Goal: Task Accomplishment & Management: Manage account settings

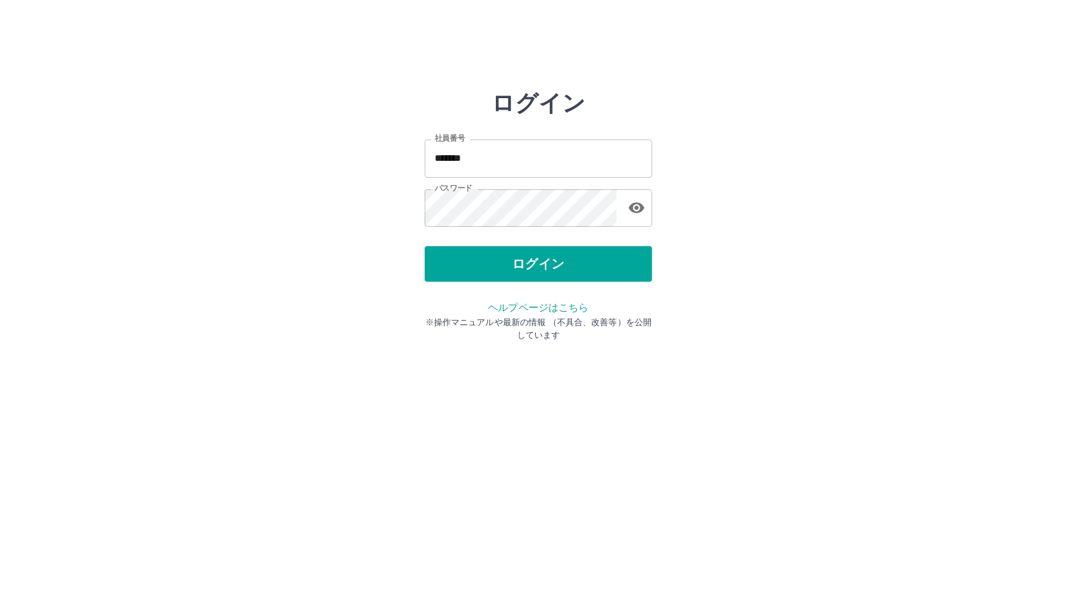
click at [462, 258] on button "ログイン" at bounding box center [539, 264] width 228 height 36
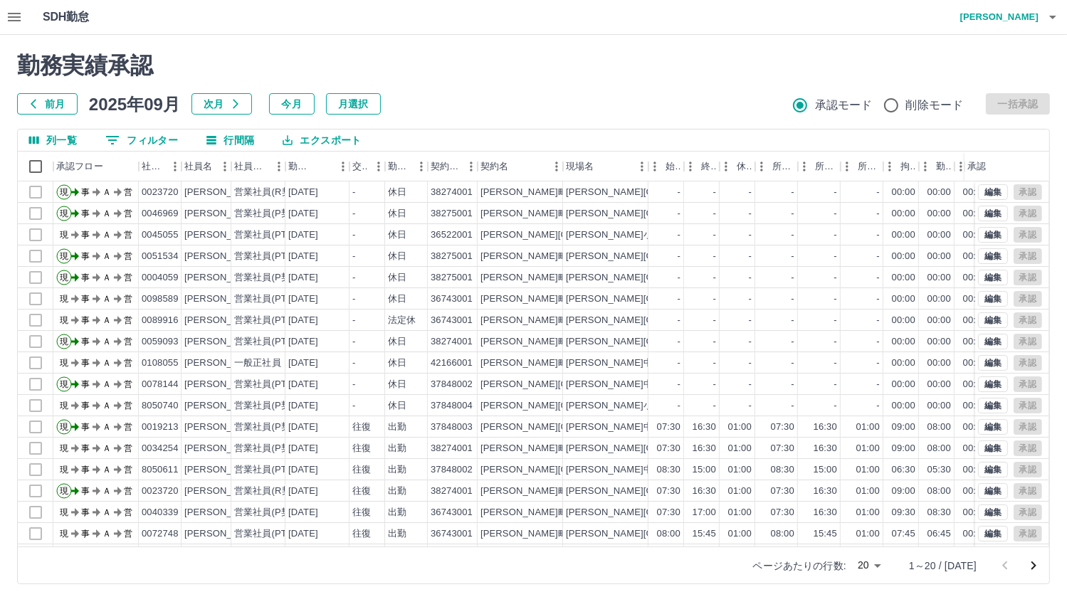
click at [19, 13] on icon "button" at bounding box center [14, 17] width 13 height 9
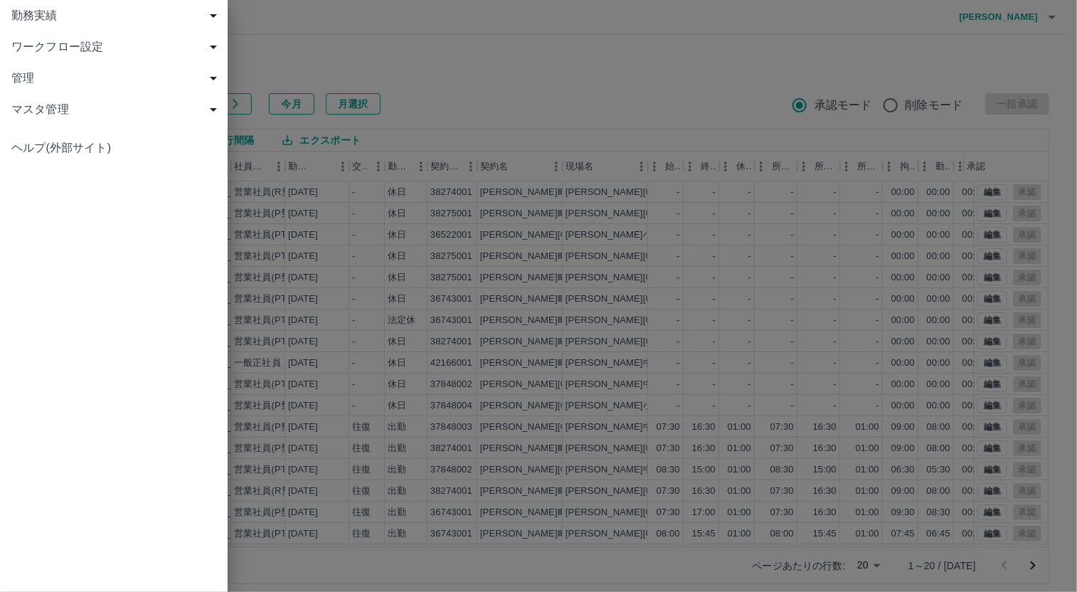
click at [40, 102] on span "マスタ管理" at bounding box center [116, 109] width 211 height 17
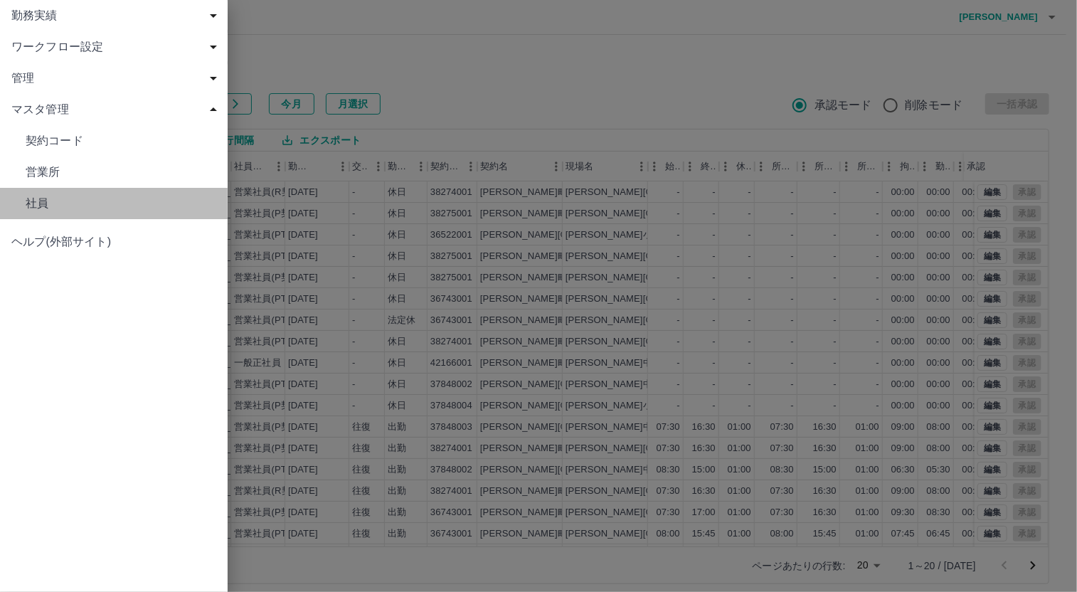
click at [43, 195] on span "社員" at bounding box center [121, 203] width 191 height 17
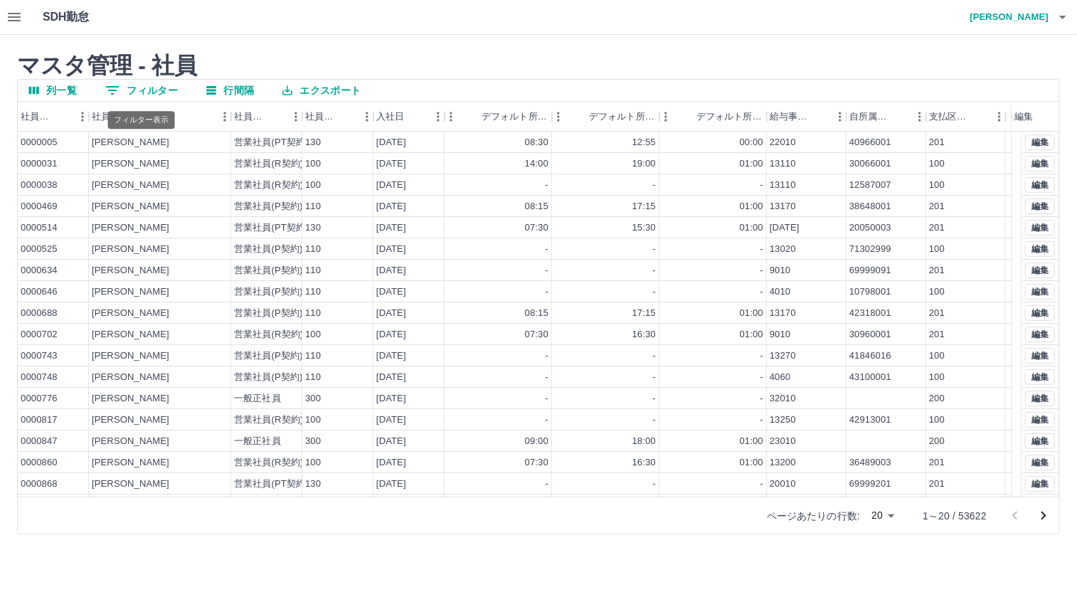
click at [174, 83] on button "0 フィルター" at bounding box center [141, 90] width 95 height 21
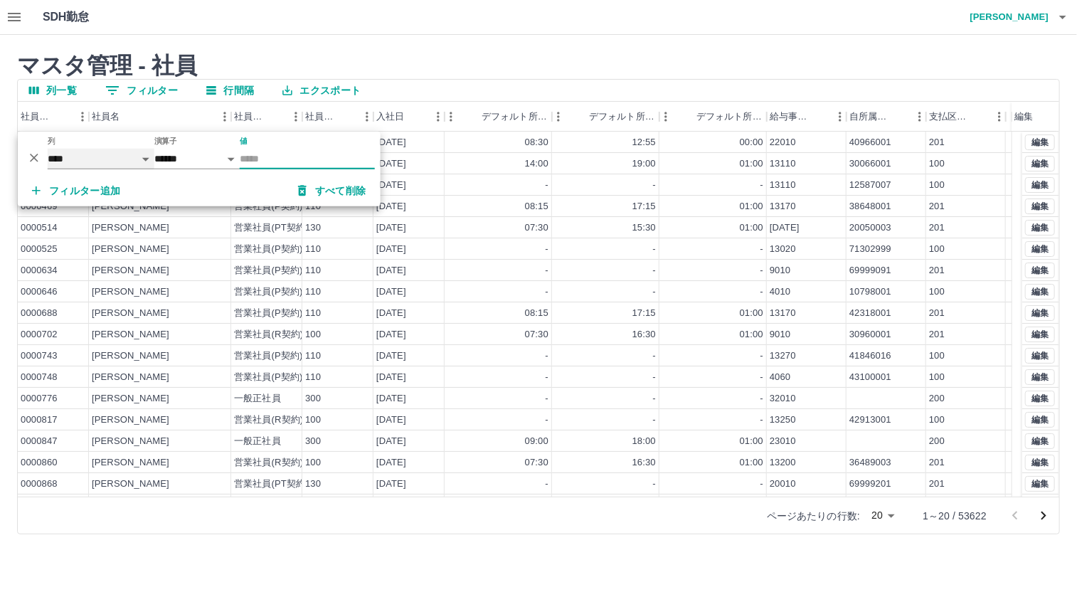
click at [147, 156] on select "**** *** *** ******** ********" at bounding box center [101, 159] width 107 height 21
click at [122, 161] on select "**** *** *** ******** ********" at bounding box center [101, 159] width 107 height 21
click at [145, 161] on select "**** *** *** ******** ********" at bounding box center [101, 159] width 107 height 21
click at [48, 149] on select "**** *** *** ******** ********" at bounding box center [101, 159] width 107 height 21
select select "****"
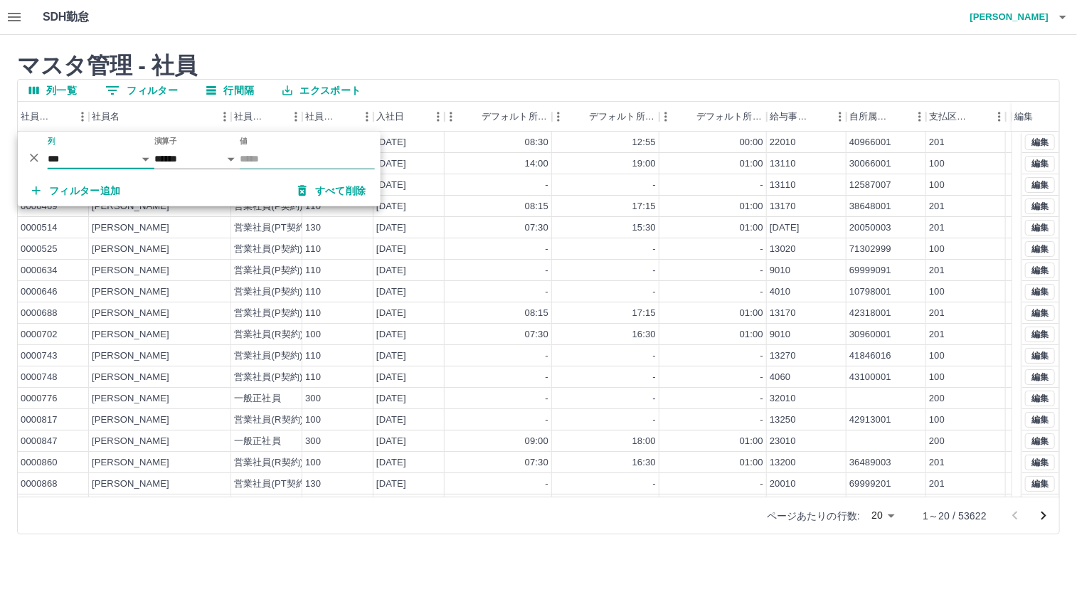
click at [265, 157] on input "値" at bounding box center [307, 159] width 135 height 21
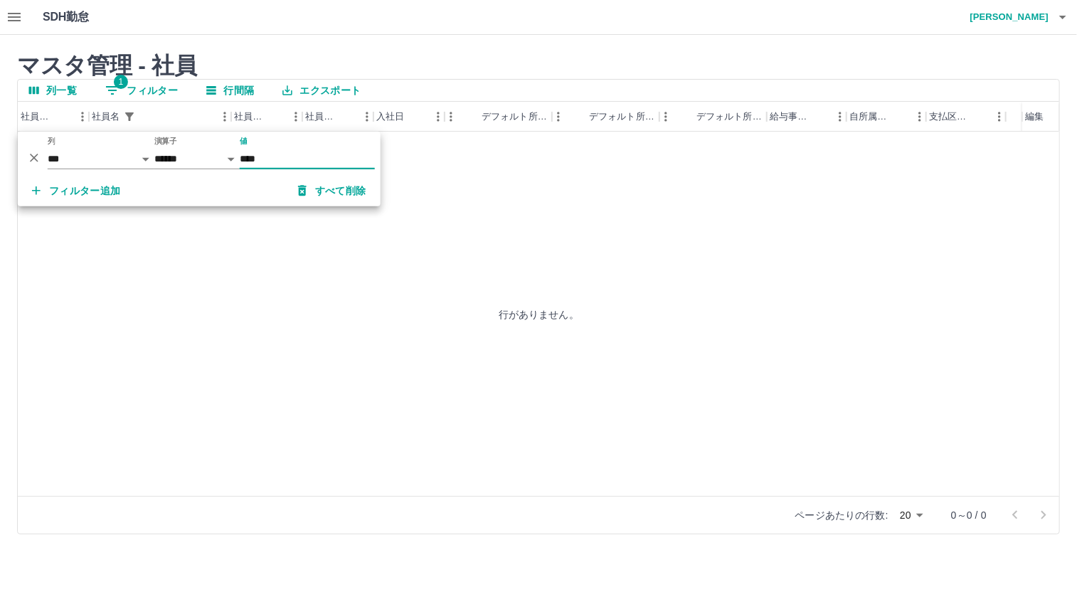
type input "****"
click at [290, 196] on button "すべて削除" at bounding box center [332, 191] width 91 height 26
select select "**********"
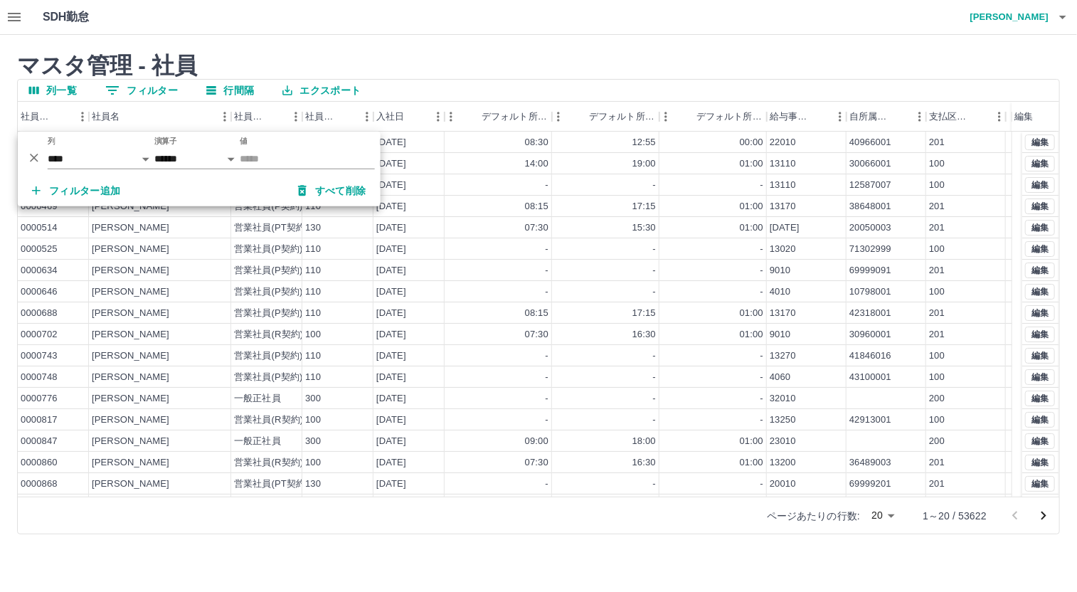
click at [492, 59] on h2 "マスタ管理 - 社員" at bounding box center [538, 65] width 1043 height 27
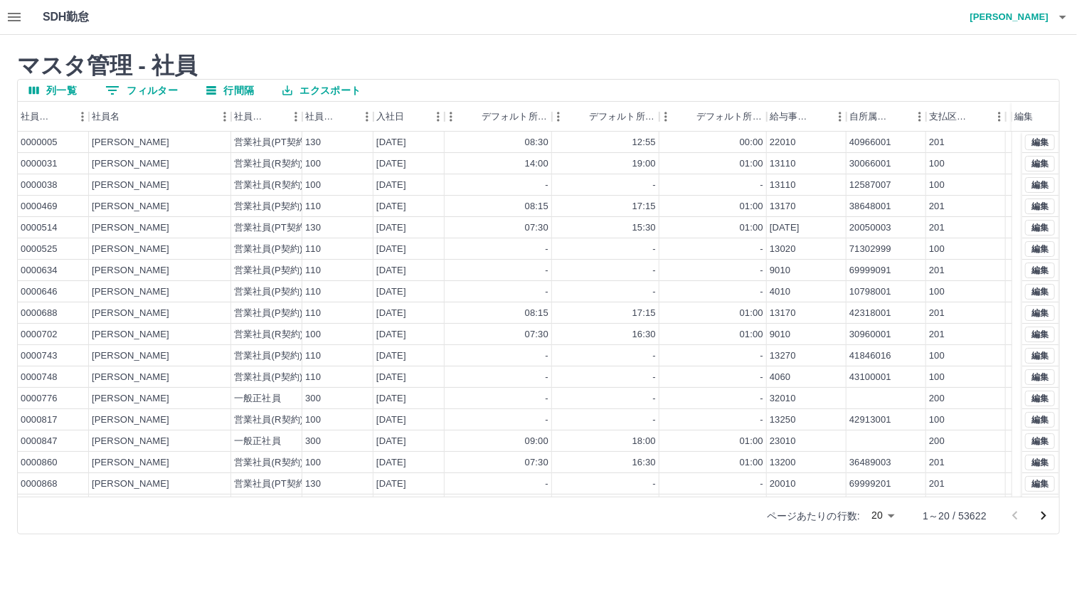
click at [148, 93] on button "0 フィルター" at bounding box center [141, 90] width 95 height 21
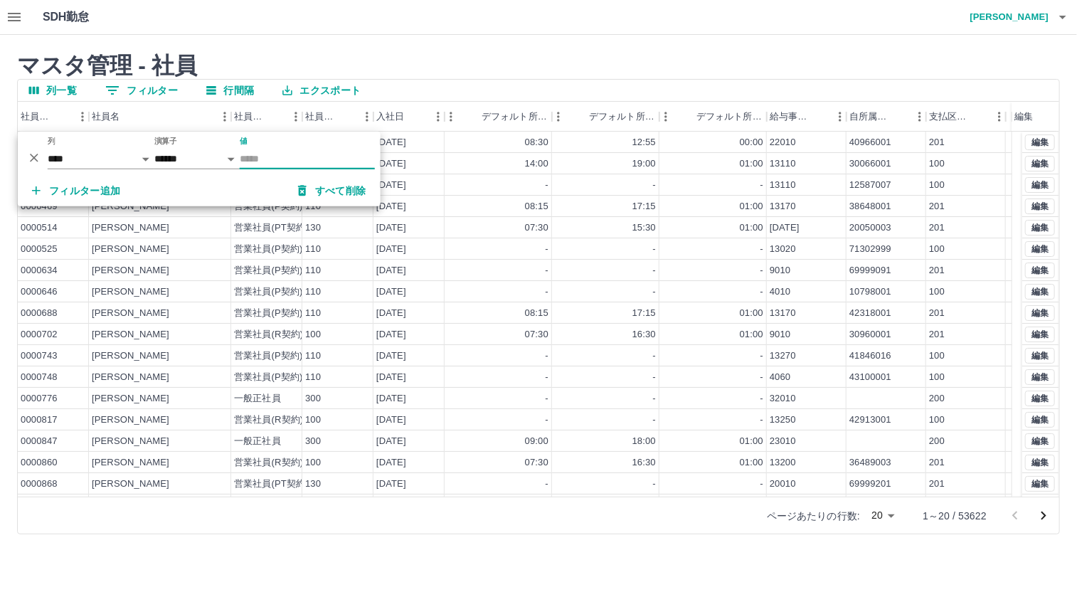
click at [259, 159] on input "値" at bounding box center [307, 159] width 135 height 21
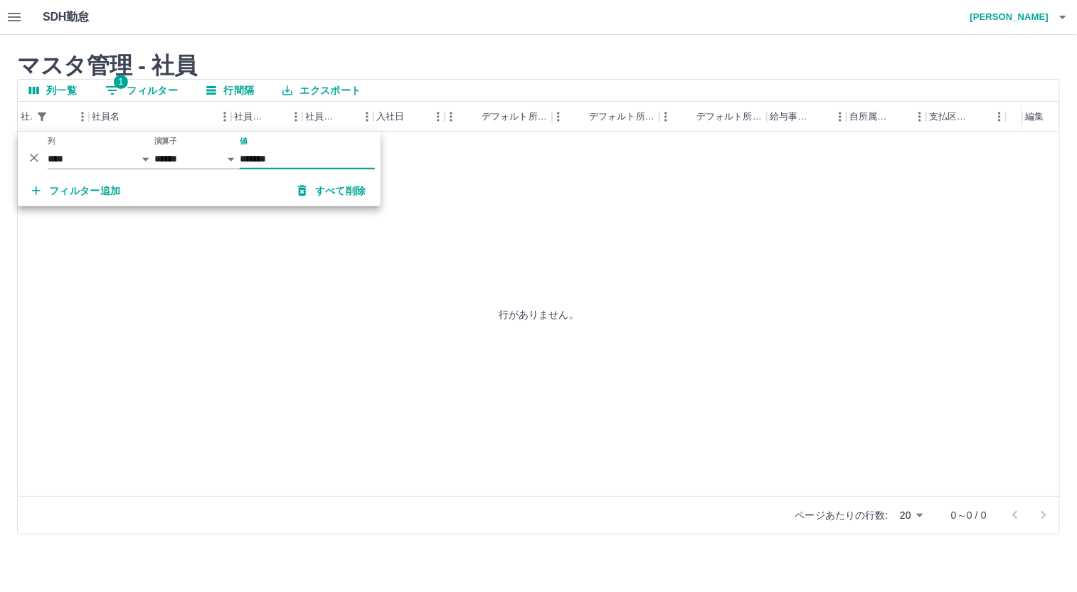
drag, startPoint x: 312, startPoint y: 162, endPoint x: 240, endPoint y: 164, distance: 71.9
click at [240, 164] on input "*******" at bounding box center [307, 159] width 135 height 21
type input "*******"
drag, startPoint x: 330, startPoint y: 290, endPoint x: 690, endPoint y: 285, distance: 359.4
click at [332, 290] on div "8030488 [PERSON_NAME] 営業社員(P契約) 110 [DATE] 07:00 16:00 01:00 9010 37848002 201 …" at bounding box center [539, 314] width 1042 height 364
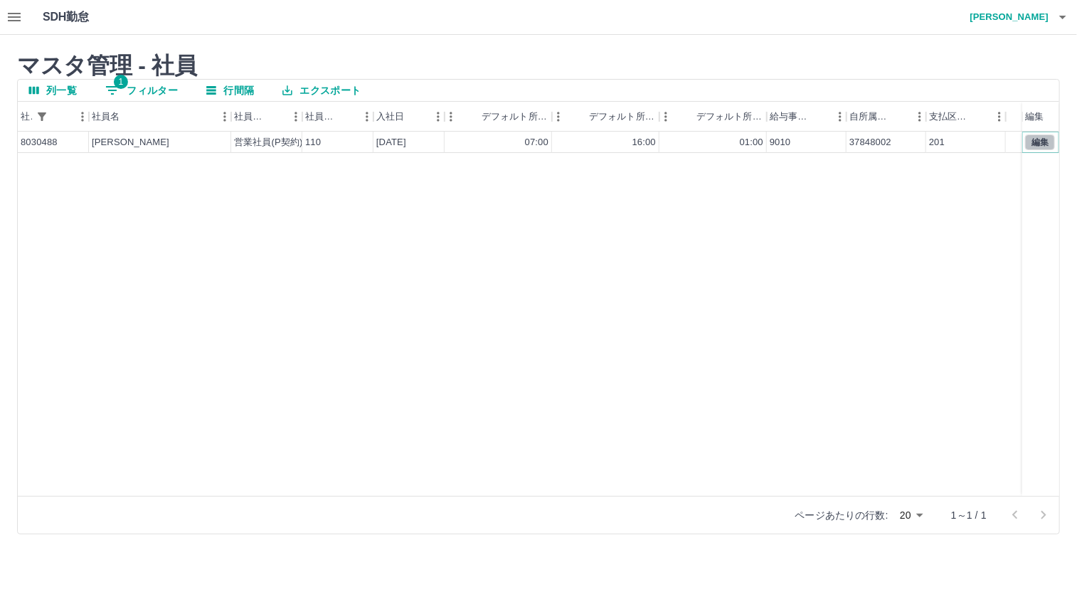
click at [1048, 140] on button "編集" at bounding box center [1040, 142] width 30 height 16
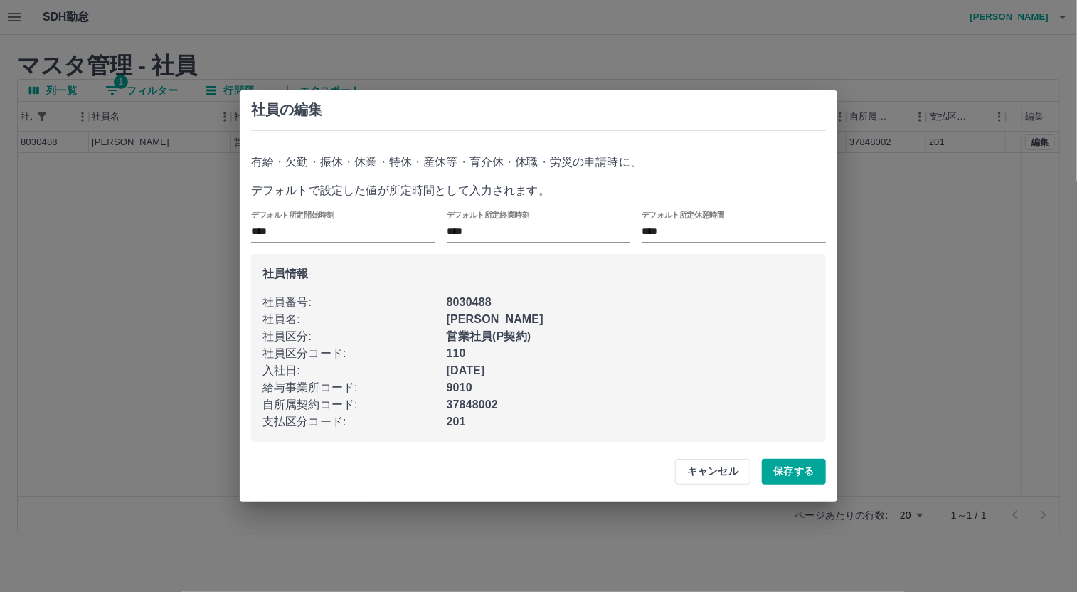
click at [1006, 283] on div "社員の編集 有給・欠勤・振休・休業・特休・産休等・育介休・休職・労災の申請時に、 デフォルトで設定した値が所定時間として入力されます。 デフォルト所定開始時刻…" at bounding box center [538, 296] width 1077 height 592
click at [810, 42] on div "社員の編集 有給・欠勤・振休・休業・特休・産休等・育介休・休職・労災の申請時に、 デフォルトで設定した値が所定時間として入力されます。 デフォルト所定開始時刻…" at bounding box center [538, 296] width 1077 height 592
click at [726, 475] on button "キャンセル" at bounding box center [712, 472] width 75 height 26
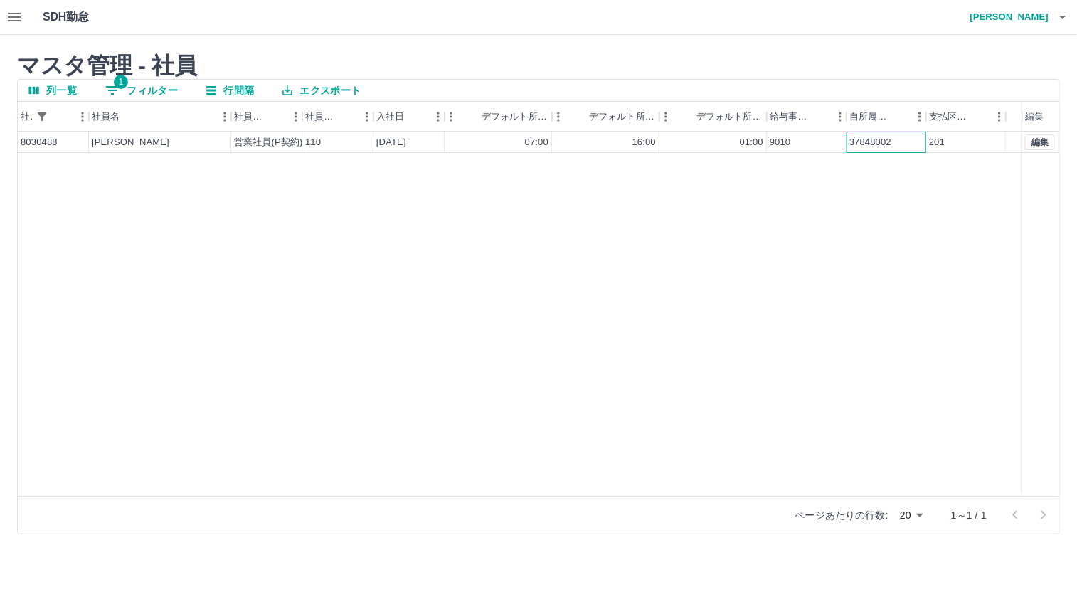
click at [847, 149] on div "37848002" at bounding box center [887, 142] width 80 height 21
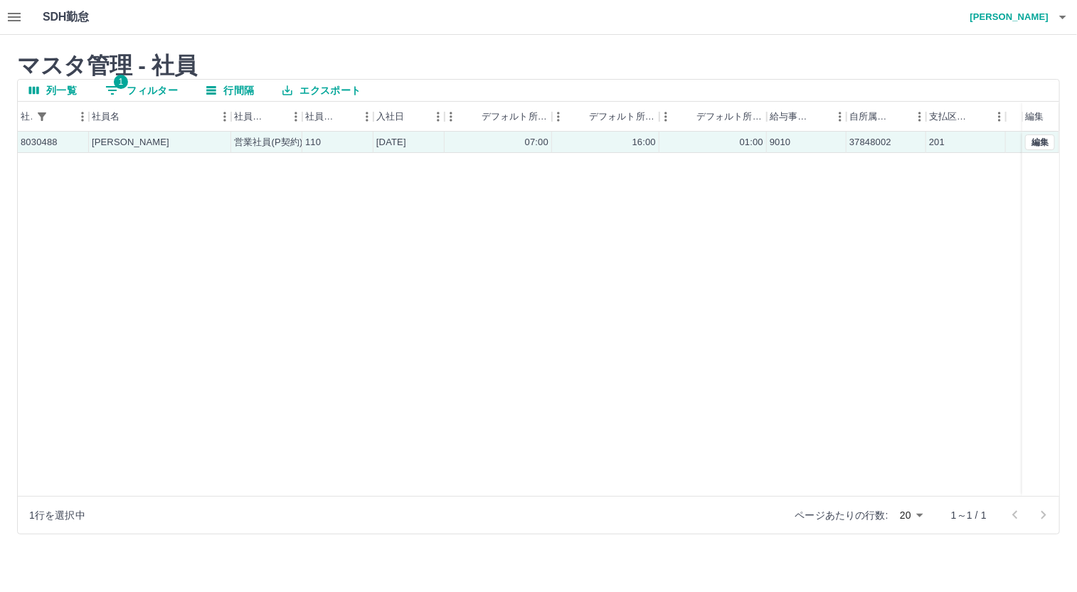
drag, startPoint x: 846, startPoint y: 149, endPoint x: 774, endPoint y: 352, distance: 215.8
click at [772, 352] on div "8030488 [PERSON_NAME] 営業社員(P契約) 110 [DATE] 07:00 16:00 01:00 9010 37848002 201 …" at bounding box center [539, 314] width 1042 height 364
click at [1039, 143] on button "編集" at bounding box center [1040, 142] width 30 height 16
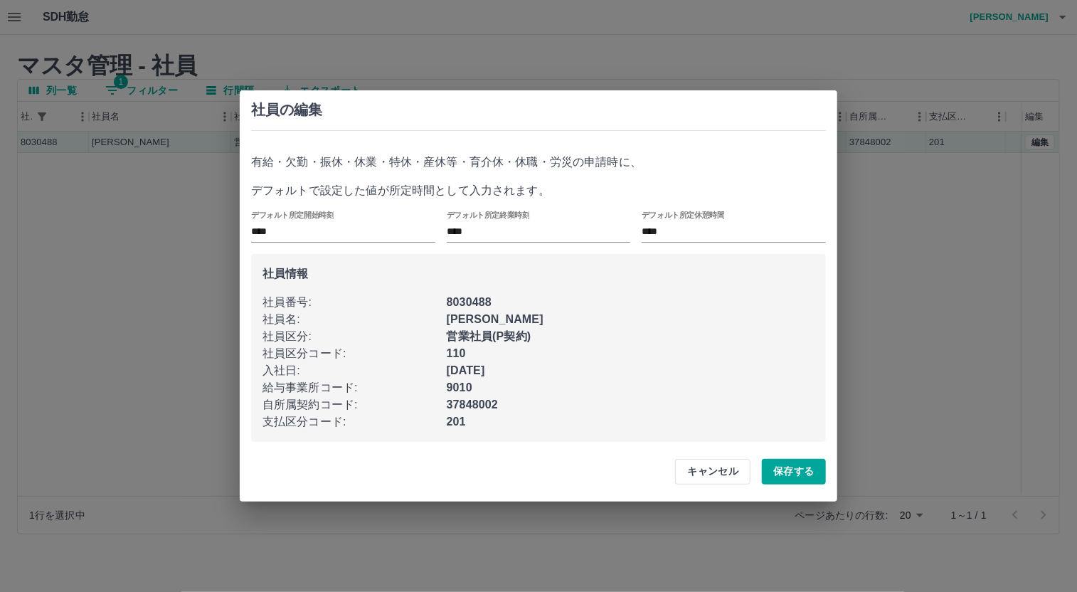
click at [433, 48] on div "社員の編集 有給・欠勤・振休・休業・特休・産休等・育介休・休職・労災の申請時に、 デフォルトで設定した値が所定時間として入力されます。 デフォルト所定開始時刻…" at bounding box center [538, 296] width 1077 height 592
click at [714, 468] on button "キャンセル" at bounding box center [712, 472] width 75 height 26
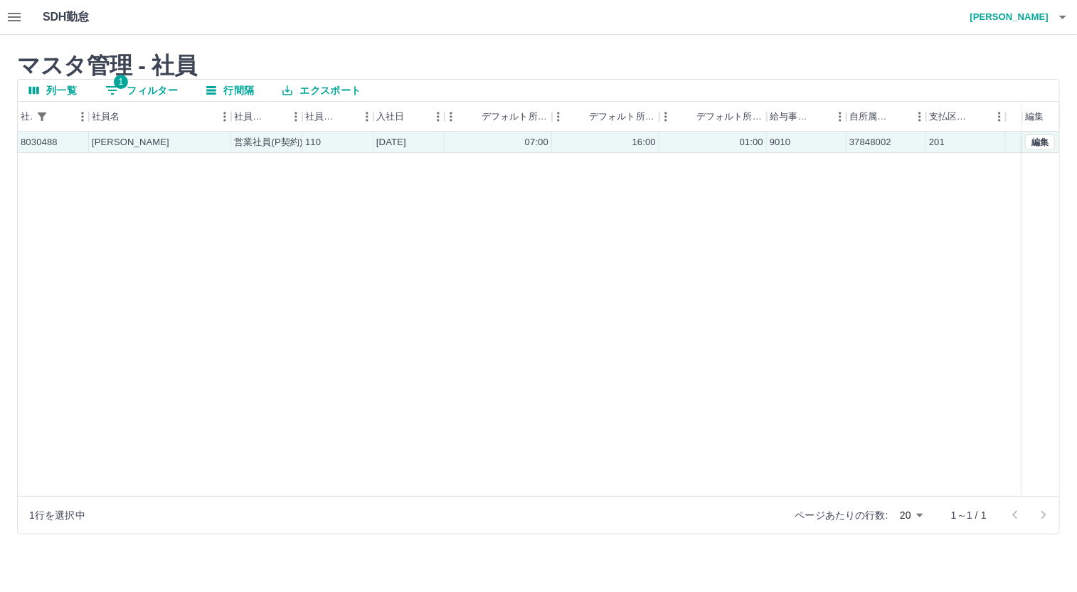
click at [9, 18] on icon "button" at bounding box center [14, 17] width 17 height 17
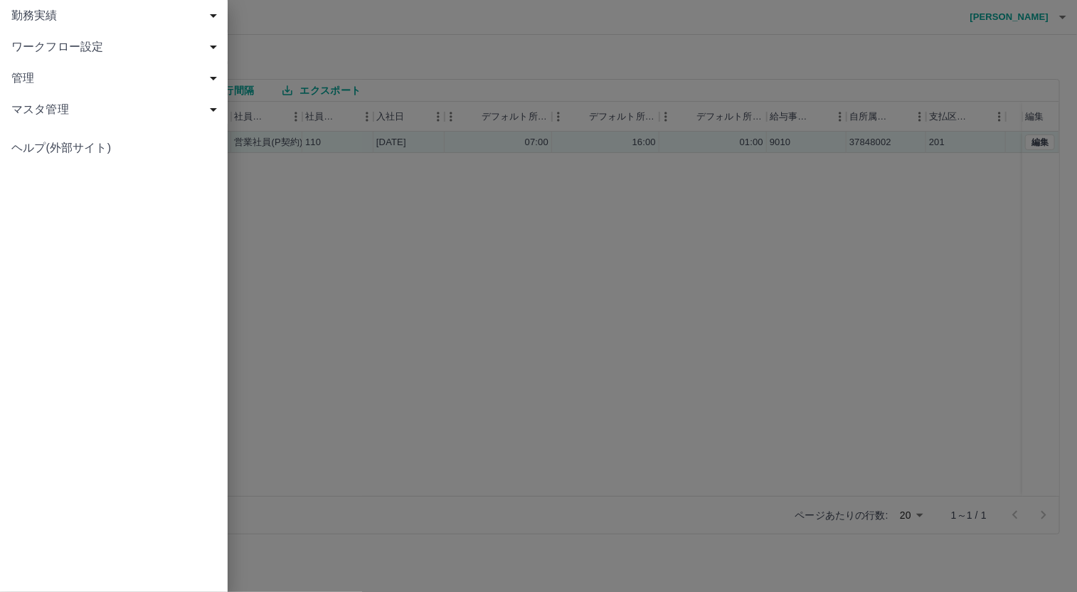
click at [54, 84] on span "管理" at bounding box center [116, 78] width 211 height 17
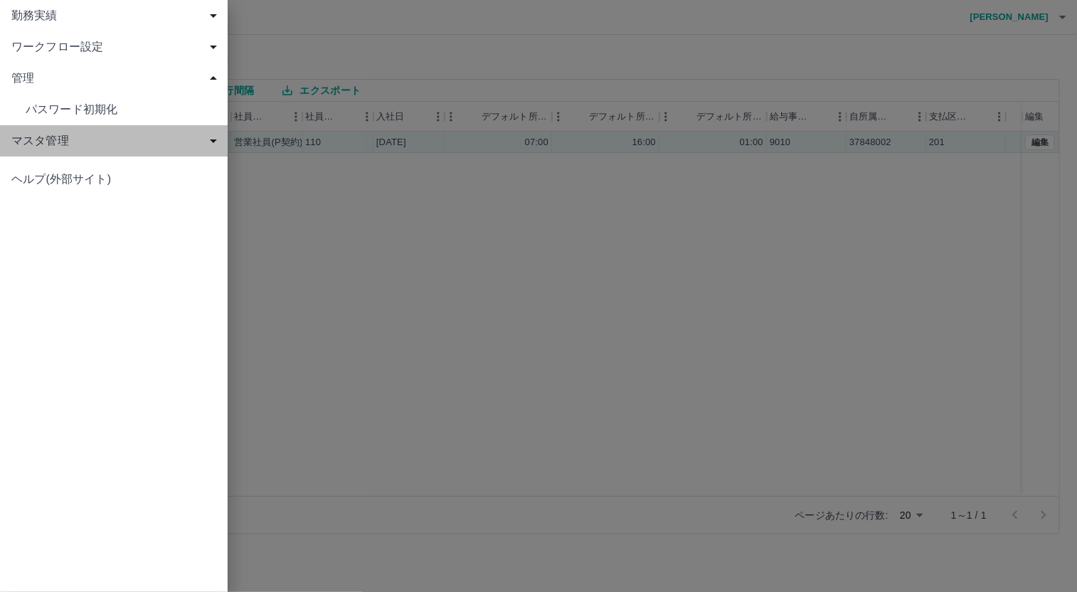
click at [54, 139] on span "マスタ管理" at bounding box center [116, 140] width 211 height 17
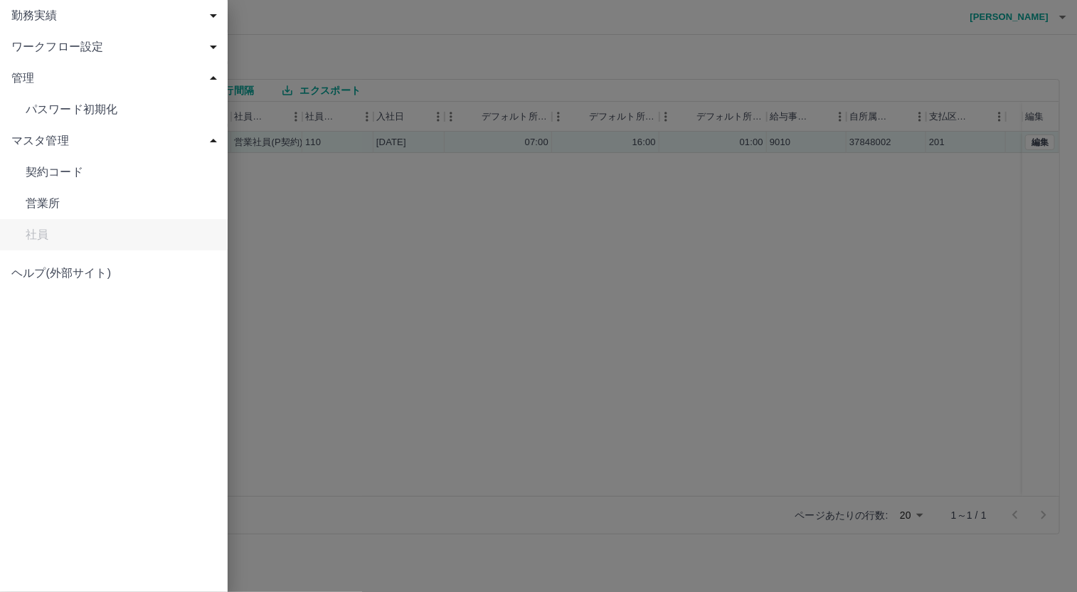
click at [57, 176] on span "契約コード" at bounding box center [121, 172] width 191 height 17
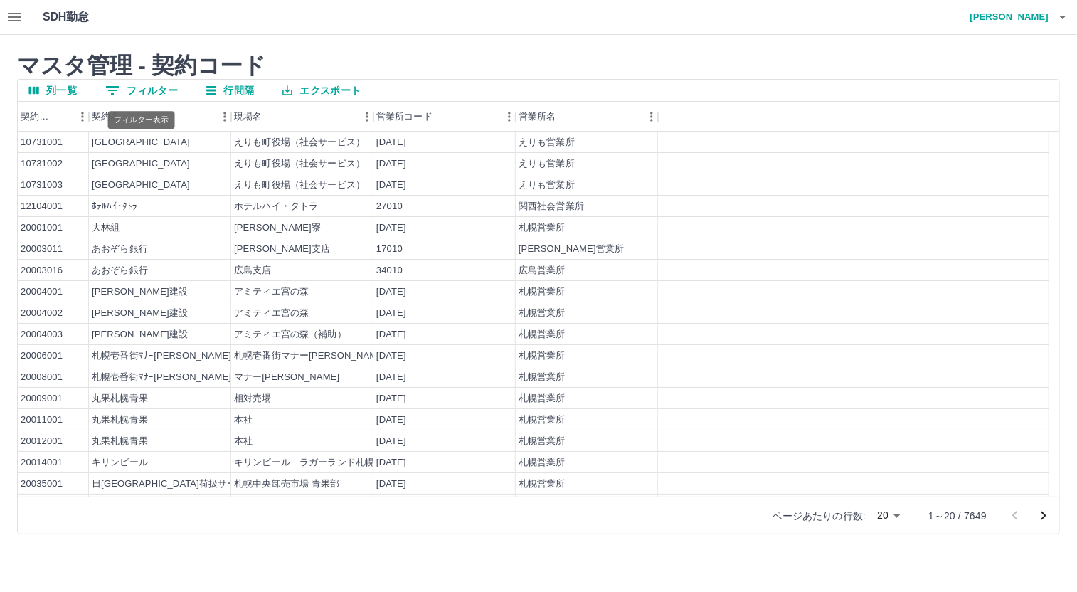
click at [135, 83] on button "0 フィルター" at bounding box center [141, 90] width 95 height 21
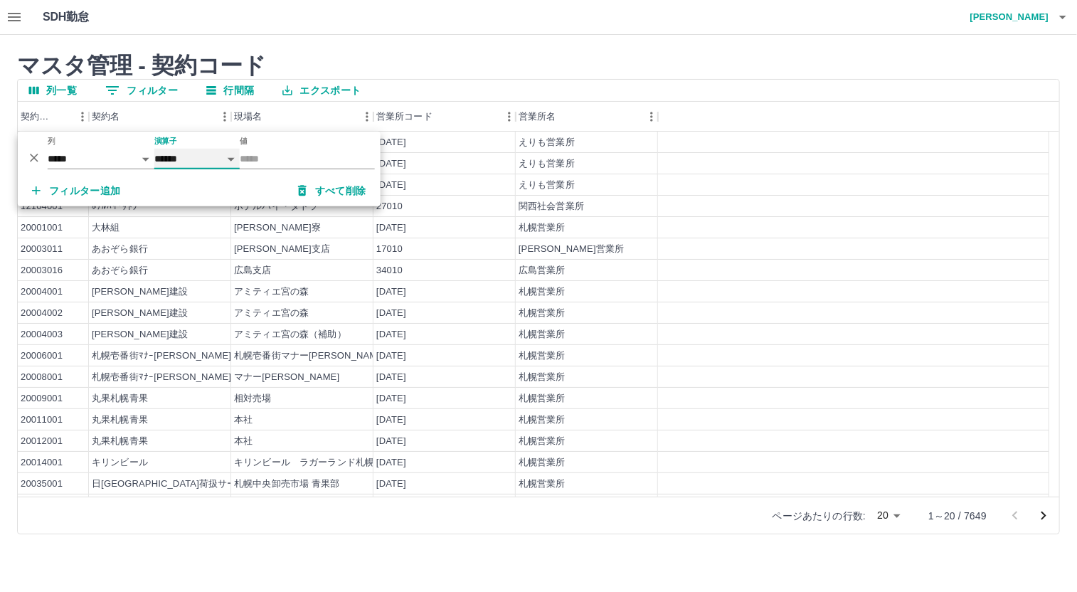
click at [234, 154] on select "****** *******" at bounding box center [196, 159] width 85 height 21
click at [267, 159] on input "値" at bounding box center [307, 159] width 135 height 21
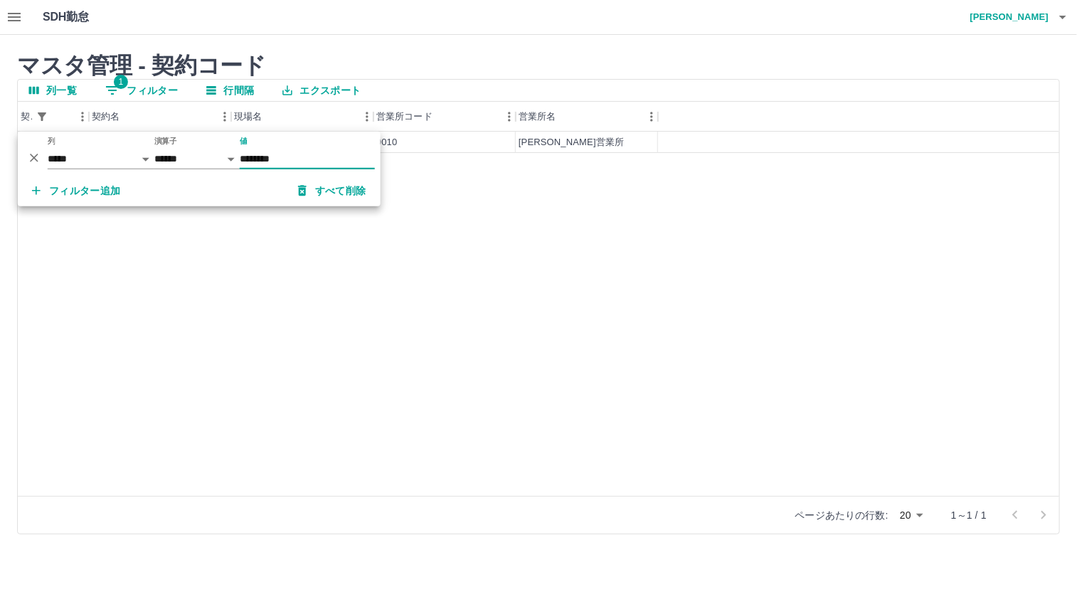
type input "********"
click at [410, 201] on div "37848002 [PERSON_NAME][GEOGRAPHIC_DATA][PERSON_NAME] [PERSON_NAME][GEOGRAPHIC_D…" at bounding box center [539, 314] width 1042 height 364
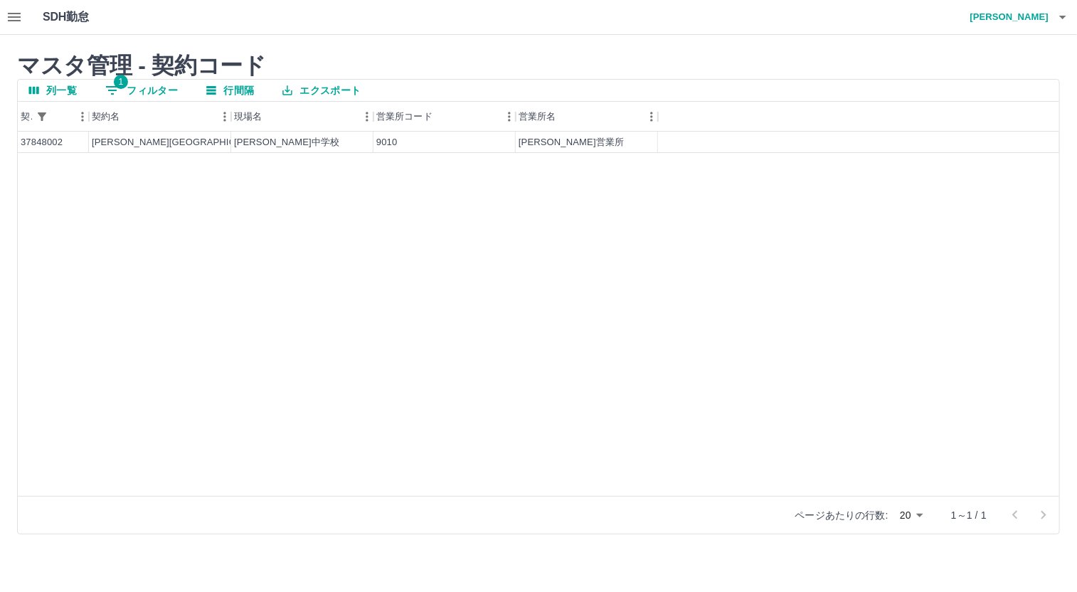
click at [1048, 510] on div at bounding box center [1029, 515] width 57 height 28
click at [300, 135] on div "[PERSON_NAME]中学校" at bounding box center [302, 142] width 142 height 21
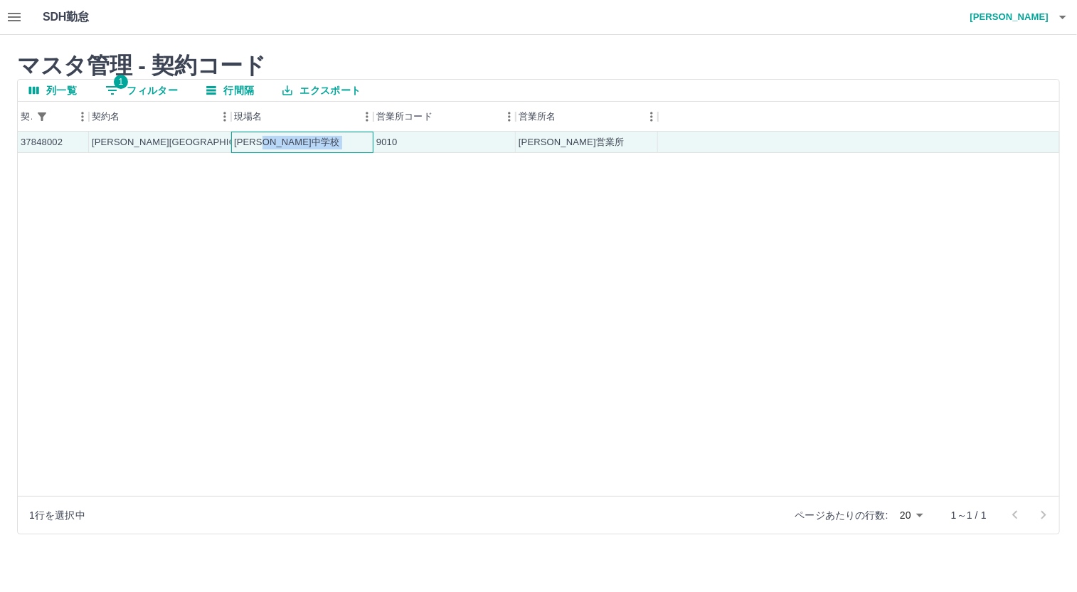
click at [300, 135] on div "[PERSON_NAME]中学校" at bounding box center [302, 142] width 142 height 21
click at [194, 247] on div "37848002 [PERSON_NAME][GEOGRAPHIC_DATA][PERSON_NAME] [PERSON_NAME][GEOGRAPHIC_D…" at bounding box center [539, 314] width 1042 height 364
click at [6, 21] on icon "button" at bounding box center [14, 17] width 17 height 17
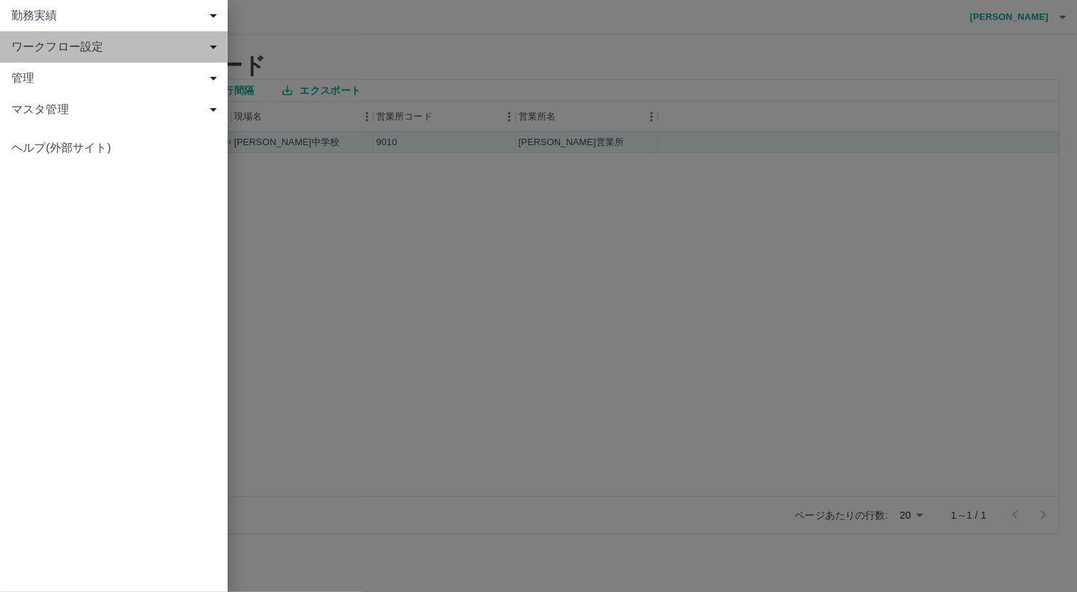
click at [56, 50] on span "ワークフロー設定" at bounding box center [116, 46] width 211 height 17
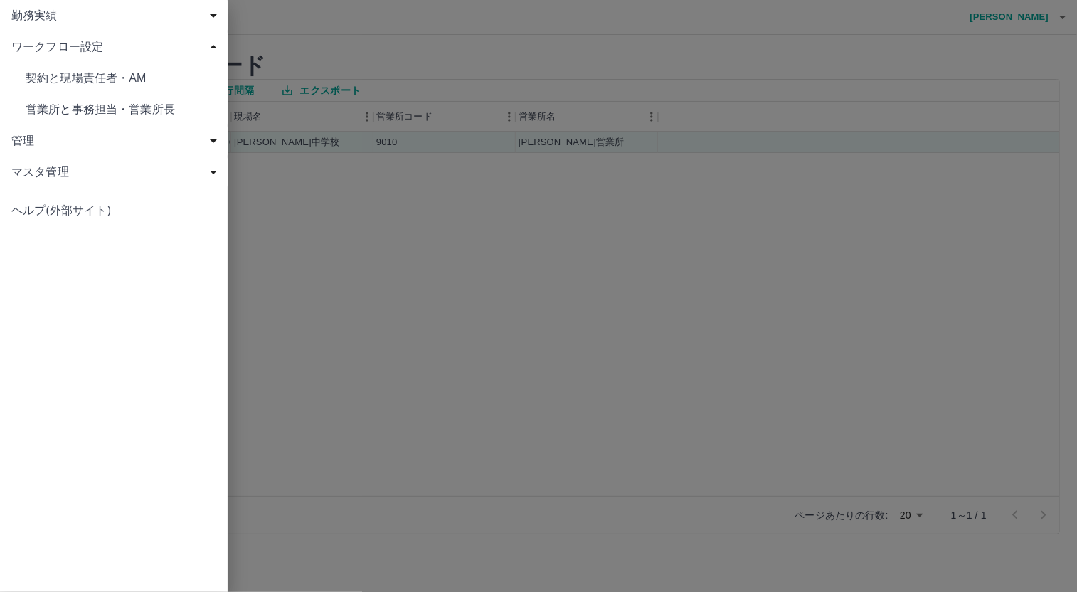
click at [50, 167] on span "マスタ管理" at bounding box center [116, 172] width 211 height 17
click at [43, 255] on link "社員" at bounding box center [114, 265] width 228 height 31
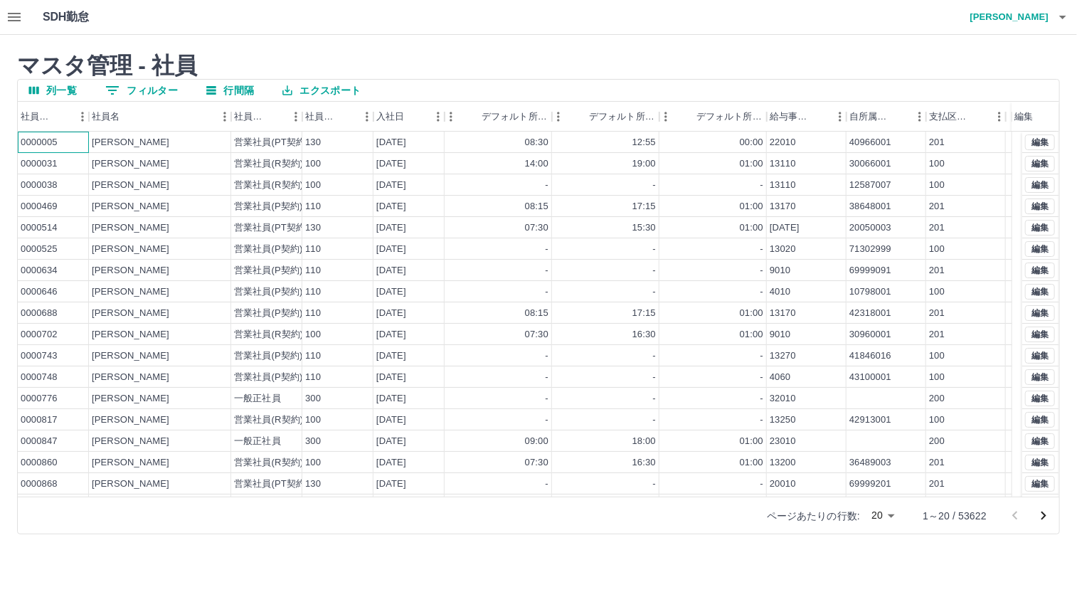
click at [59, 140] on div "0000005" at bounding box center [53, 142] width 71 height 21
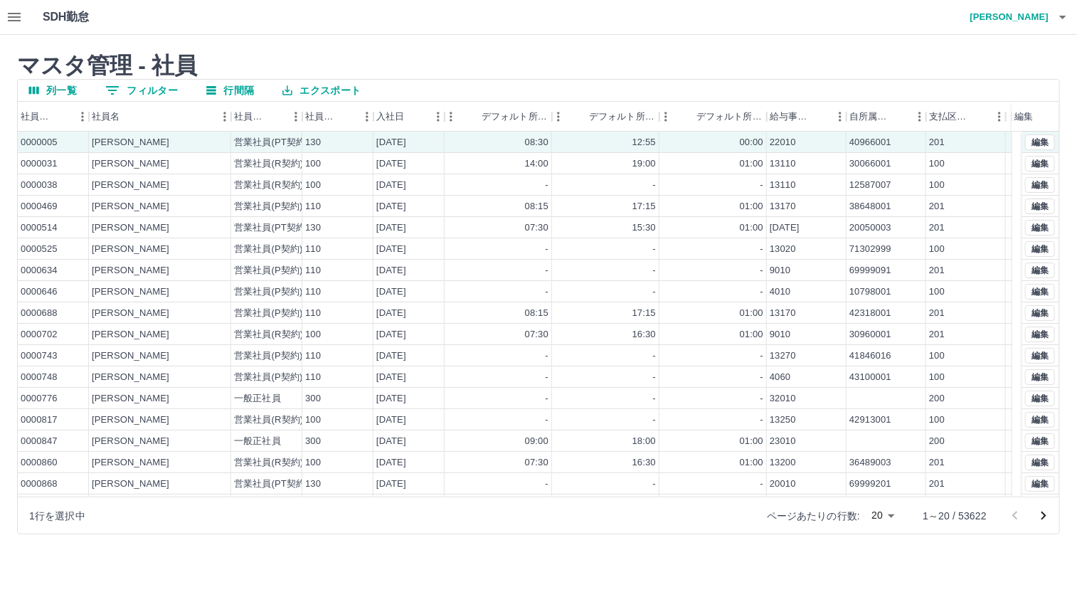
drag, startPoint x: 59, startPoint y: 140, endPoint x: 149, endPoint y: 574, distance: 443.4
click at [149, 552] on html "SDH勤怠 [PERSON_NAME] マスタ管理 - 社員 列一覧 0 フィルター 行間隔 エクスポート 社員番号 社員名 社員区分 社員区分コード 入社日…" at bounding box center [538, 276] width 1077 height 552
click at [1036, 139] on button "編集" at bounding box center [1040, 142] width 30 height 16
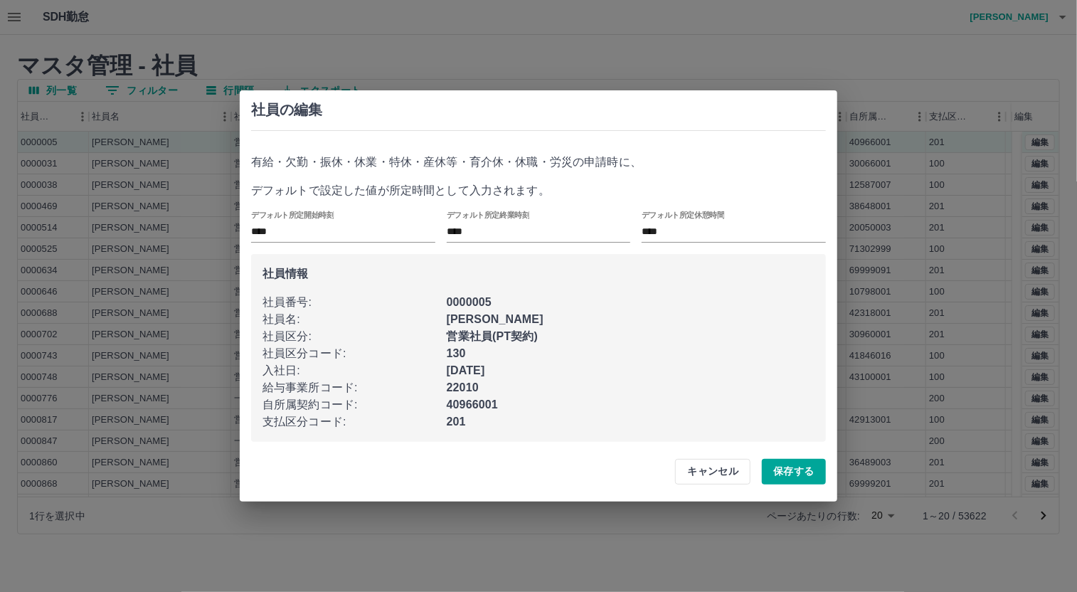
click at [1038, 60] on div "社員の編集 有給・欠勤・振休・休業・特休・産休等・育介休・休職・労災の申請時に、 デフォルトで設定した値が所定時間として入力されます。 デフォルト所定開始時刻…" at bounding box center [538, 296] width 1077 height 592
click at [720, 460] on button "キャンセル" at bounding box center [712, 472] width 75 height 26
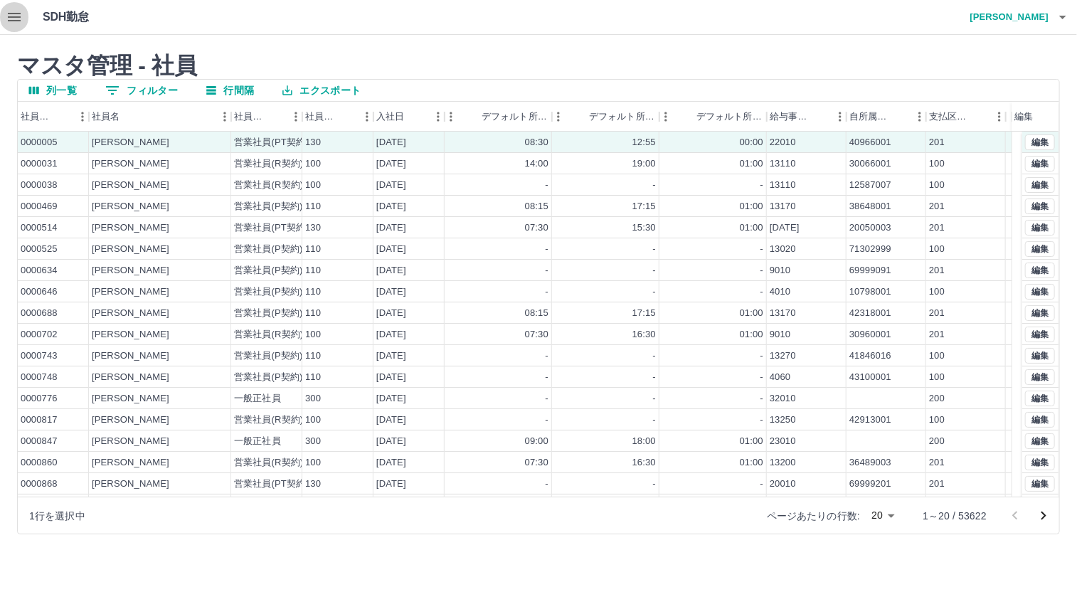
click at [14, 9] on icon "button" at bounding box center [14, 17] width 17 height 17
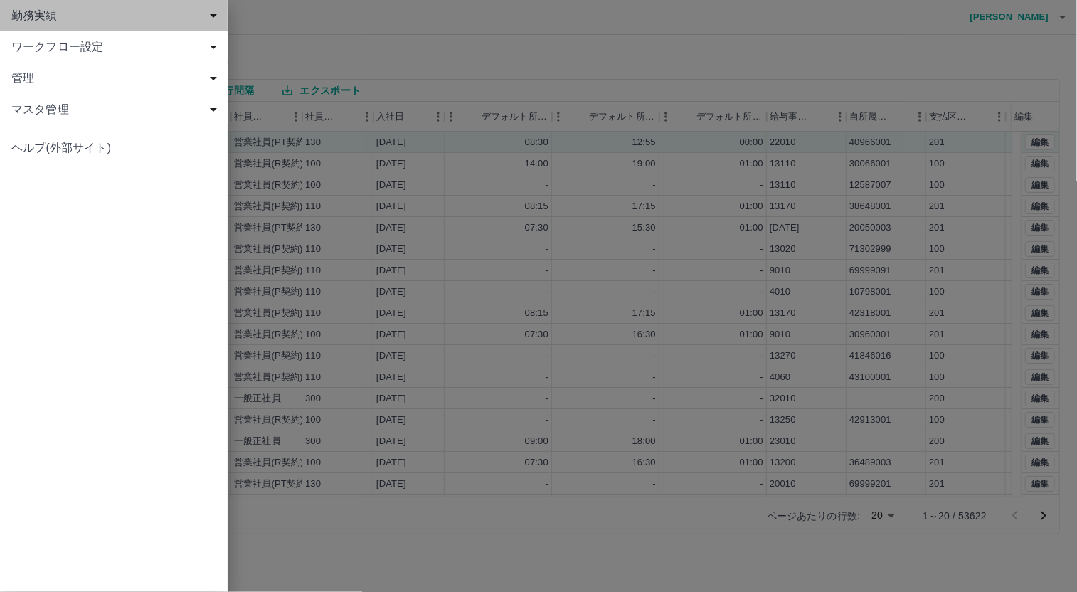
click at [43, 16] on span "勤務実績" at bounding box center [116, 15] width 211 height 17
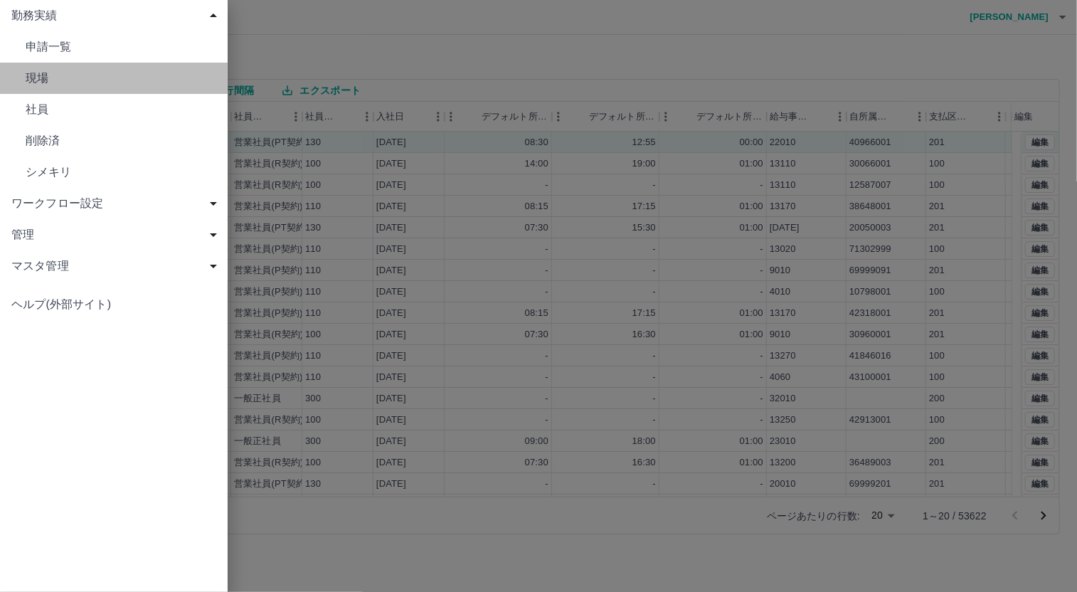
click at [54, 79] on span "現場" at bounding box center [121, 78] width 191 height 17
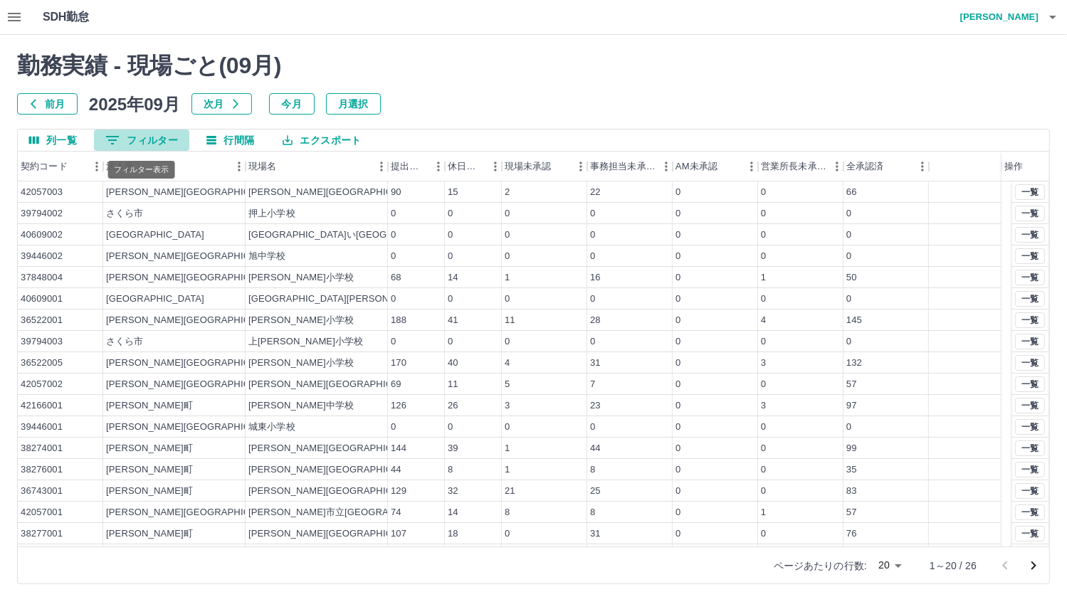
click at [131, 134] on button "0 フィルター" at bounding box center [141, 140] width 95 height 21
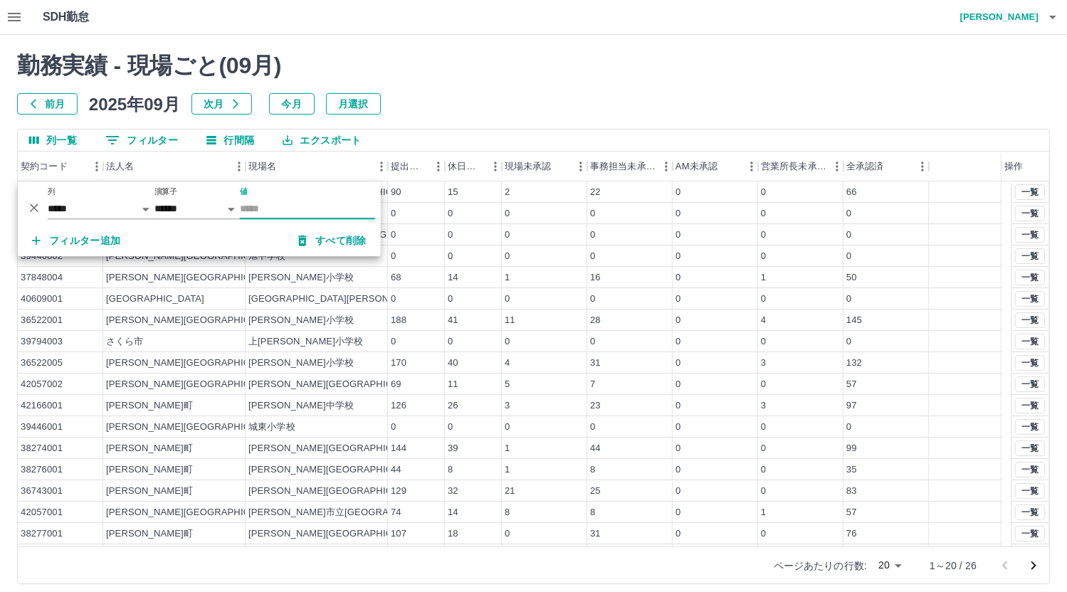
click at [302, 206] on input "値" at bounding box center [307, 209] width 135 height 21
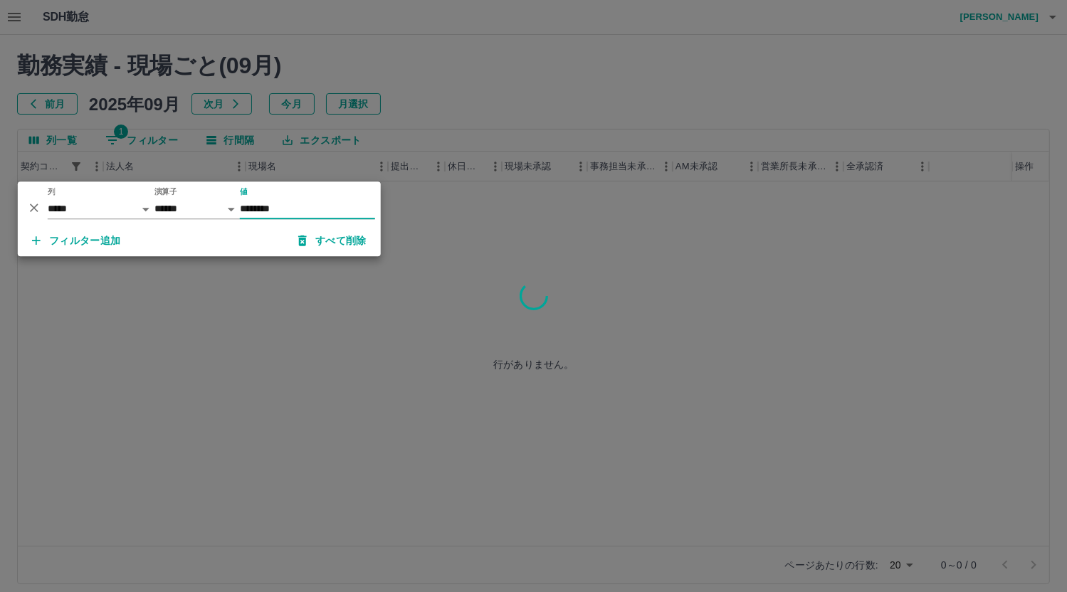
type input "********"
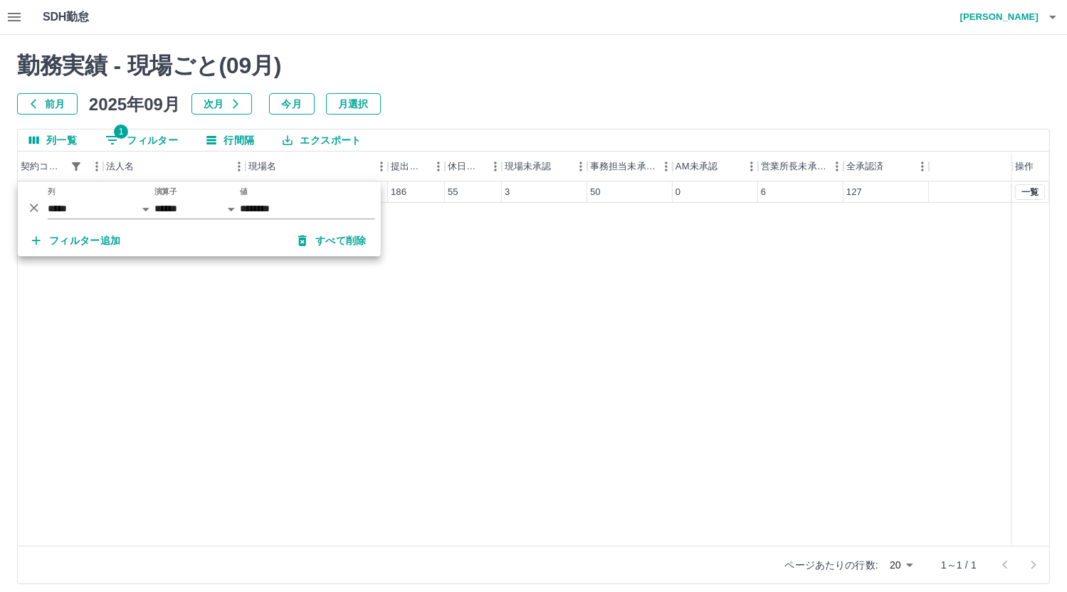
click at [491, 584] on div at bounding box center [533, 296] width 1067 height 592
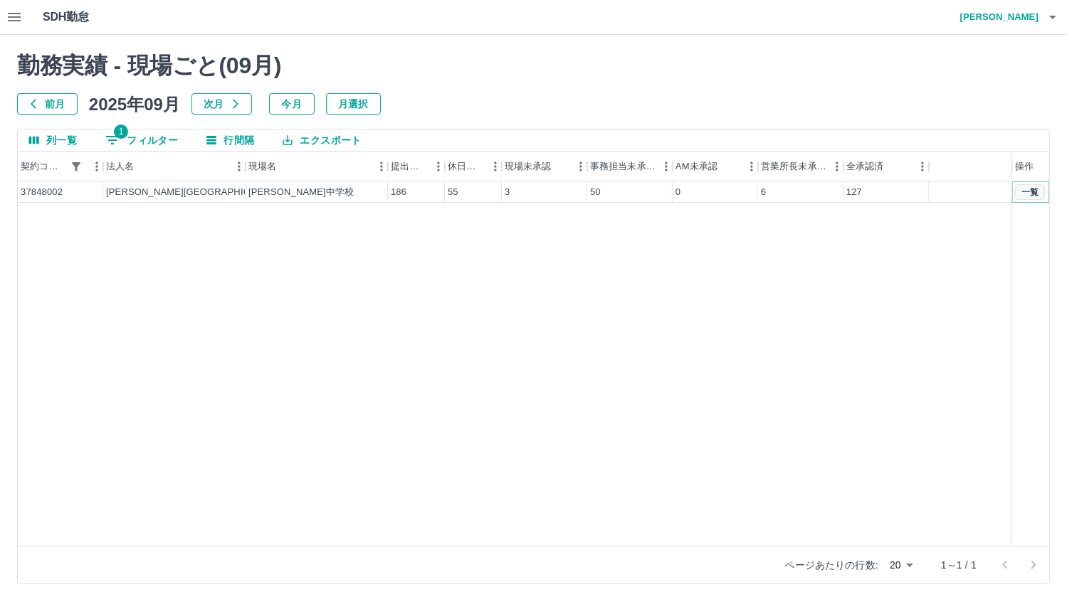
click at [1023, 186] on button "一覧" at bounding box center [1030, 192] width 30 height 16
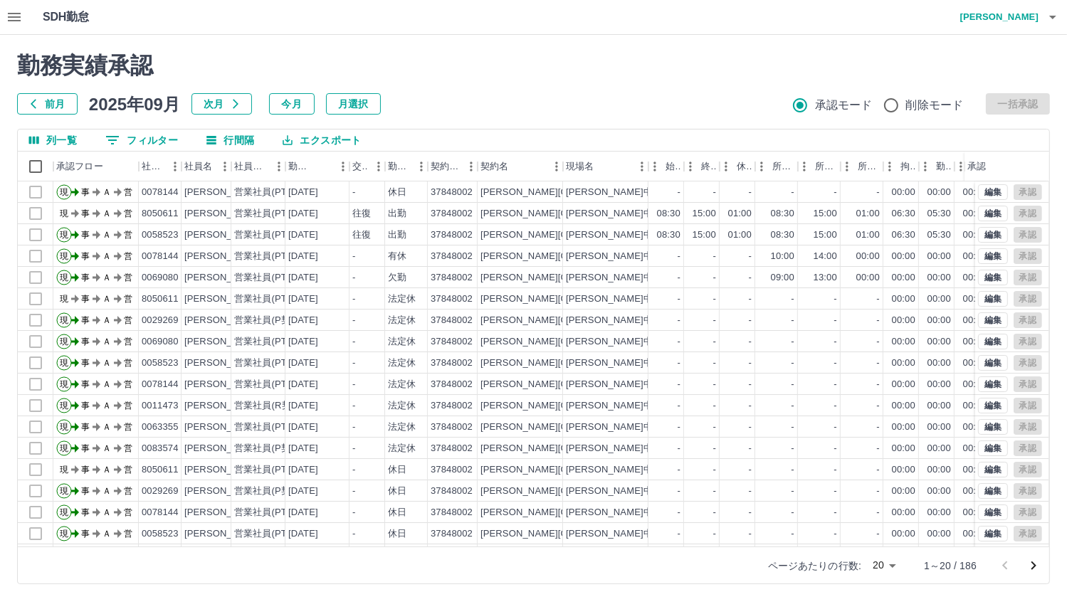
click at [14, 22] on icon "button" at bounding box center [14, 17] width 17 height 17
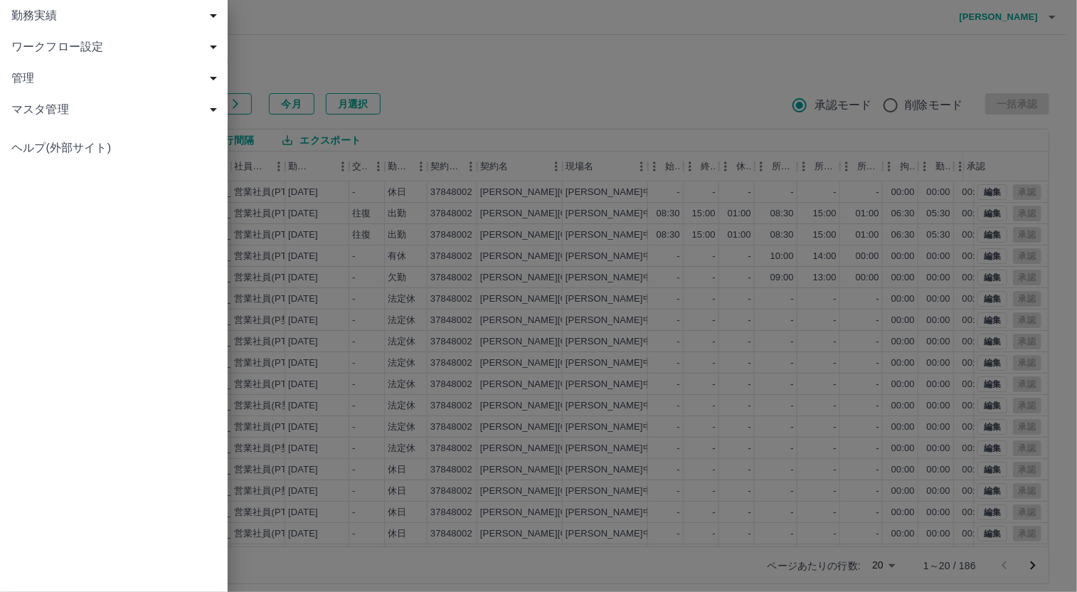
click at [85, 51] on span "ワークフロー設定" at bounding box center [116, 46] width 211 height 17
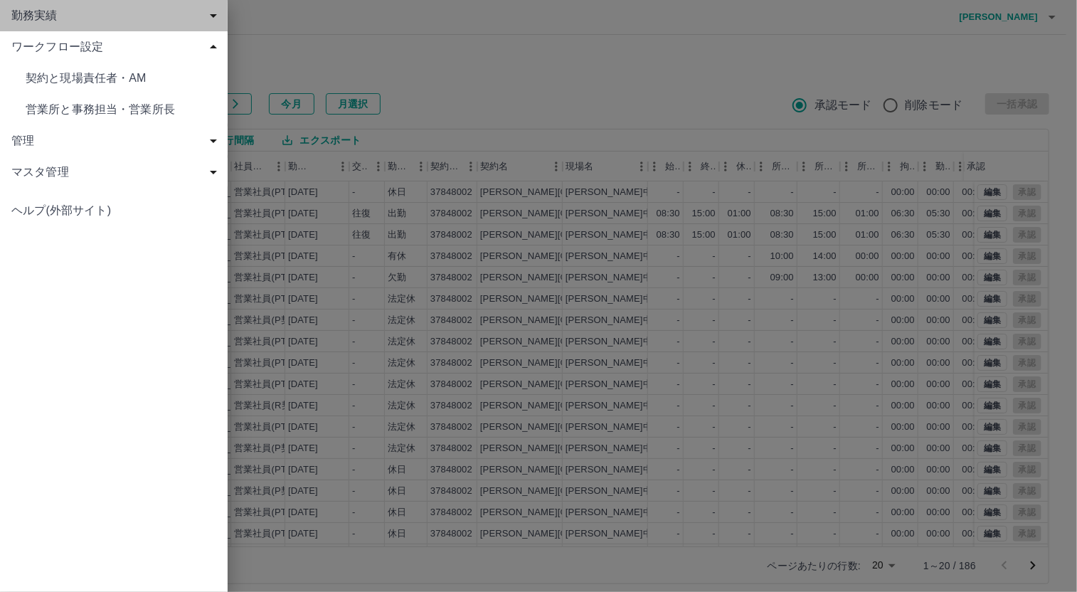
click at [42, 15] on span "勤務実績" at bounding box center [116, 15] width 211 height 17
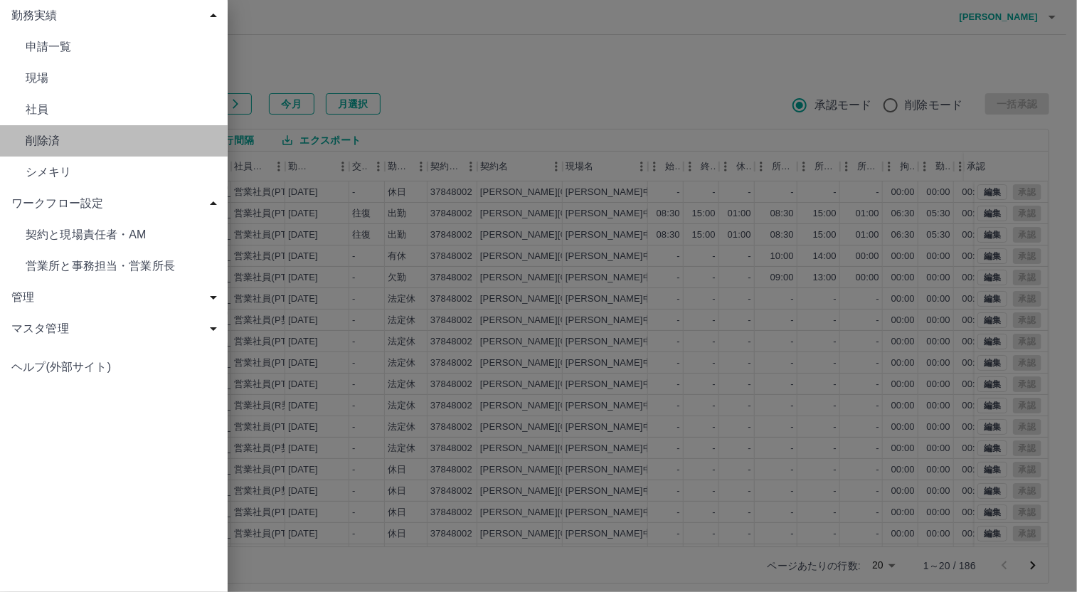
click at [43, 140] on span "削除済" at bounding box center [121, 140] width 191 height 17
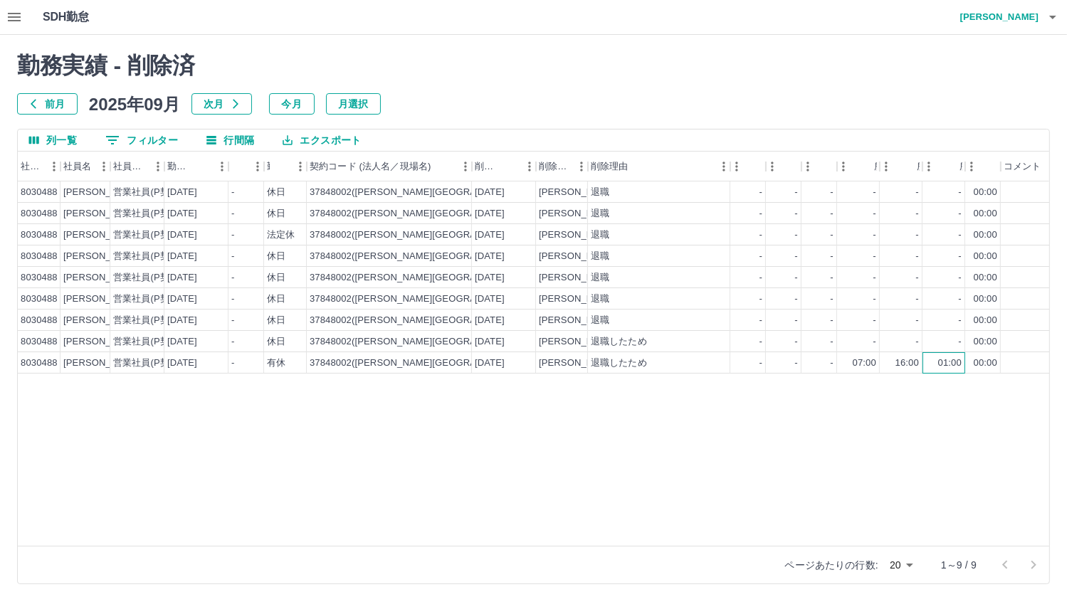
click at [927, 364] on div "01:00" at bounding box center [943, 362] width 43 height 21
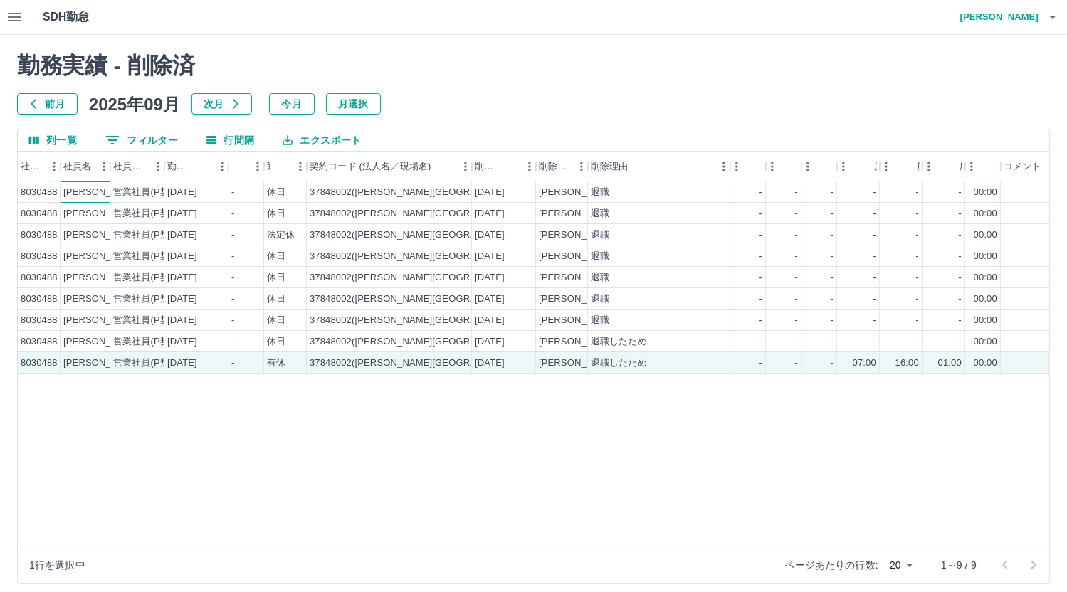
click at [60, 187] on div "[PERSON_NAME]" at bounding box center [85, 191] width 50 height 21
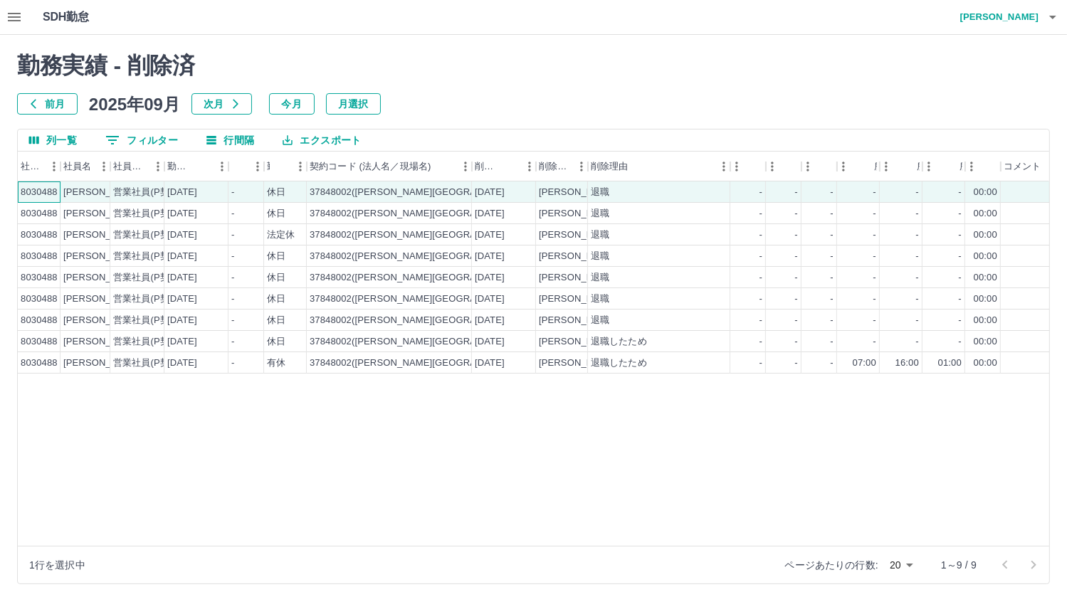
click at [30, 196] on div "8030488" at bounding box center [39, 193] width 37 height 14
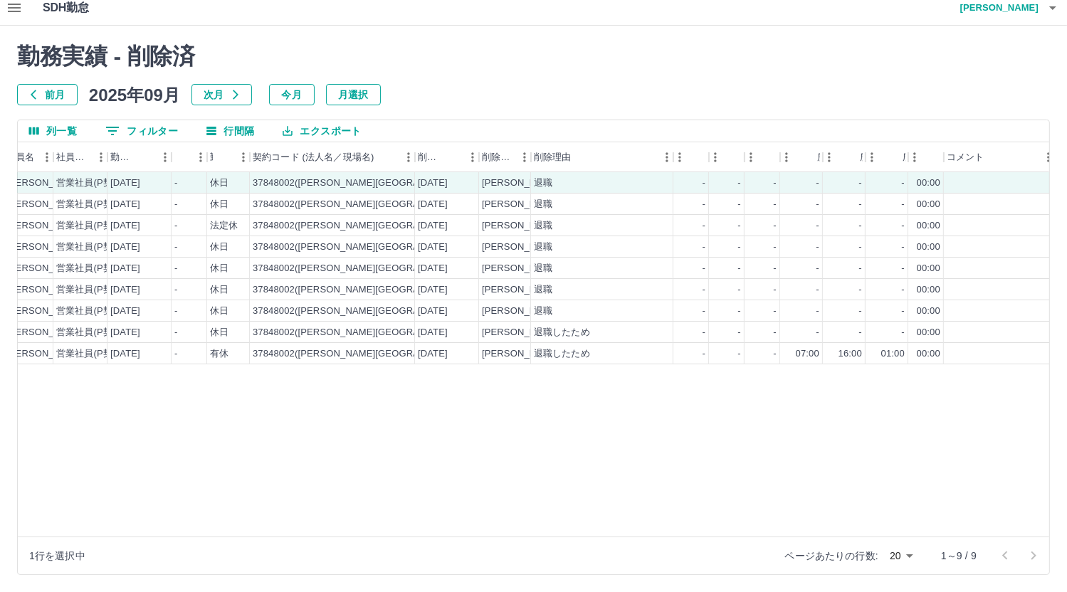
scroll to position [0, 62]
click at [443, 272] on div "[DATE]" at bounding box center [428, 269] width 30 height 14
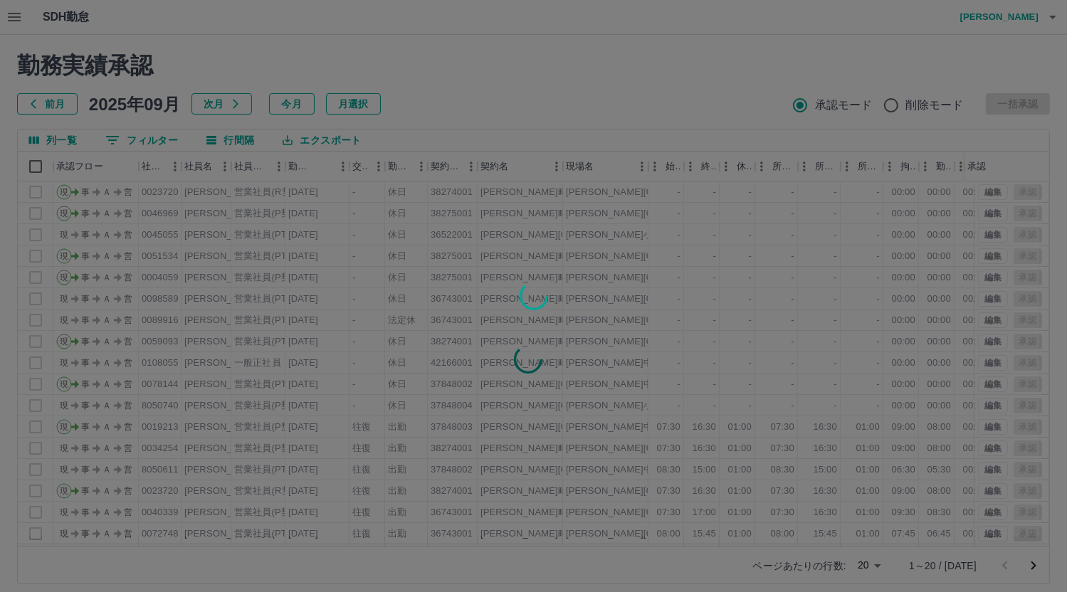
click at [14, 11] on div at bounding box center [533, 296] width 1067 height 592
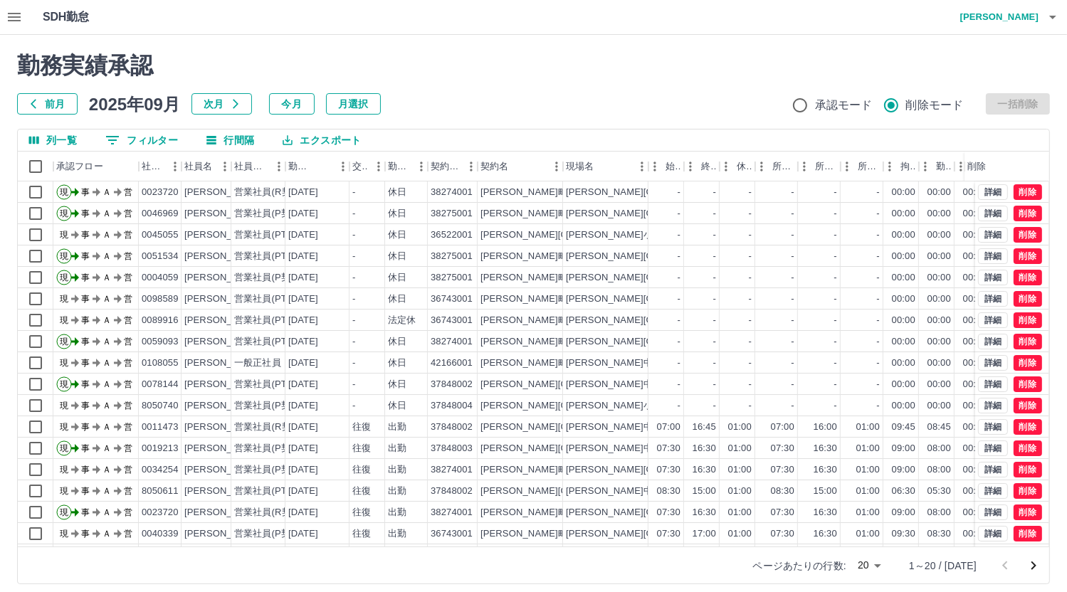
click at [7, 13] on icon "button" at bounding box center [14, 17] width 17 height 17
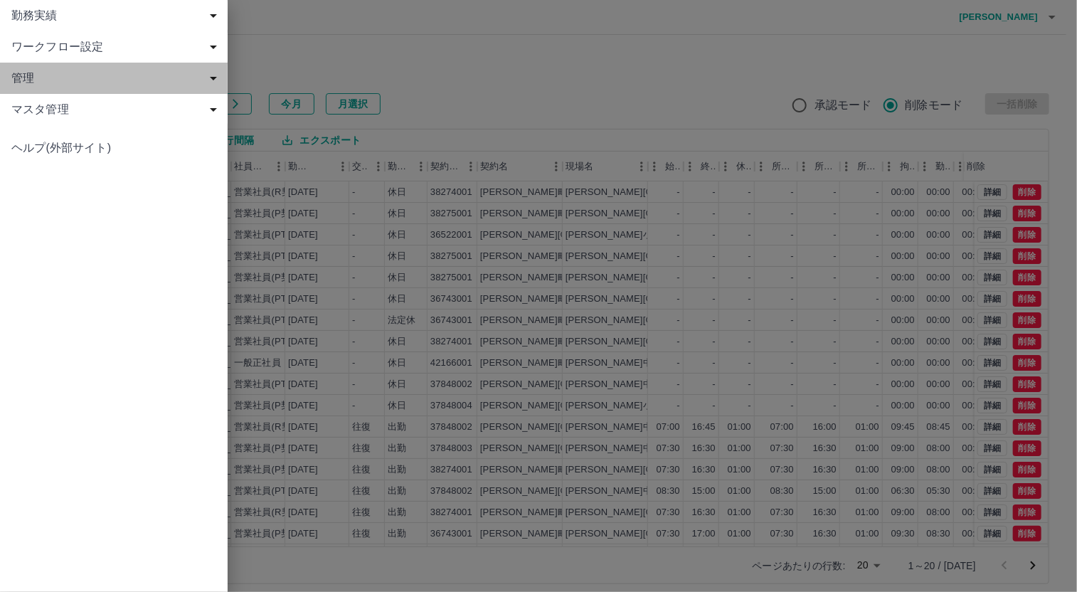
click at [32, 76] on span "管理" at bounding box center [116, 78] width 211 height 17
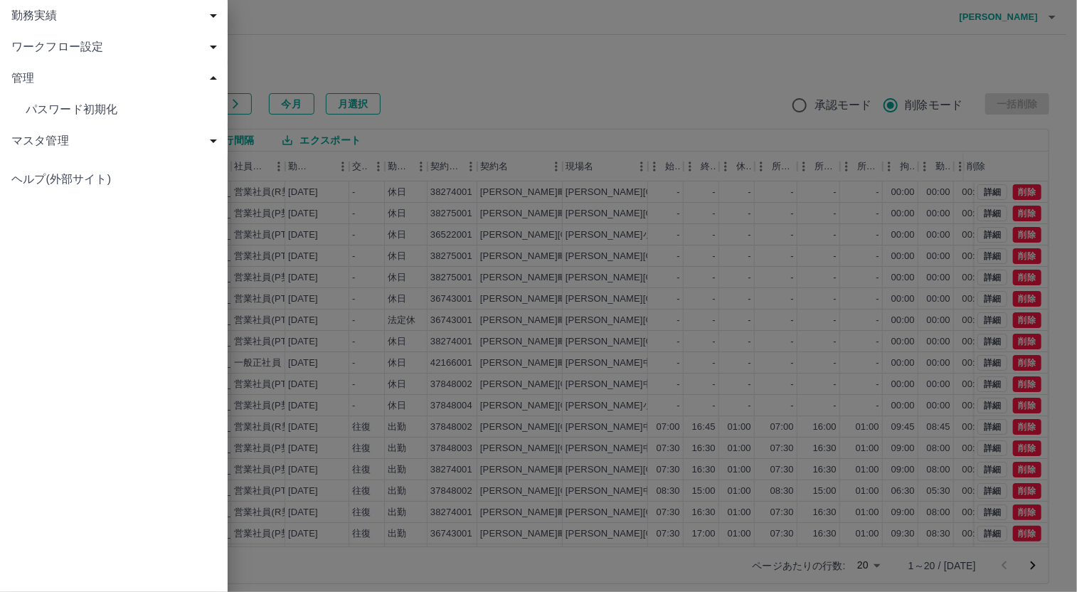
click at [39, 142] on span "マスタ管理" at bounding box center [116, 140] width 211 height 17
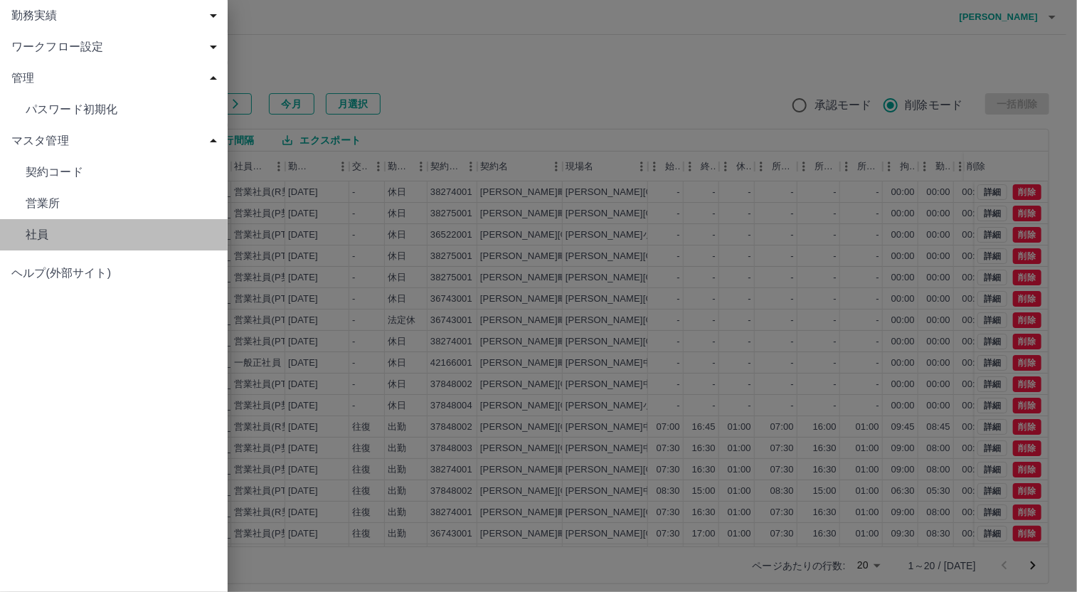
click at [43, 233] on span "社員" at bounding box center [121, 234] width 191 height 17
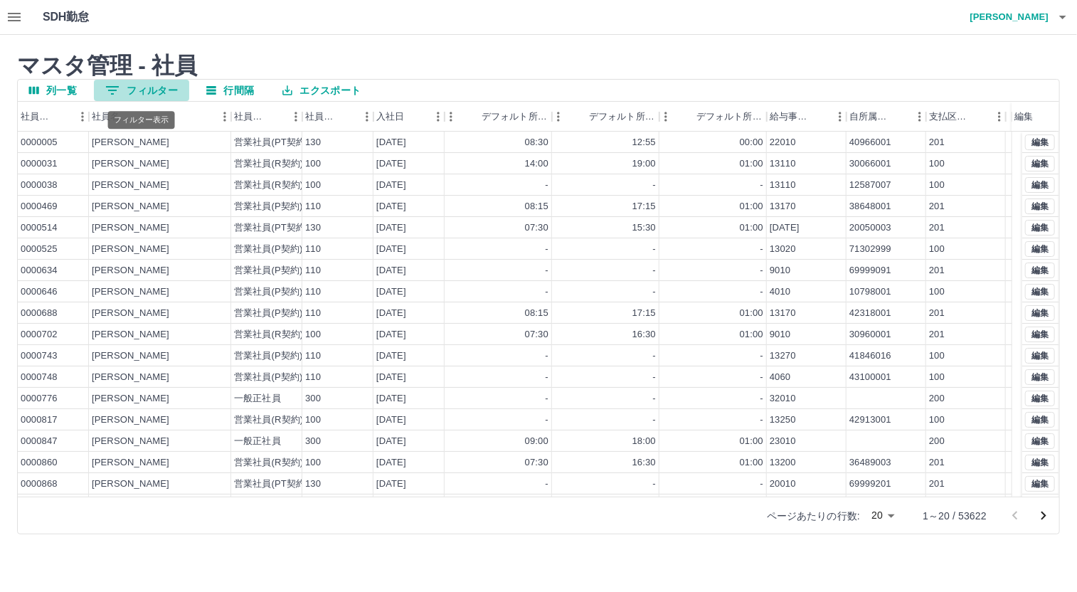
click at [130, 87] on button "0 フィルター" at bounding box center [141, 90] width 95 height 21
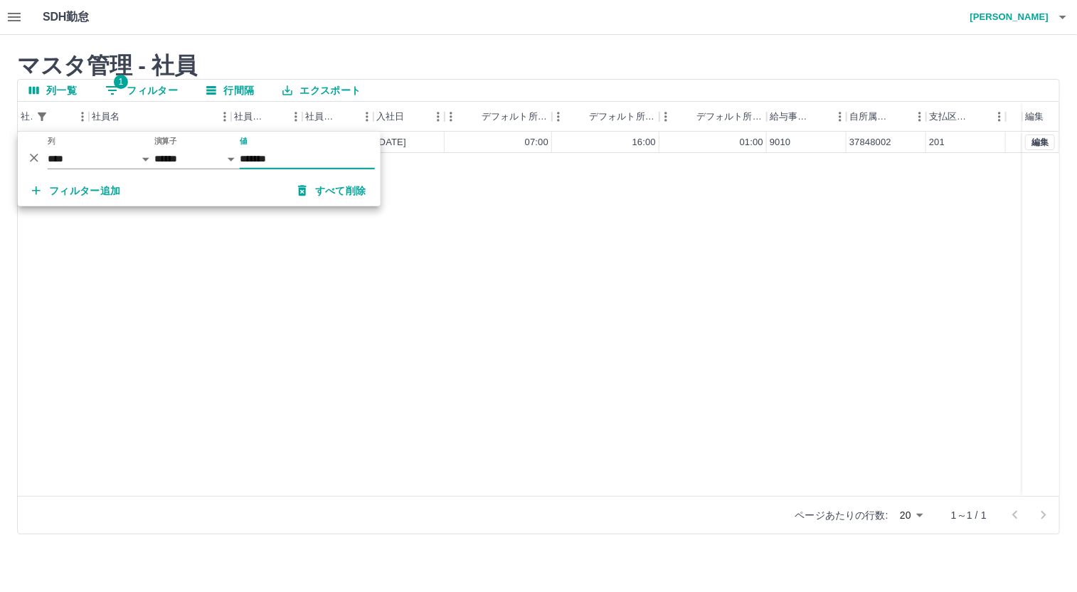
type input "*******"
click at [371, 327] on div "8030488 [PERSON_NAME] 営業社員(P契約) 110 [DATE] 07:00 16:00 01:00 9010 37848002 201 …" at bounding box center [539, 314] width 1042 height 364
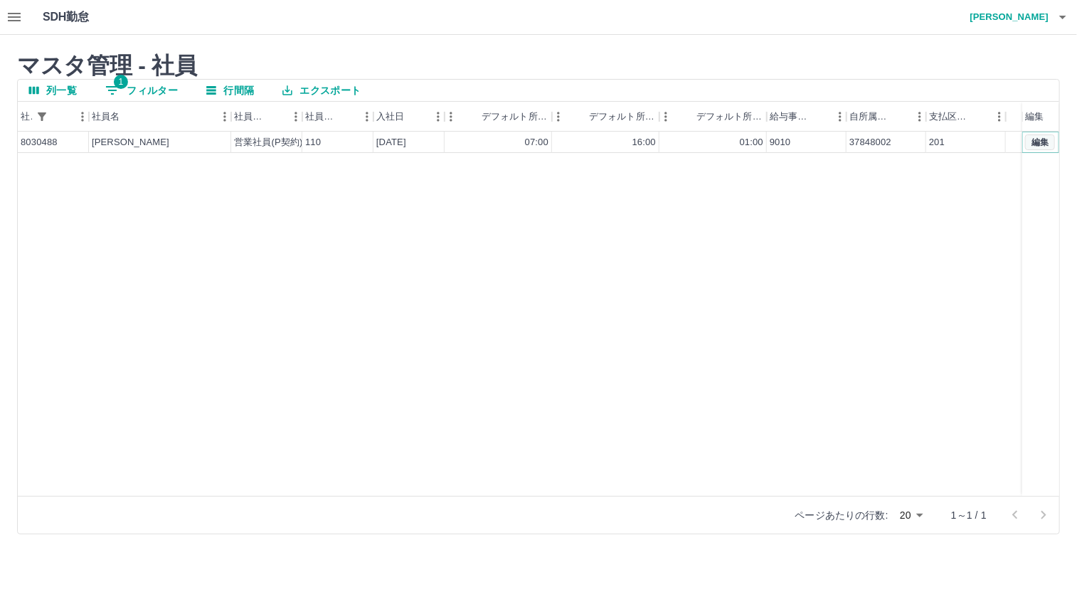
click at [1040, 144] on button "編集" at bounding box center [1040, 142] width 30 height 16
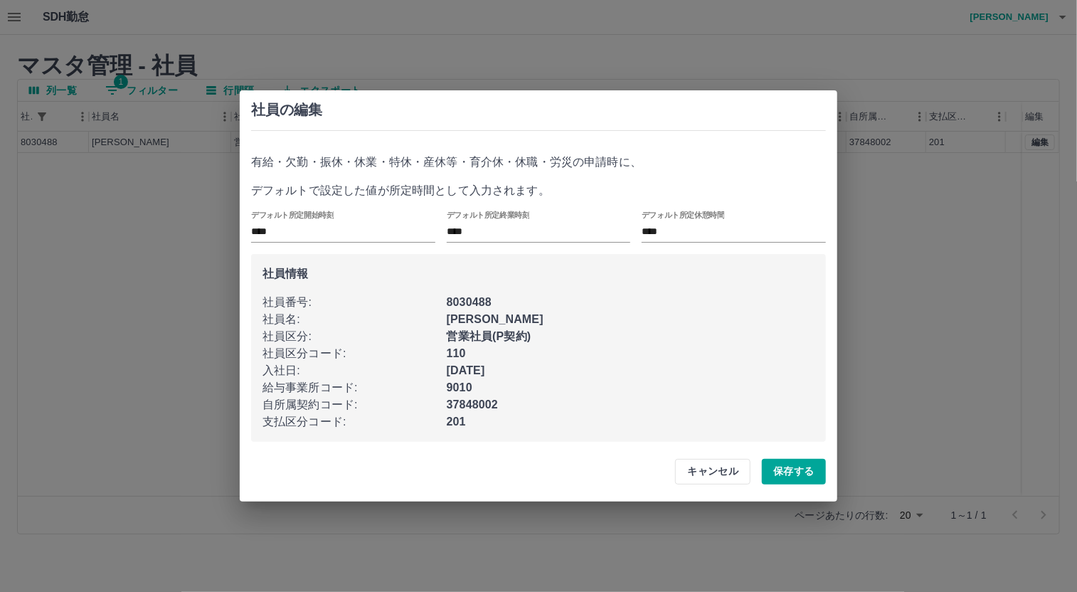
click at [461, 57] on div "社員の編集 有給・欠勤・振休・休業・特休・産休等・育介休・休職・労災の申請時に、 デフォルトで設定した値が所定時間として入力されます。 デフォルト所定開始時刻…" at bounding box center [538, 296] width 1077 height 592
click at [730, 475] on button "キャンセル" at bounding box center [712, 472] width 75 height 26
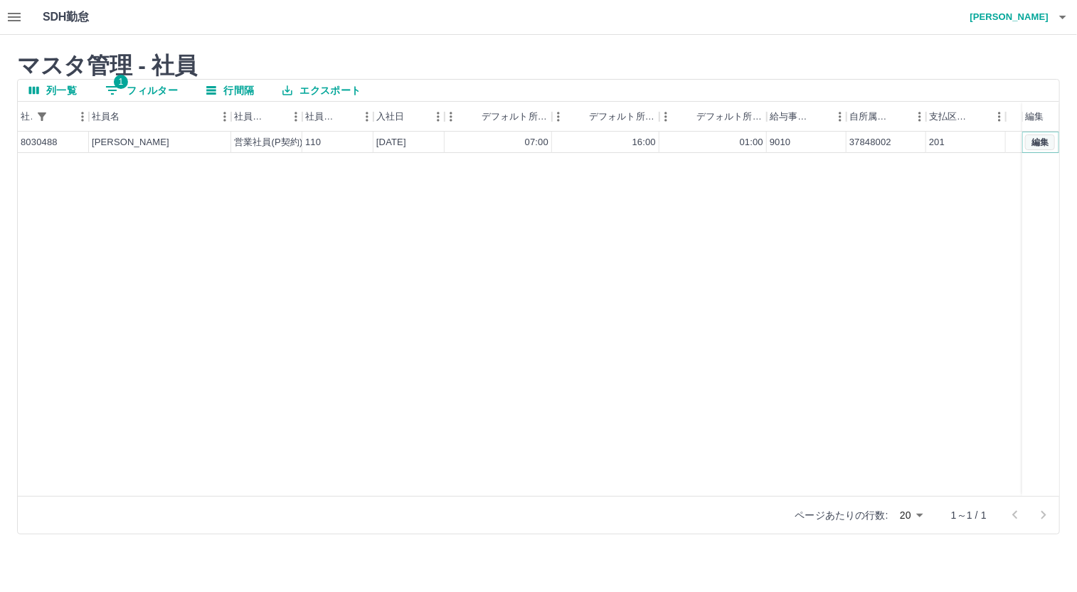
click at [1049, 136] on button "編集" at bounding box center [1040, 142] width 30 height 16
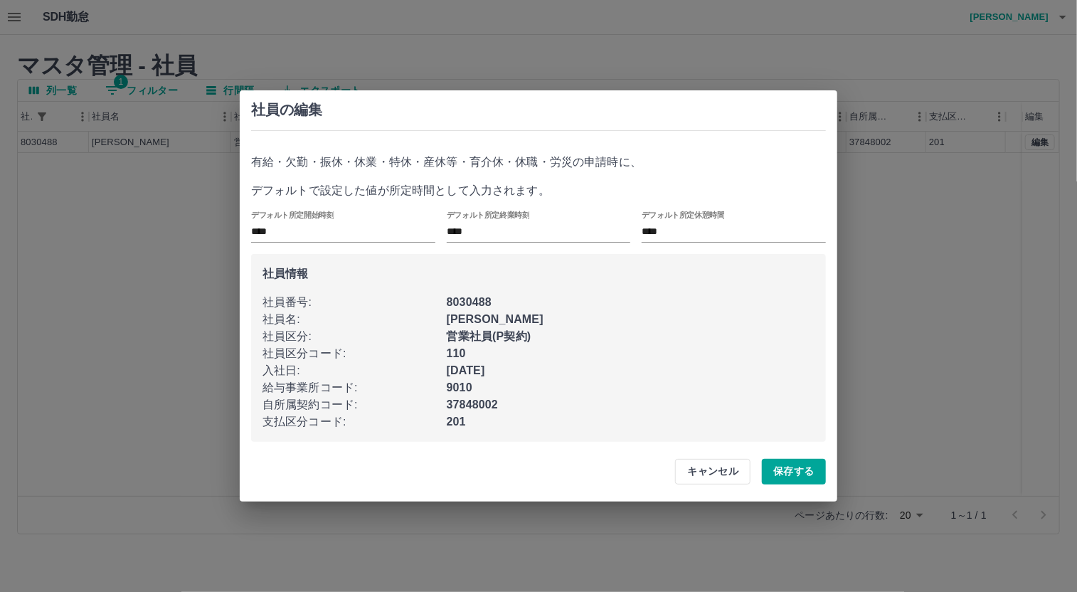
click at [954, 435] on div "社員の編集 有給・欠勤・振休・休業・特休・産休等・育介休・休職・労災の申請時に、 デフォルトで設定した値が所定時間として入力されます。 デフォルト所定開始時刻…" at bounding box center [538, 296] width 1077 height 592
click at [713, 468] on button "キャンセル" at bounding box center [712, 472] width 75 height 26
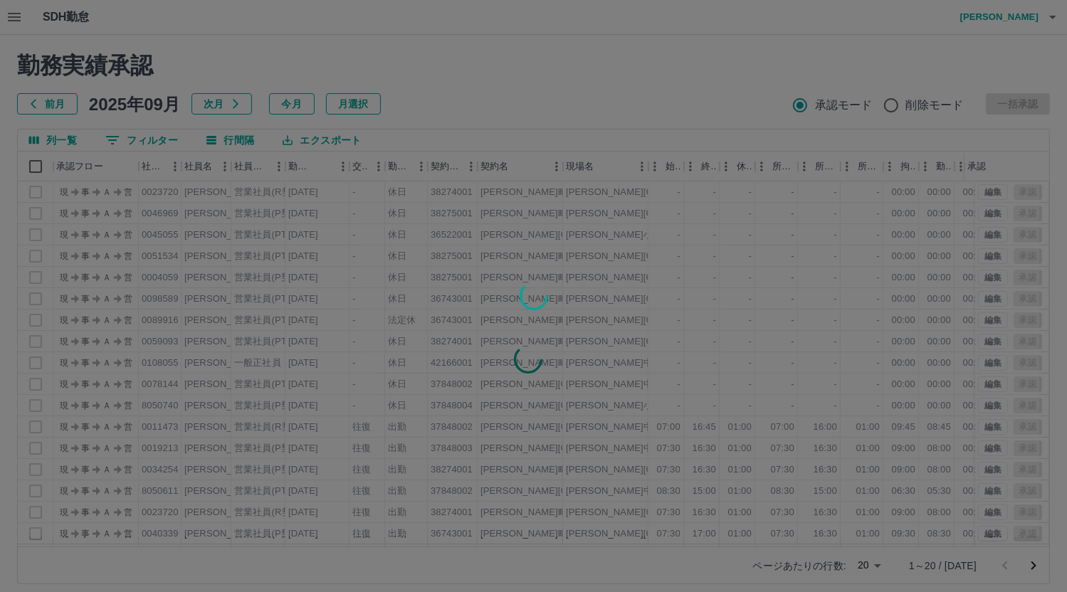
click at [15, 21] on div at bounding box center [533, 296] width 1067 height 592
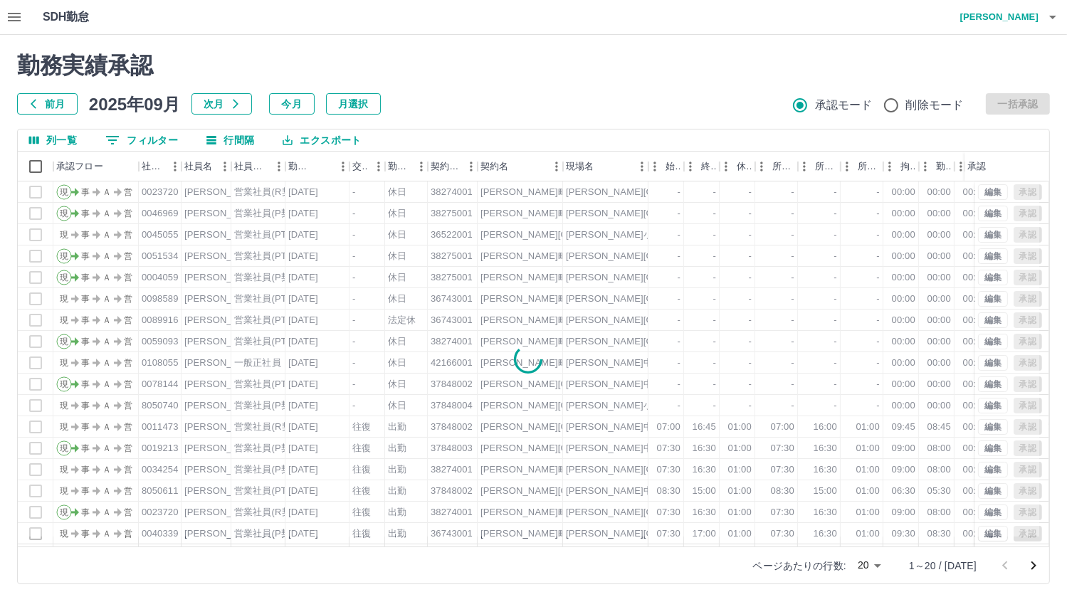
click at [16, 15] on icon "button" at bounding box center [14, 17] width 17 height 17
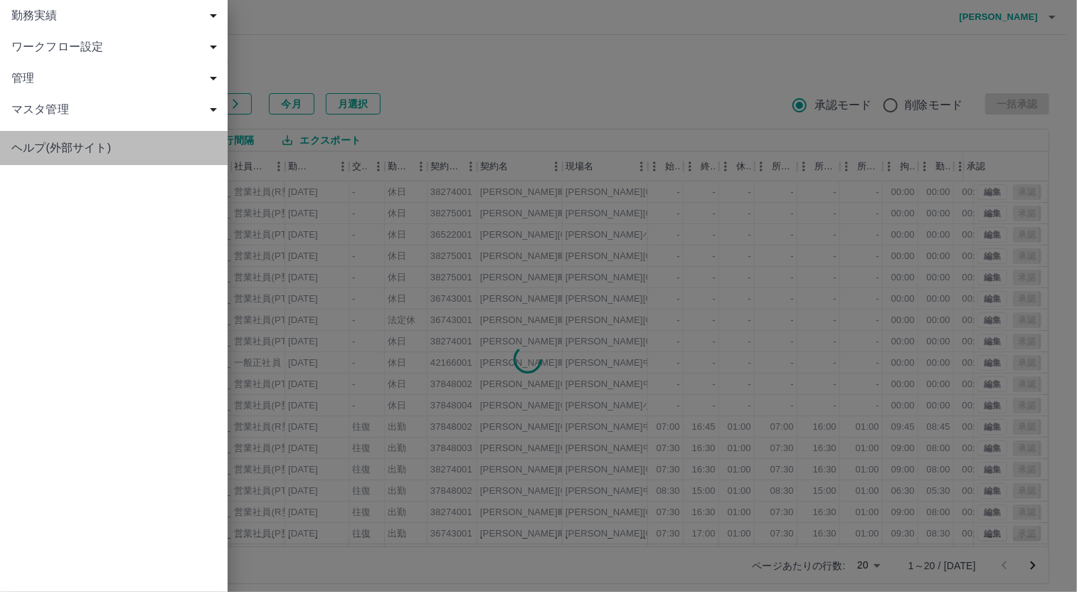
click at [36, 147] on span "ヘルプ(外部サイト)" at bounding box center [113, 147] width 205 height 17
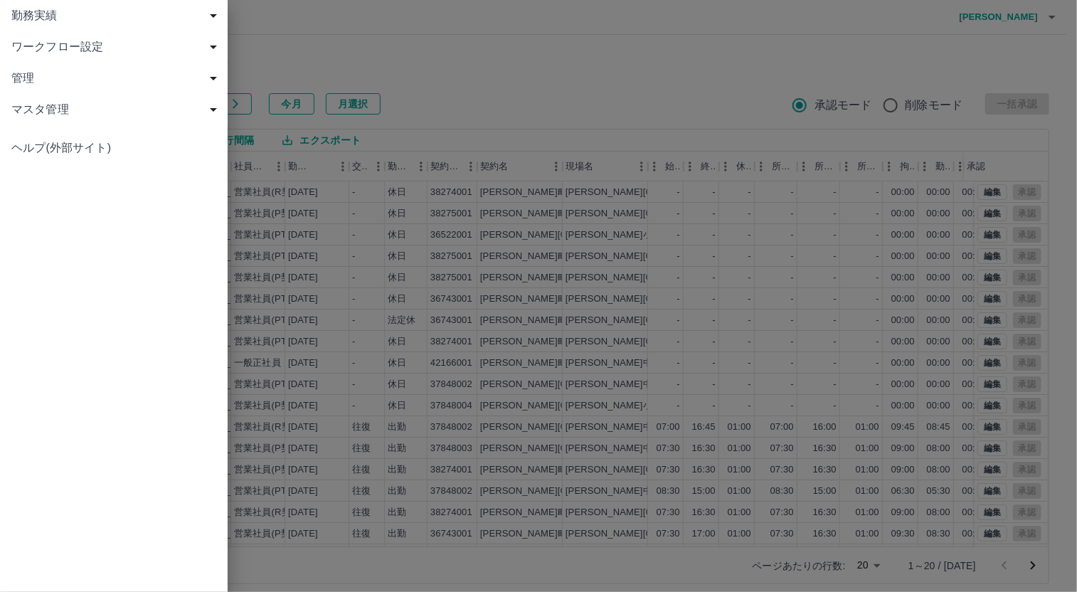
click at [85, 42] on span "ワークフロー設定" at bounding box center [116, 46] width 211 height 17
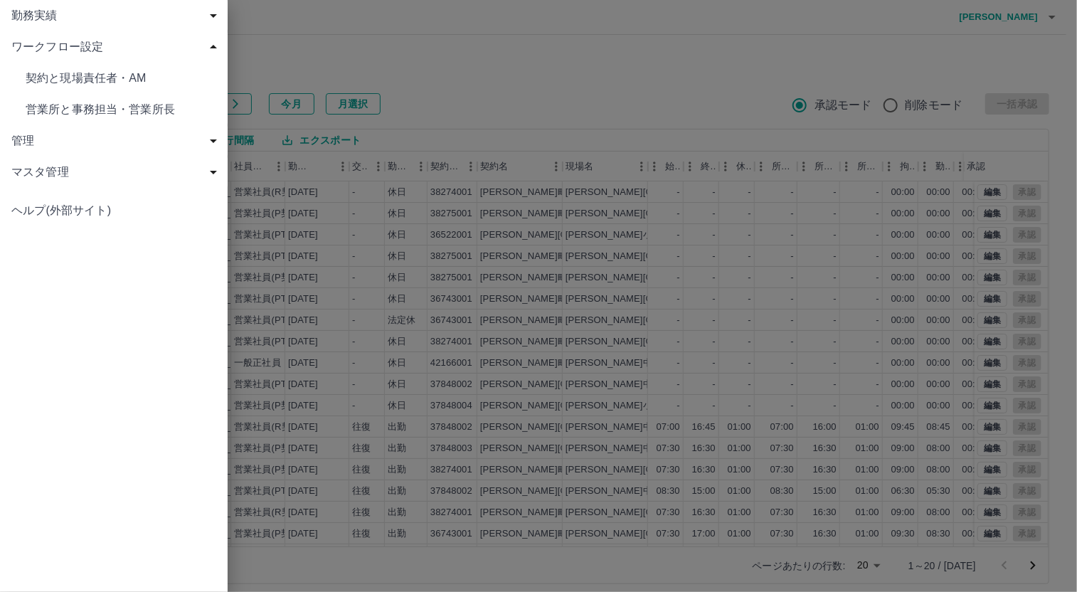
click at [98, 75] on span "契約と現場責任者・AM" at bounding box center [121, 78] width 191 height 17
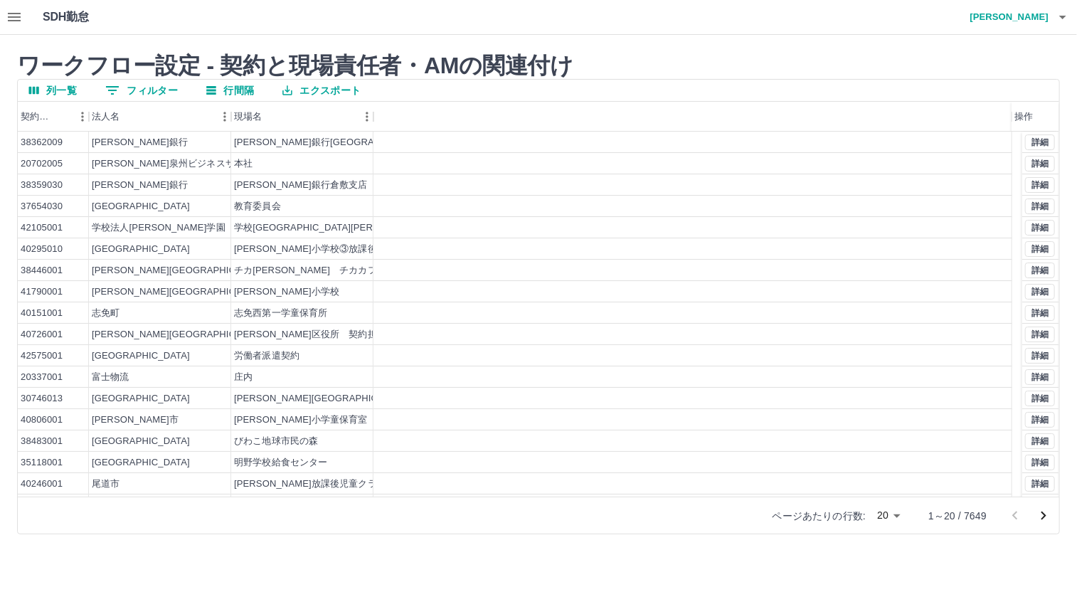
click at [140, 94] on button "0 フィルター" at bounding box center [141, 90] width 95 height 21
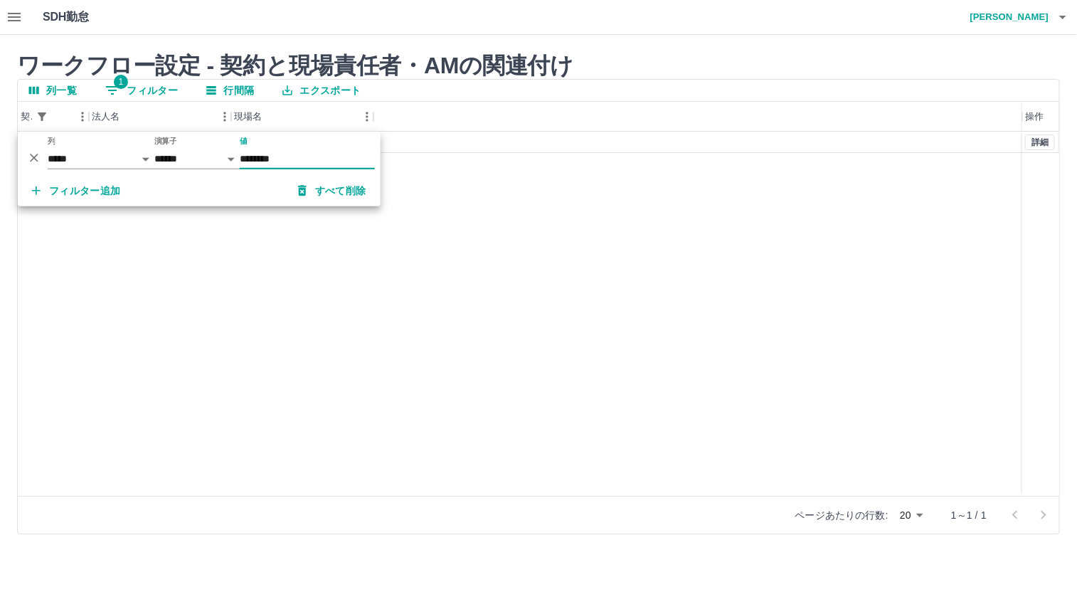
type input "********"
click at [348, 292] on div "37848002 [PERSON_NAME][GEOGRAPHIC_DATA] [PERSON_NAME]中学校 詳細" at bounding box center [539, 314] width 1042 height 364
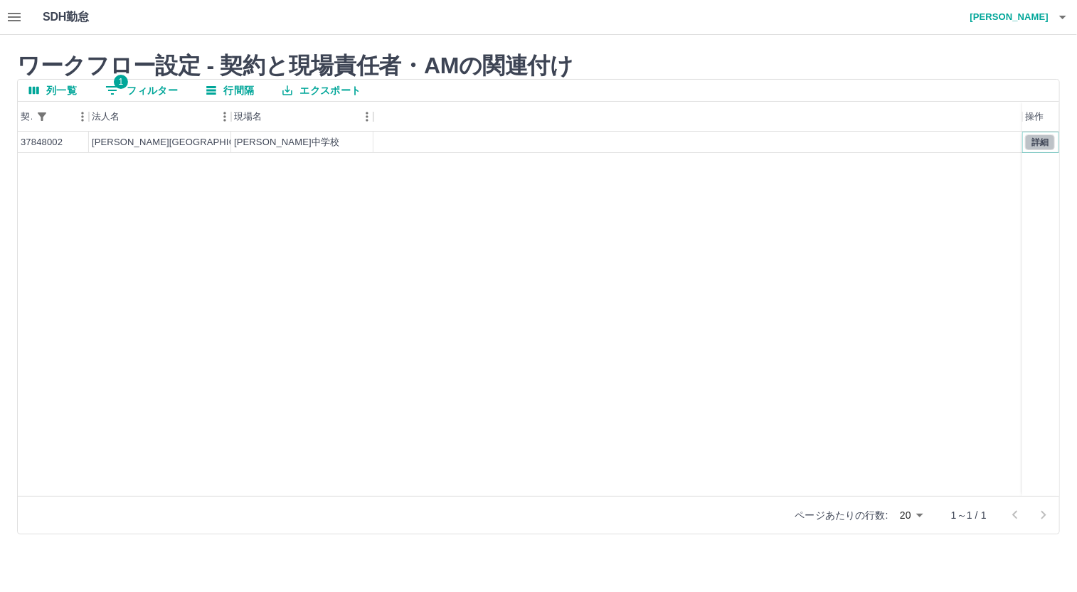
click at [1041, 142] on button "詳細" at bounding box center [1040, 142] width 30 height 16
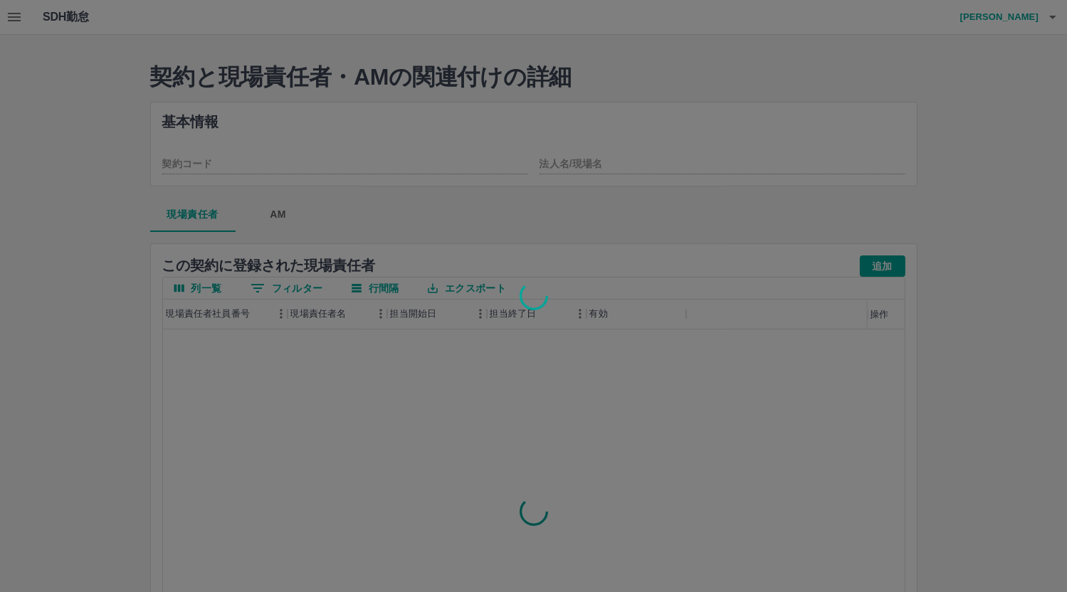
type input "********"
type input "*****"
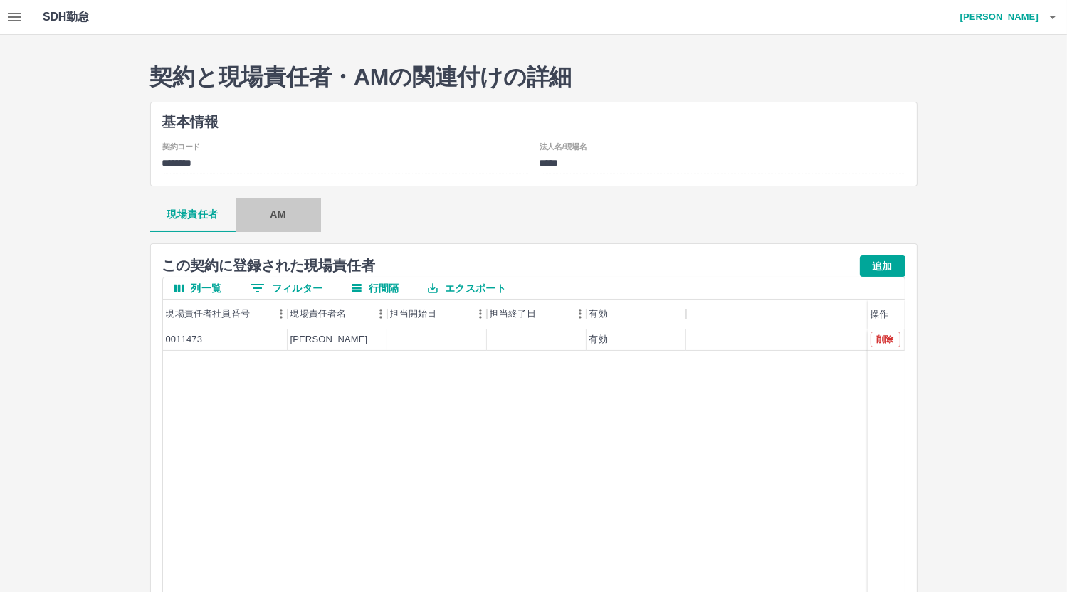
click at [279, 216] on button "AM" at bounding box center [278, 215] width 85 height 34
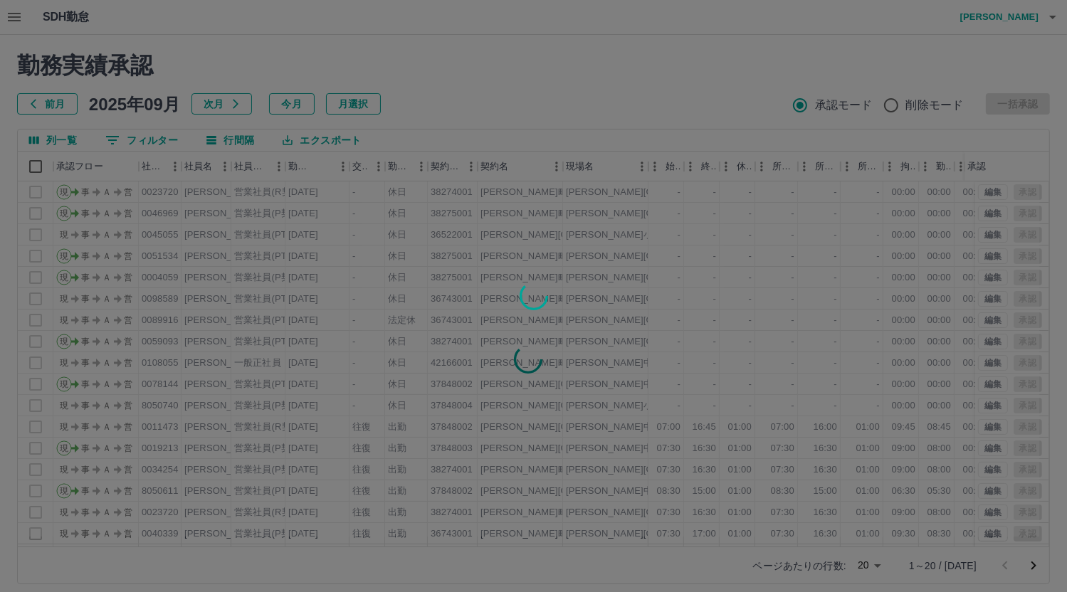
click at [16, 7] on div at bounding box center [533, 296] width 1067 height 592
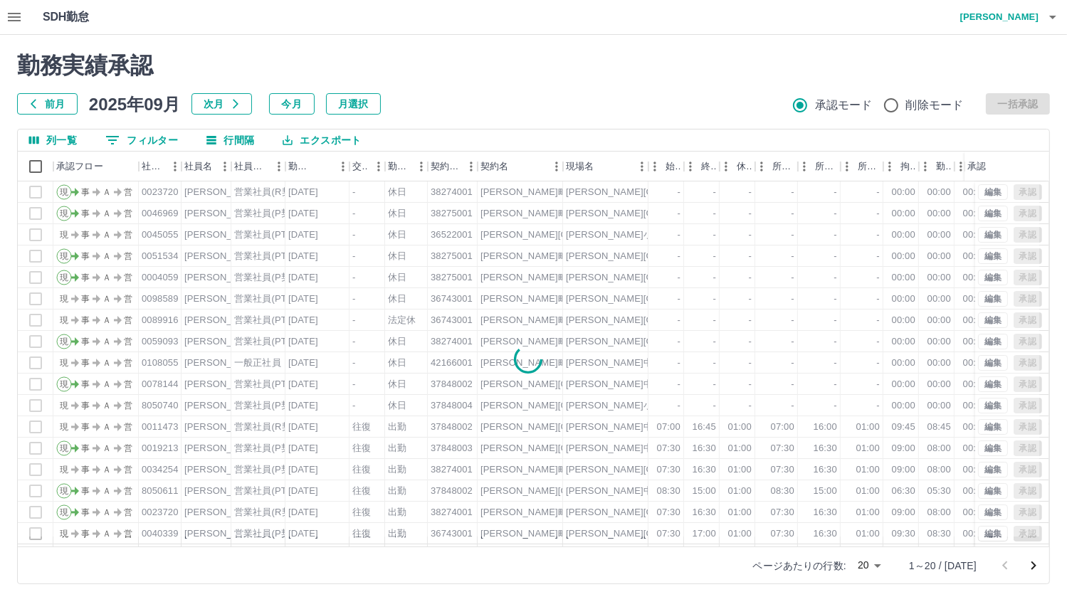
click at [16, 19] on icon "button" at bounding box center [14, 17] width 17 height 17
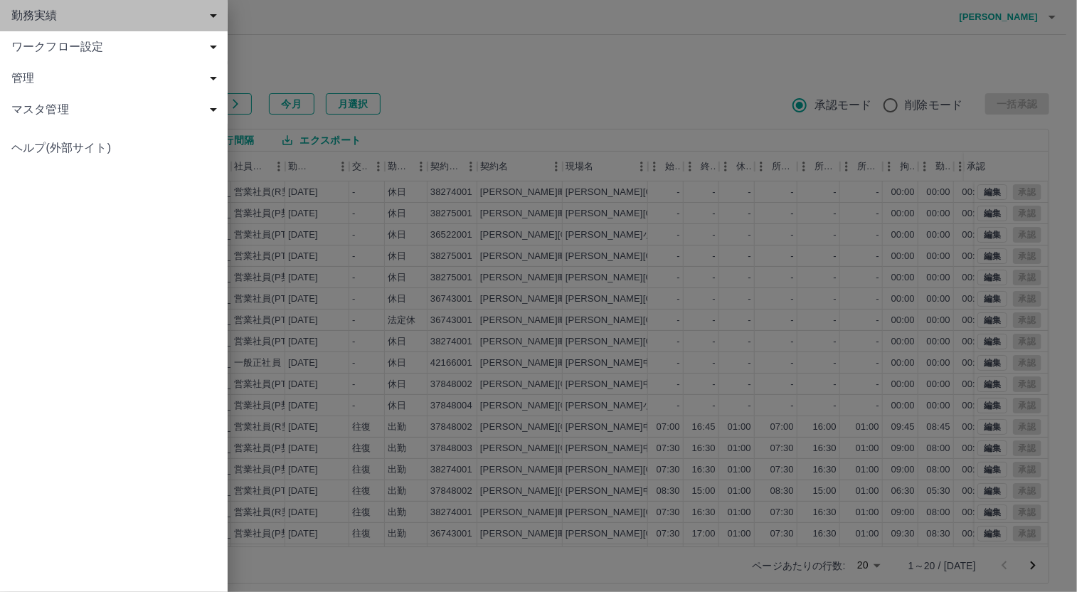
click at [83, 10] on span "勤務実績" at bounding box center [116, 15] width 211 height 17
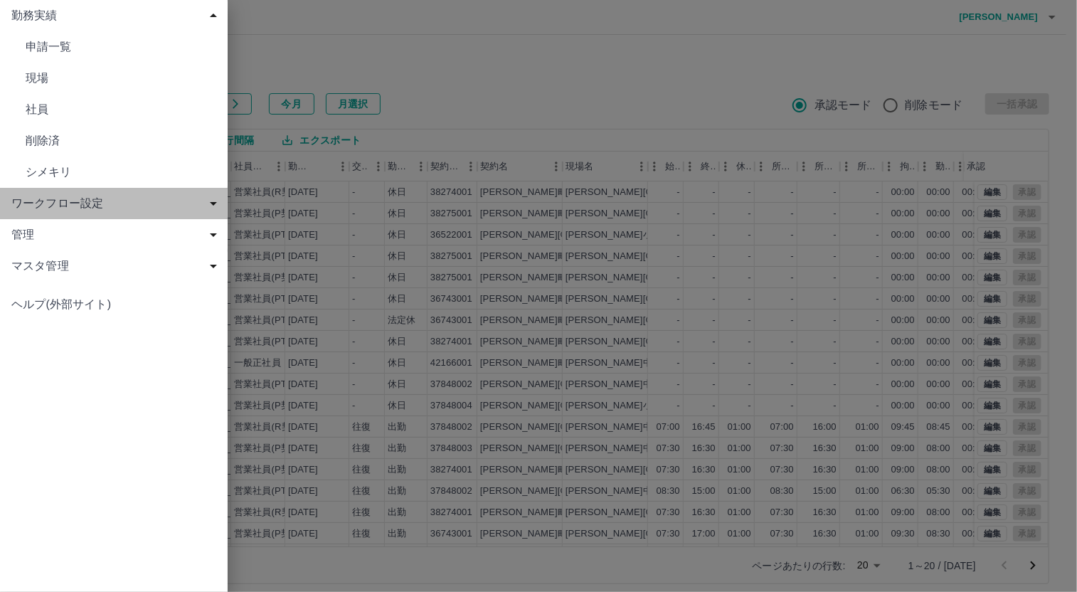
click at [66, 198] on span "ワークフロー設定" at bounding box center [116, 203] width 211 height 17
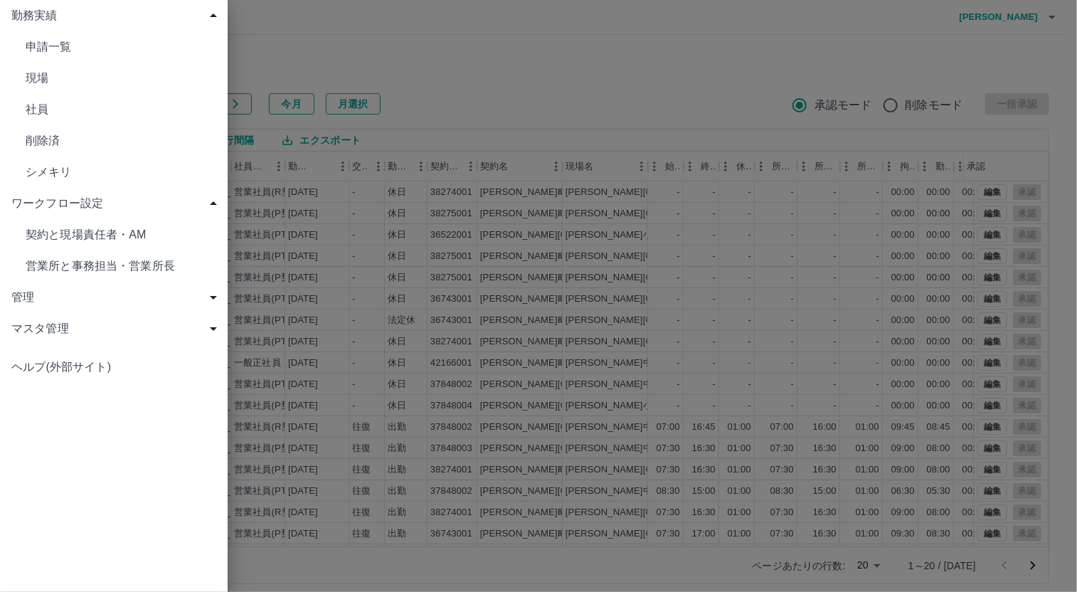
click at [73, 55] on span "申請一覧" at bounding box center [121, 46] width 191 height 17
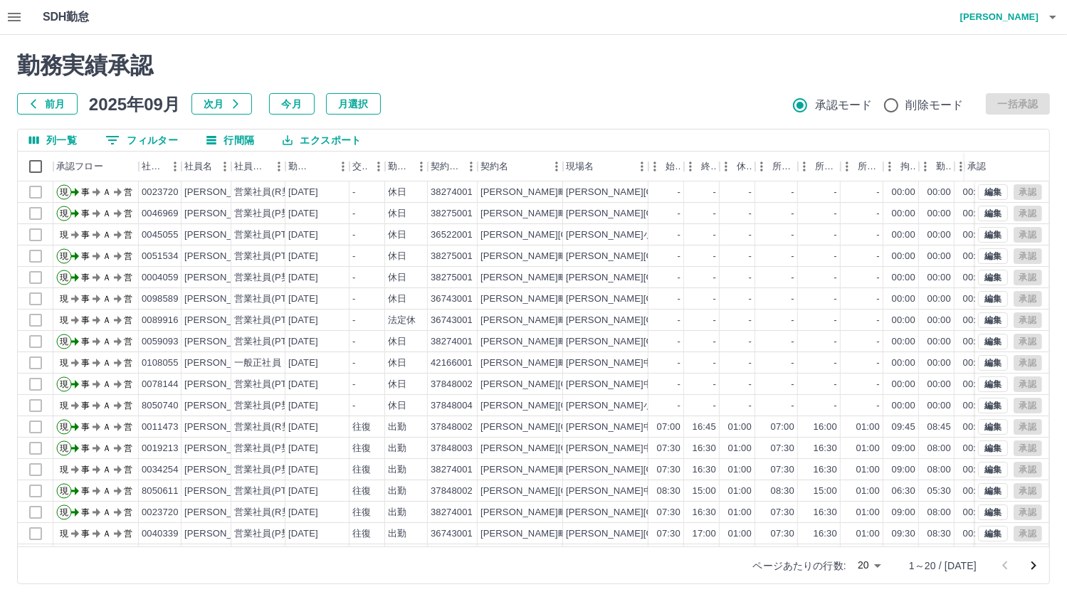
click at [28, 23] on div "SDH勤怠 [PERSON_NAME]" at bounding box center [533, 17] width 1067 height 35
click at [14, 14] on icon "button" at bounding box center [14, 17] width 13 height 9
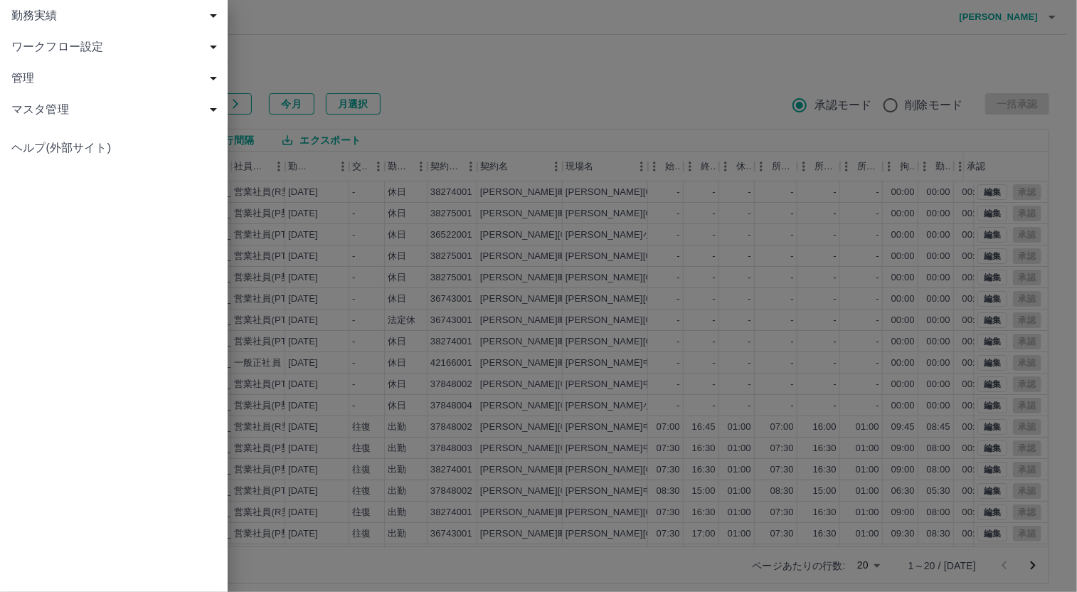
click at [47, 112] on span "マスタ管理" at bounding box center [116, 109] width 211 height 17
click at [57, 142] on span "契約コード" at bounding box center [121, 140] width 191 height 17
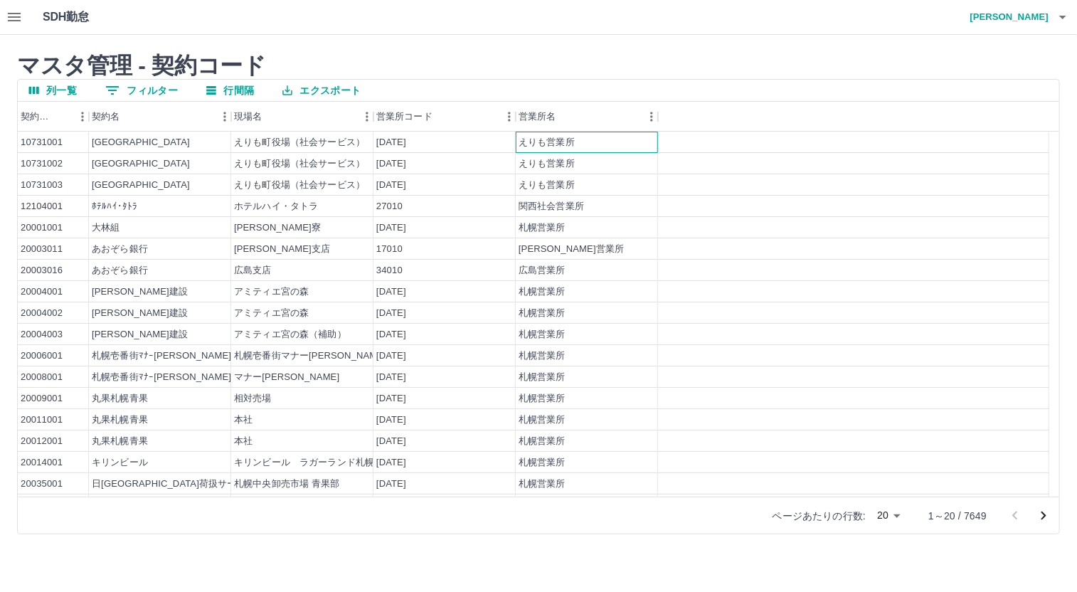
click at [518, 142] on div "えりも営業所" at bounding box center [587, 142] width 142 height 21
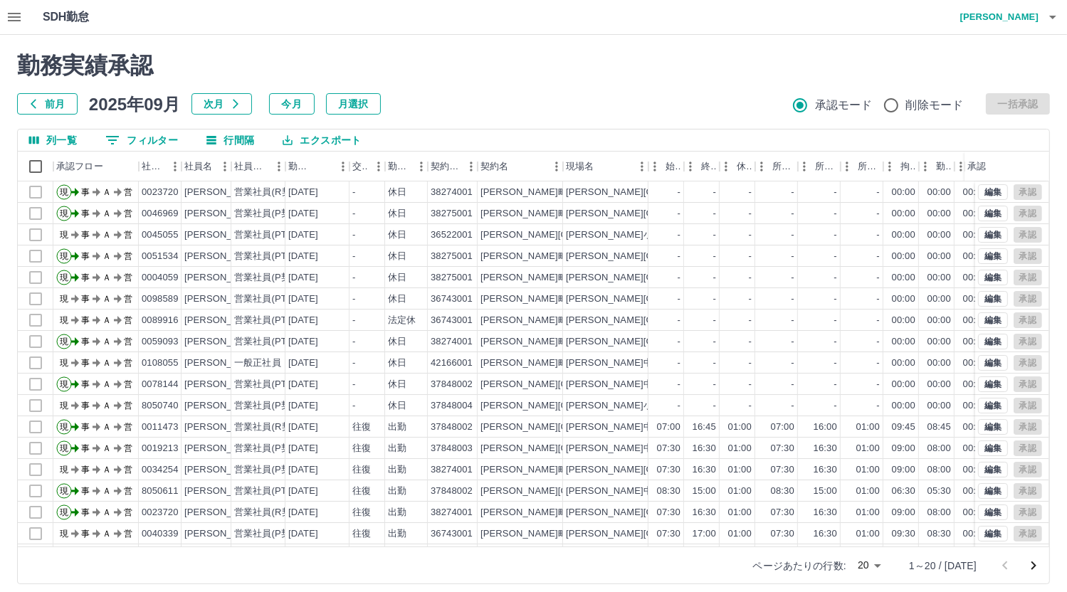
click at [8, 19] on icon "button" at bounding box center [14, 17] width 17 height 17
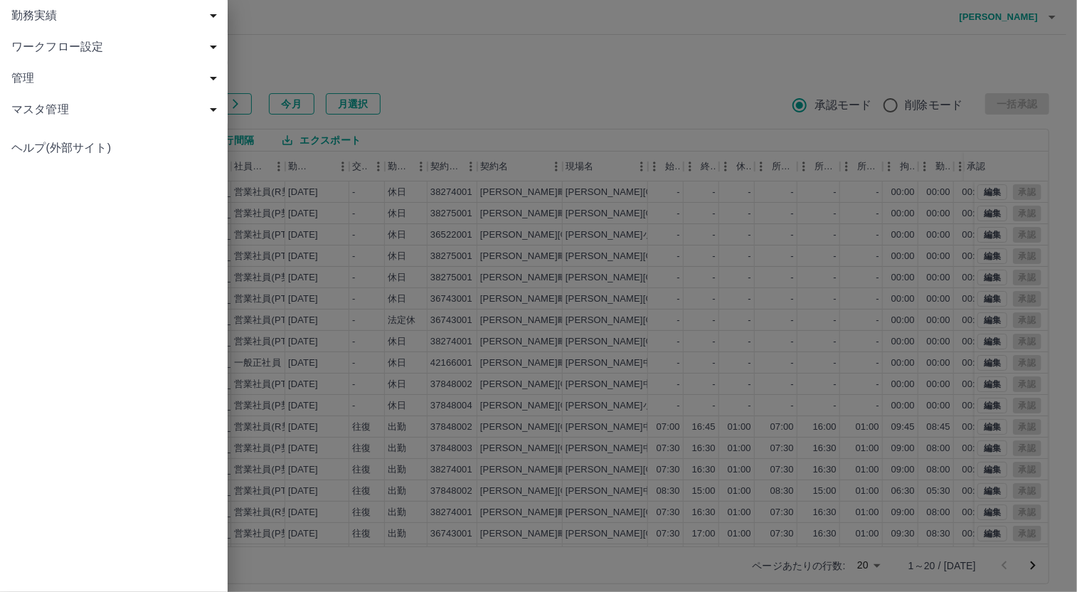
click at [51, 78] on span "管理" at bounding box center [116, 78] width 211 height 17
click at [49, 139] on span "マスタ管理" at bounding box center [116, 140] width 211 height 17
click at [34, 232] on span "社員" at bounding box center [121, 234] width 191 height 17
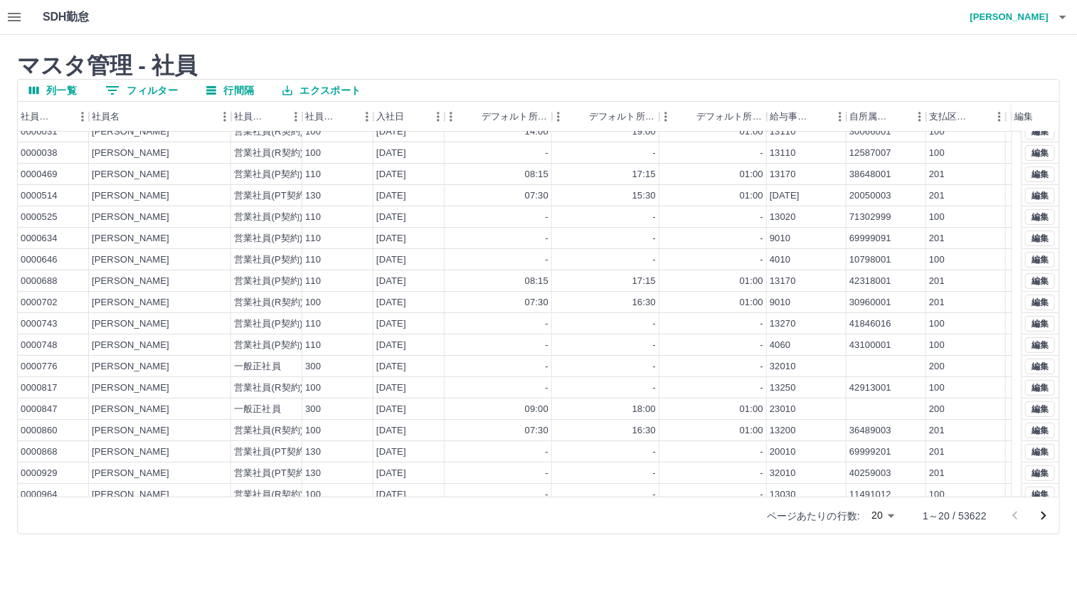
scroll to position [61, 0]
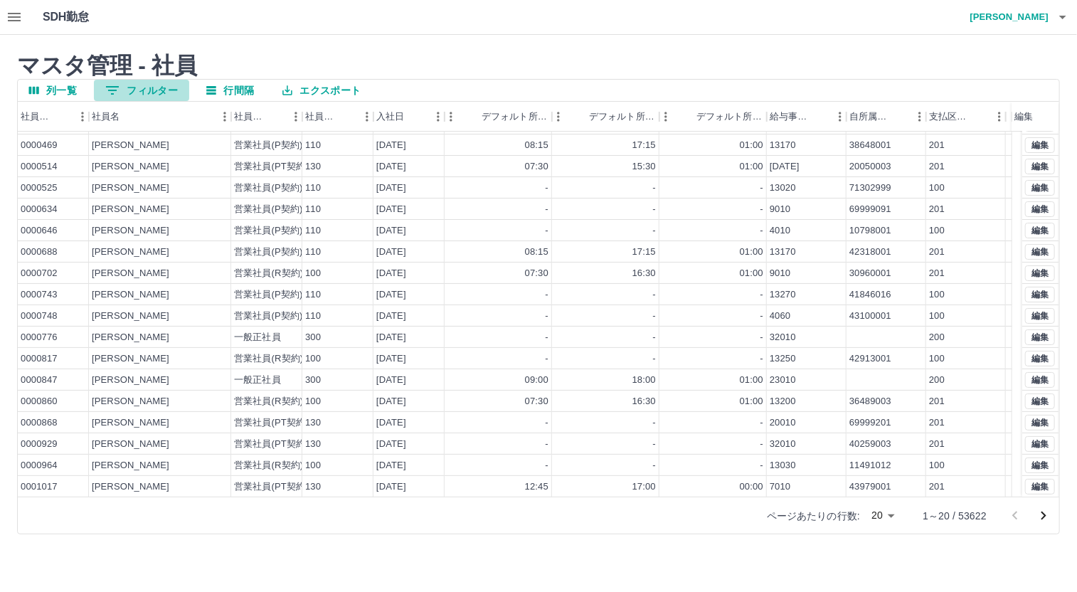
click at [127, 93] on button "0 フィルター" at bounding box center [141, 90] width 95 height 21
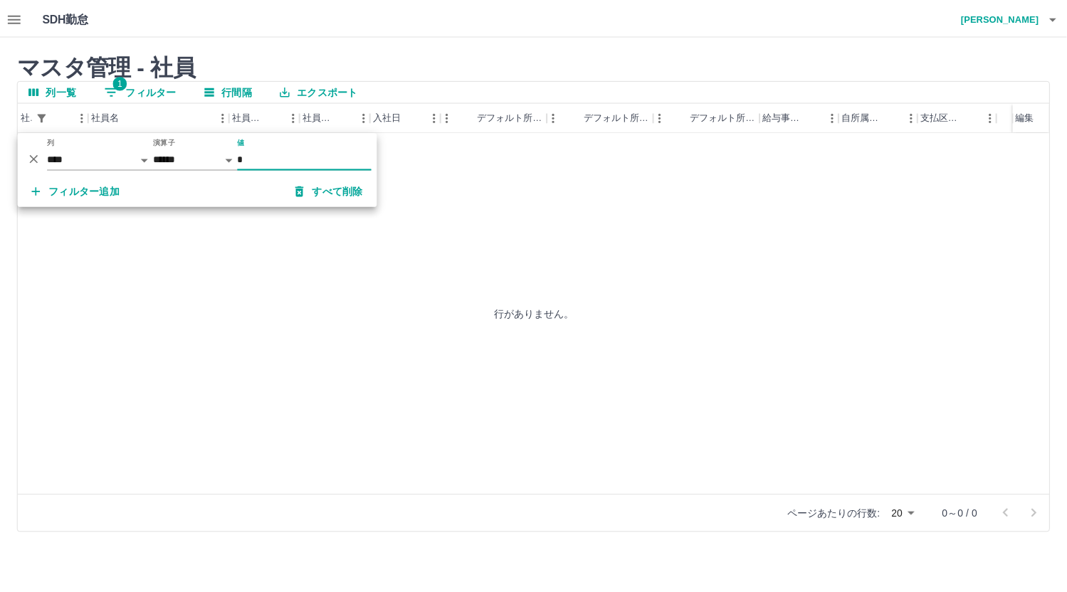
scroll to position [0, 0]
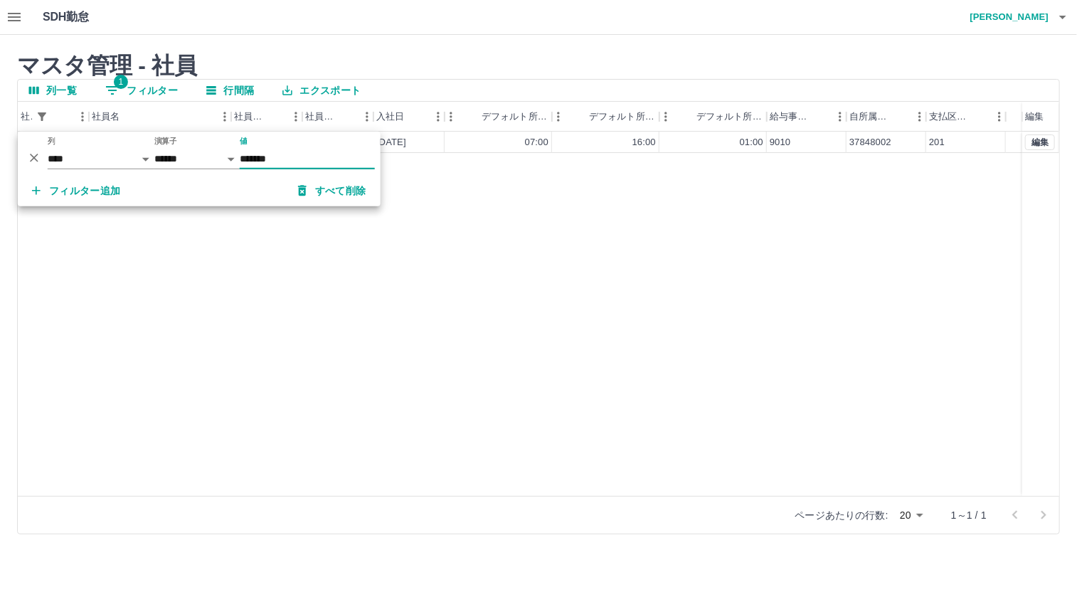
type input "*******"
click at [660, 293] on div "8030488 [PERSON_NAME] 営業社員(P契約) 110 [DATE] 07:00 16:00 01:00 9010 37848002 201 …" at bounding box center [539, 314] width 1042 height 364
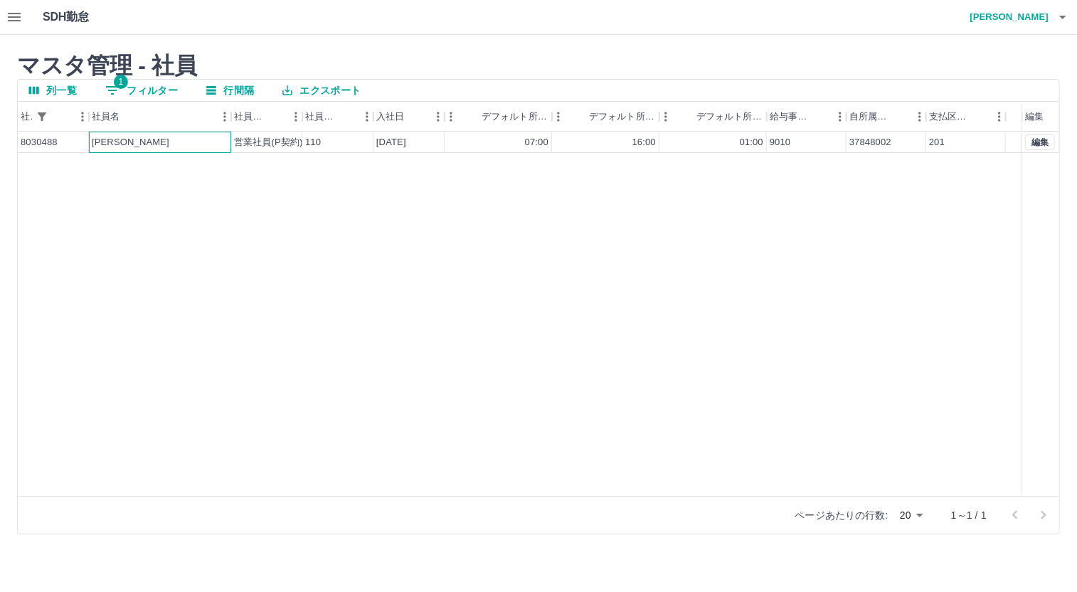
click at [168, 142] on div "[PERSON_NAME]" at bounding box center [160, 142] width 142 height 21
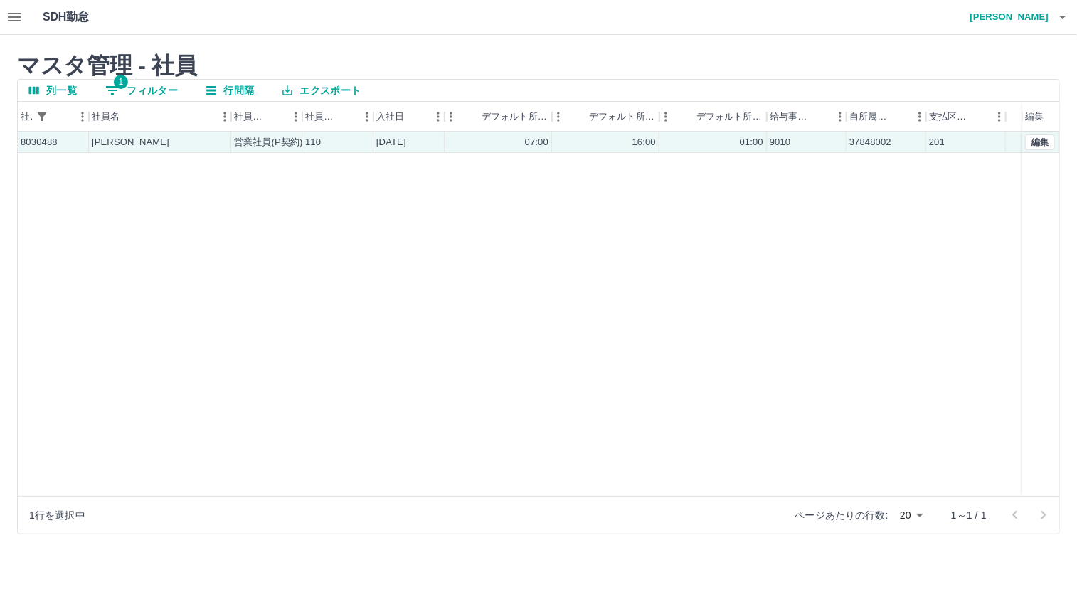
drag, startPoint x: 171, startPoint y: 142, endPoint x: 589, endPoint y: 375, distance: 478.5
click at [589, 375] on div "8030488 [PERSON_NAME] 営業社員(P契約) 110 [DATE] 07:00 16:00 01:00 9010 37848002 201 …" at bounding box center [539, 314] width 1042 height 364
click at [917, 512] on body "SDH勤怠 [PERSON_NAME] マスタ管理 - 社員 列一覧 1 フィルター 行間隔 エクスポート 社員番号 社員名 社員区分 社員区分コード 入社日…" at bounding box center [538, 276] width 1077 height 552
click at [797, 480] on div at bounding box center [538, 296] width 1077 height 592
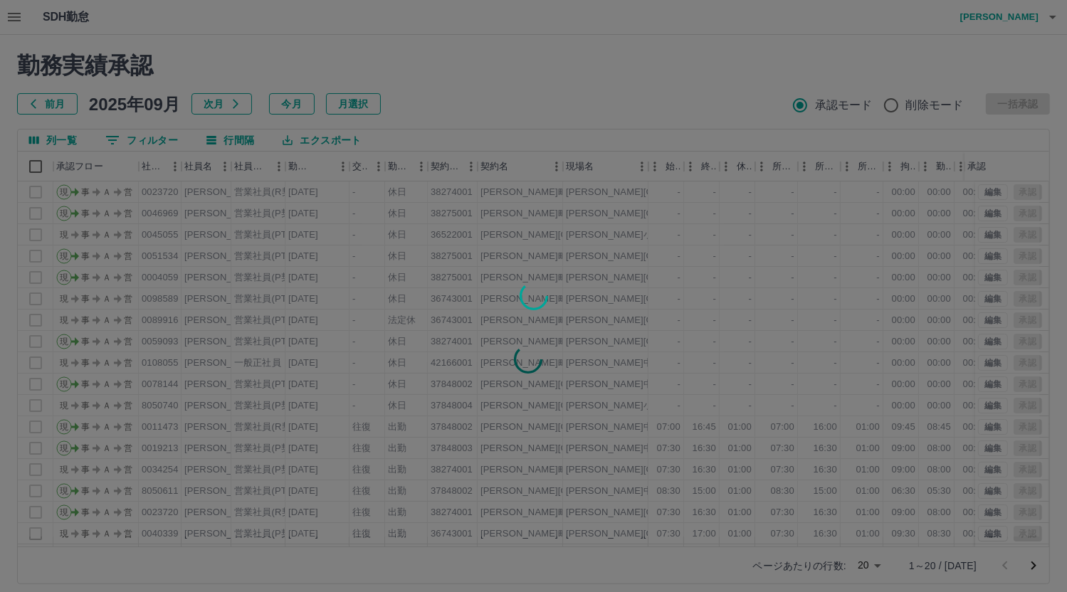
click at [6, 11] on div at bounding box center [533, 296] width 1067 height 592
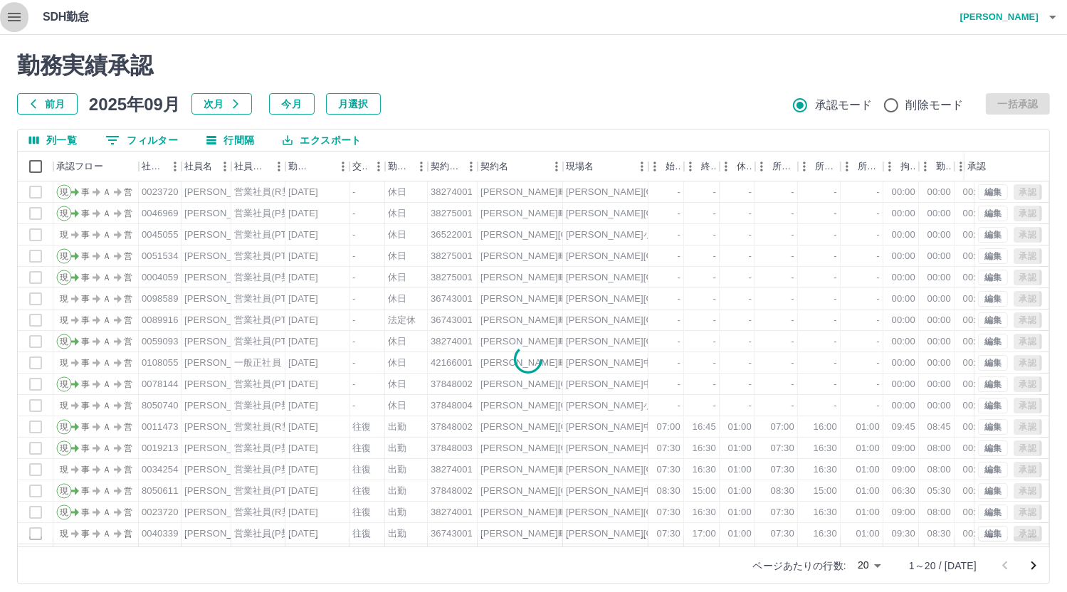
click at [14, 14] on icon "button" at bounding box center [14, 17] width 17 height 17
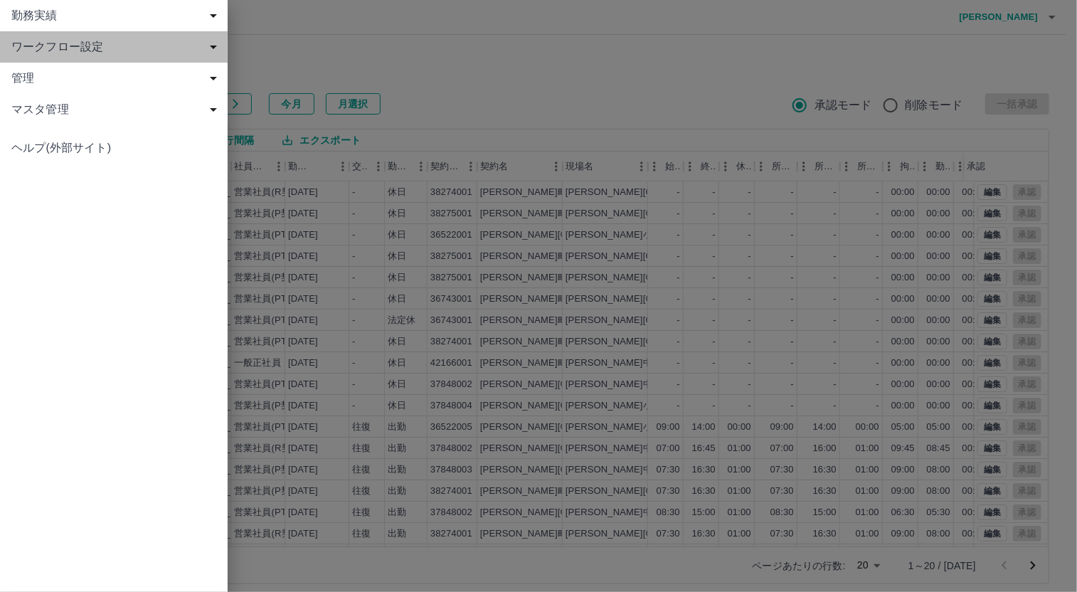
click at [76, 41] on span "ワークフロー設定" at bounding box center [116, 46] width 211 height 17
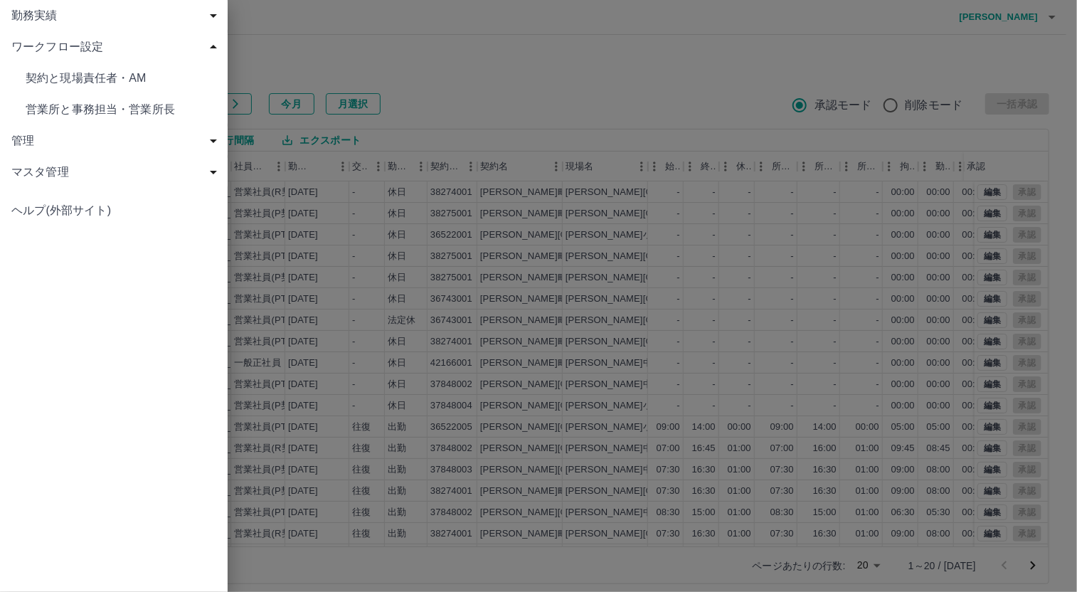
click at [100, 114] on span "営業所と事務担当・営業所長" at bounding box center [121, 109] width 191 height 17
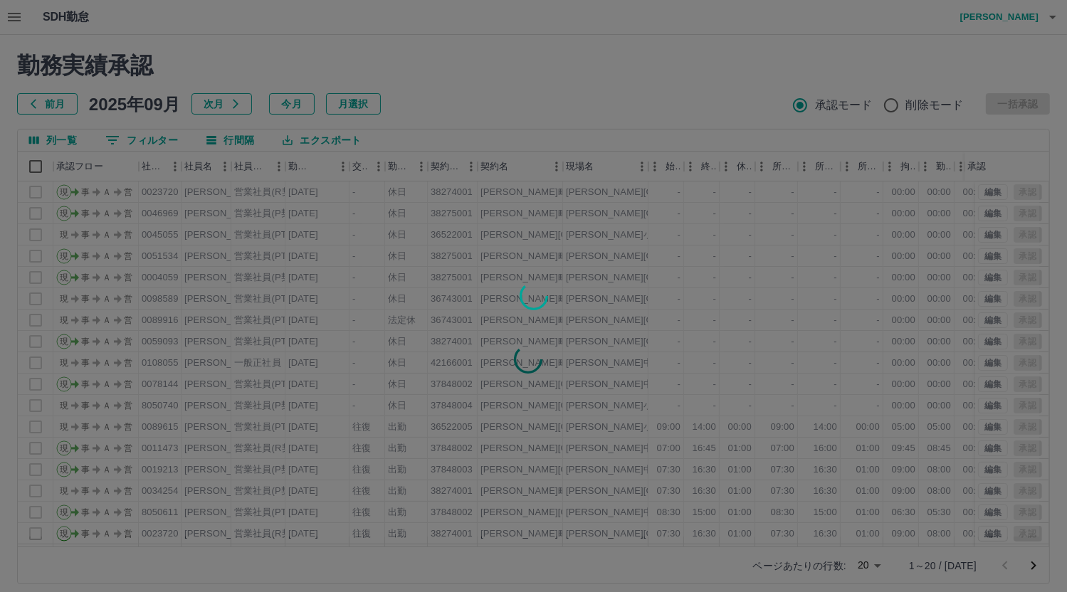
click at [14, 21] on div at bounding box center [533, 296] width 1067 height 592
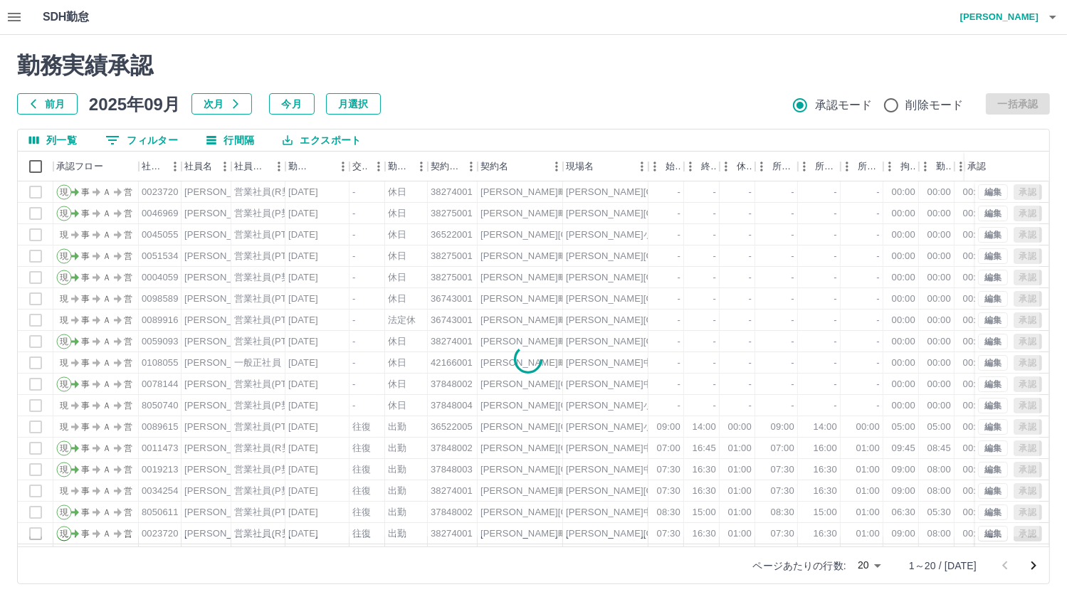
click at [16, 19] on icon "button" at bounding box center [14, 17] width 17 height 17
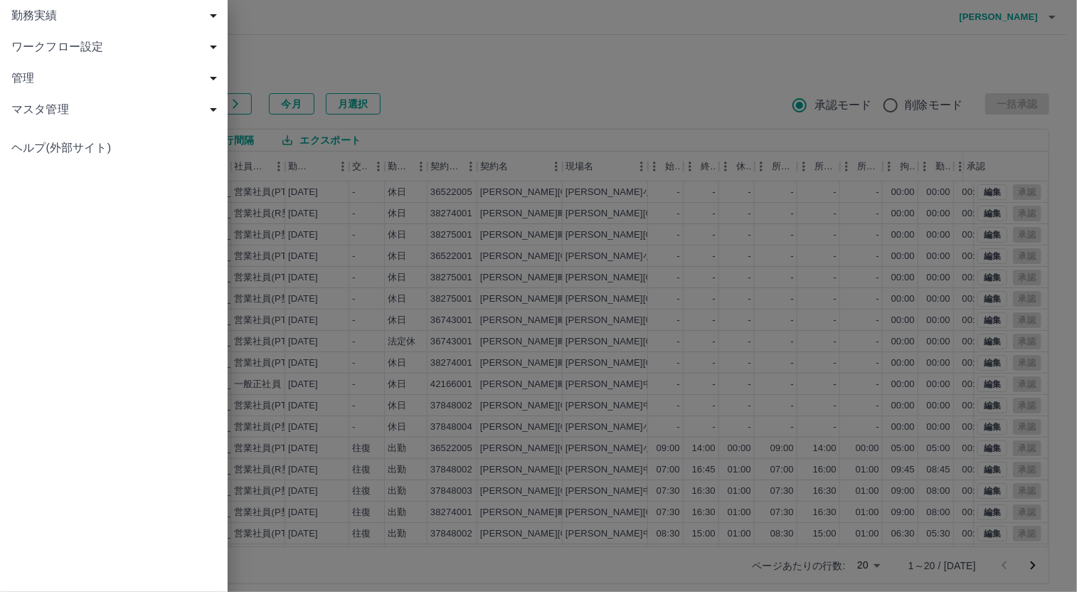
click at [41, 80] on span "管理" at bounding box center [116, 78] width 211 height 17
click at [60, 140] on span "マスタ管理" at bounding box center [116, 140] width 211 height 17
click at [34, 72] on span "管理" at bounding box center [116, 78] width 211 height 17
click at [46, 51] on span "ワークフロー設定" at bounding box center [116, 46] width 211 height 17
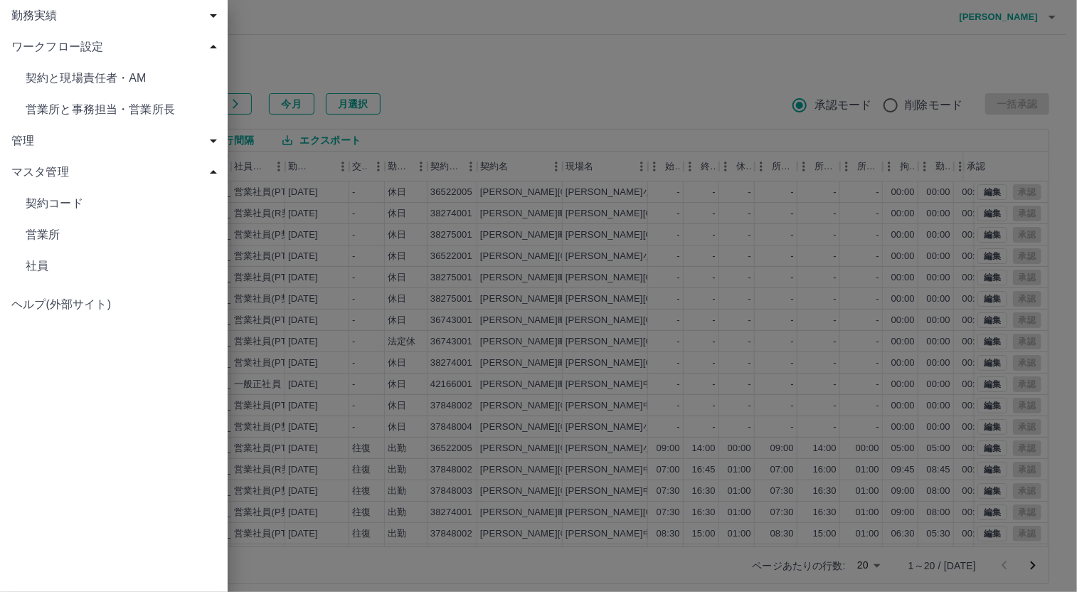
click at [80, 48] on span "ワークフロー設定" at bounding box center [116, 46] width 211 height 17
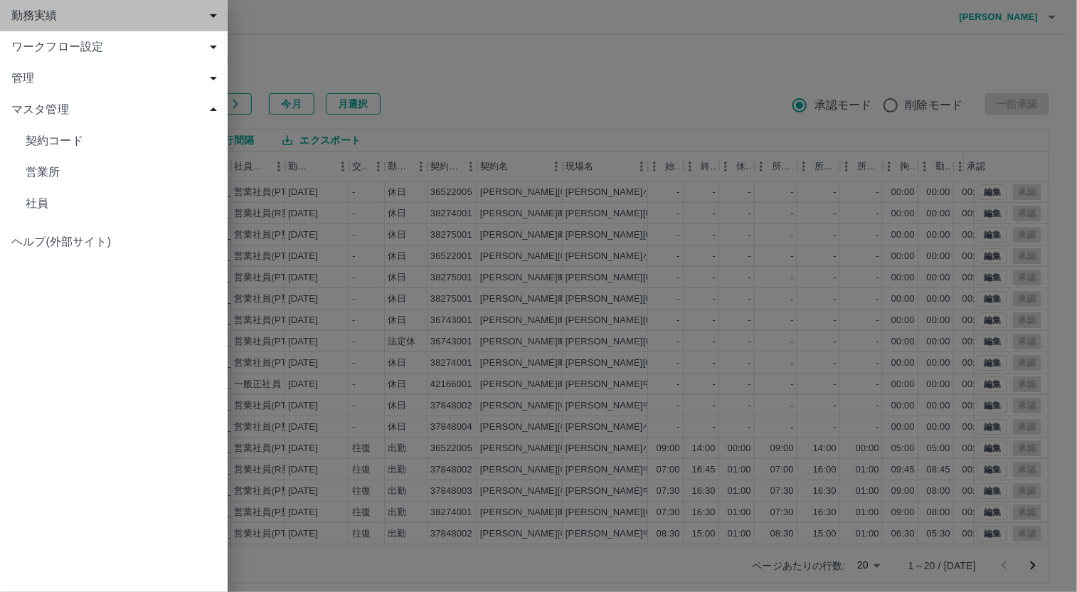
click at [92, 6] on div "勤務実績" at bounding box center [114, 15] width 228 height 31
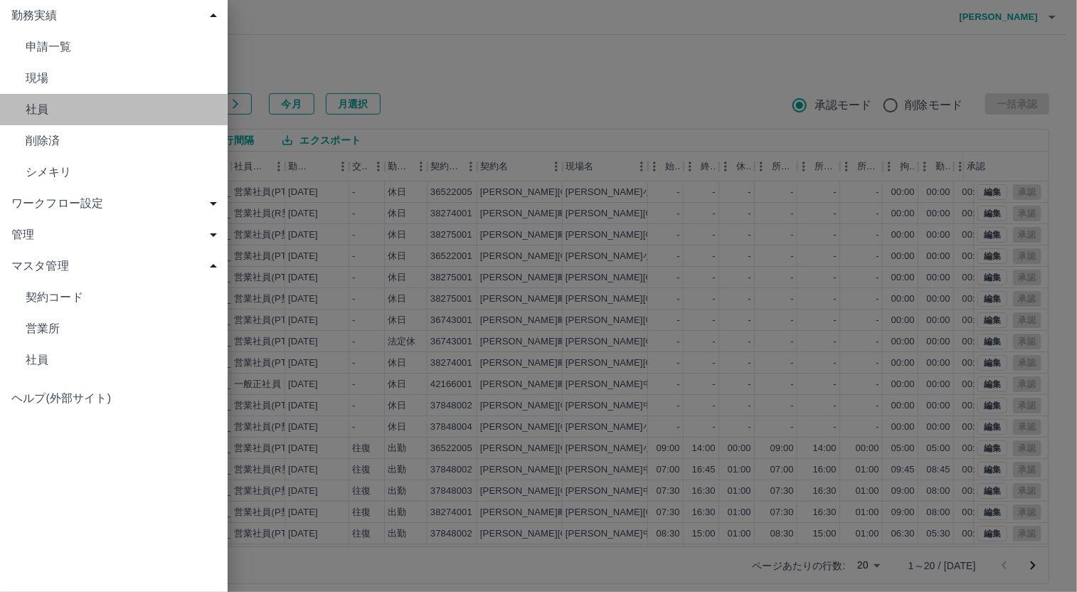
click at [44, 110] on span "社員" at bounding box center [121, 109] width 191 height 17
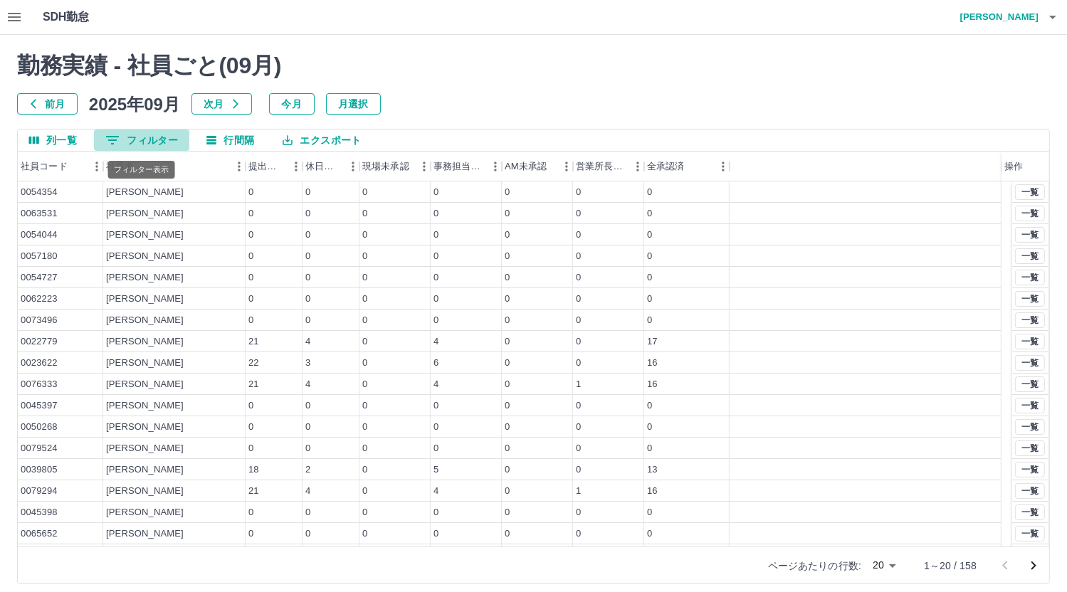
click at [140, 136] on button "0 フィルター" at bounding box center [141, 140] width 95 height 21
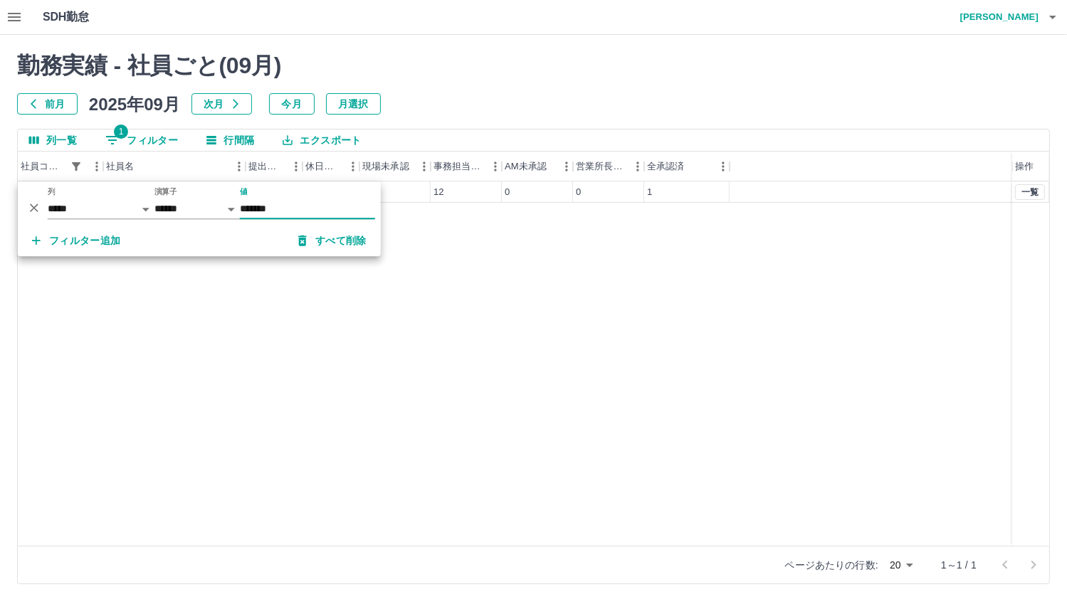
type input "*******"
click at [390, 305] on div "8030488 [PERSON_NAME] 13 12 0 12 0 0 1 一覧" at bounding box center [533, 363] width 1031 height 364
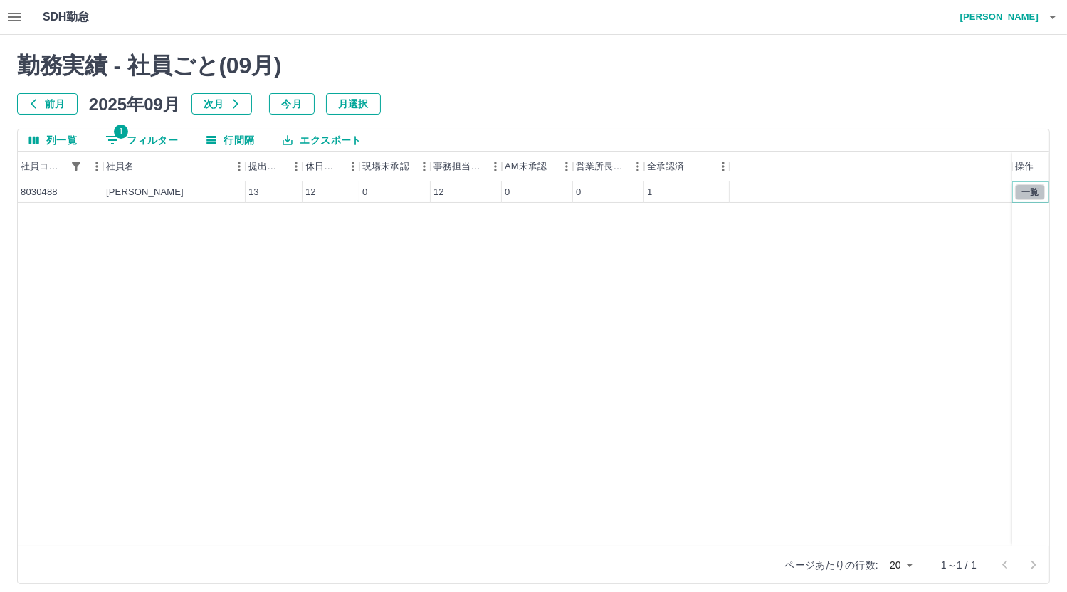
click at [1033, 188] on button "一覧" at bounding box center [1030, 192] width 30 height 16
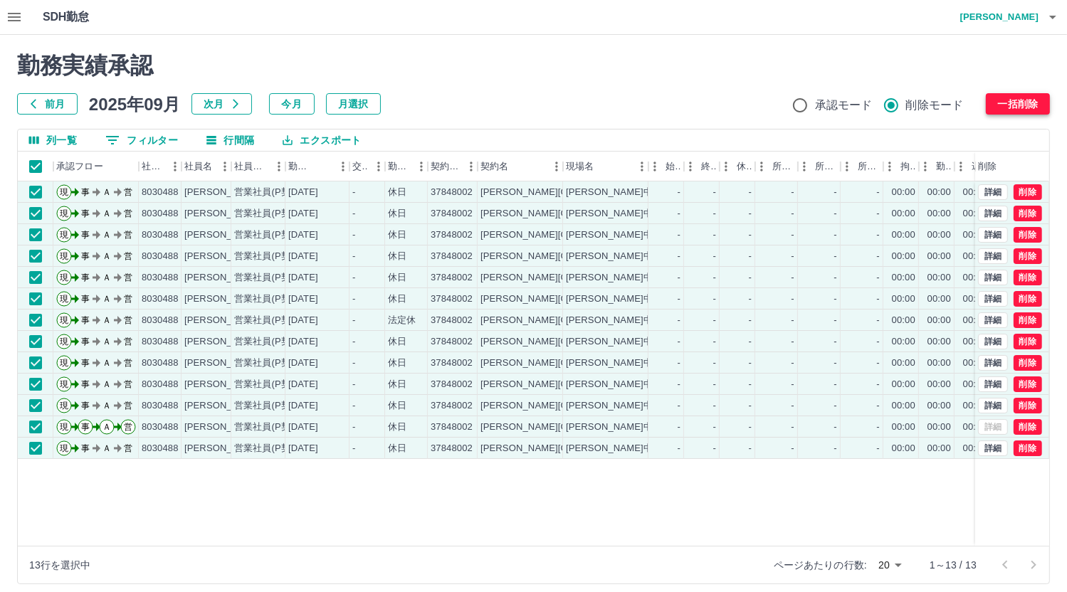
click at [1033, 106] on button "一括削除" at bounding box center [1018, 103] width 64 height 21
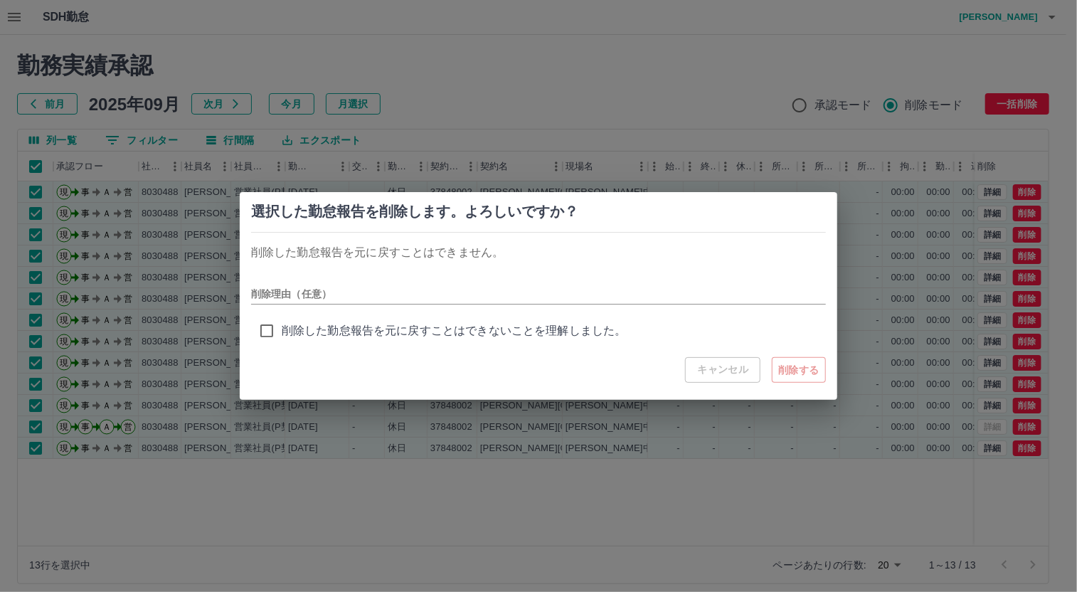
click at [290, 279] on div "削除理由（任意）" at bounding box center [538, 289] width 575 height 32
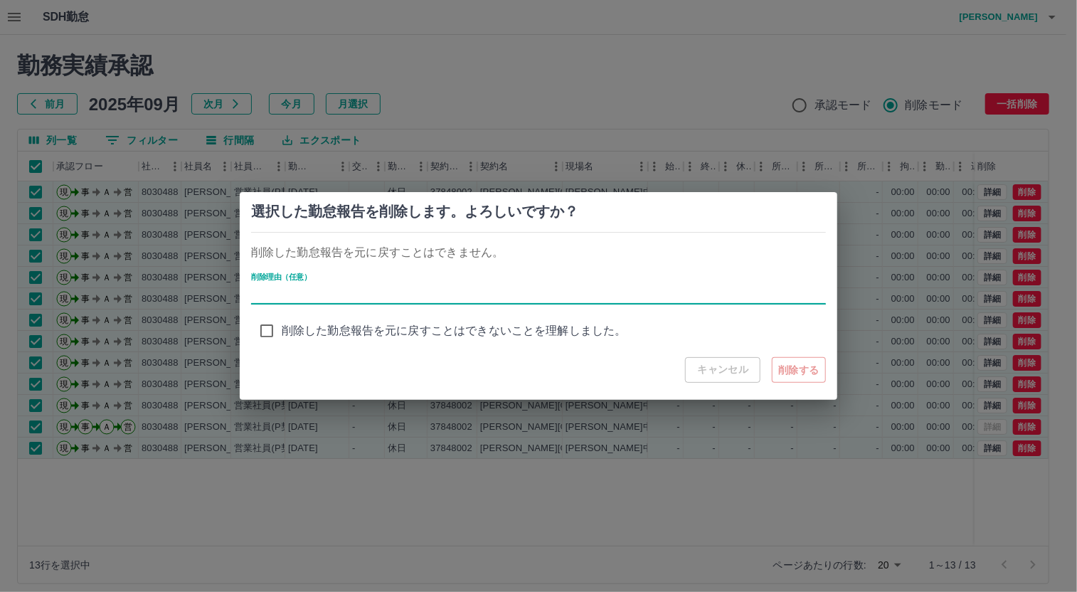
click at [321, 292] on input "削除理由（任意）" at bounding box center [538, 294] width 575 height 21
type input "******"
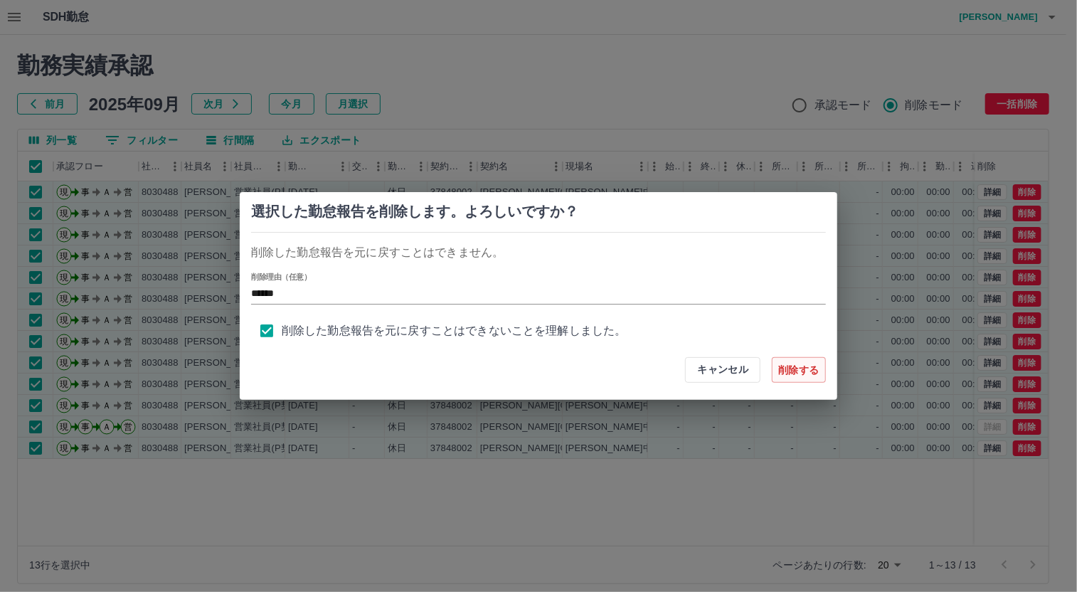
click at [807, 364] on button "削除する" at bounding box center [799, 370] width 54 height 26
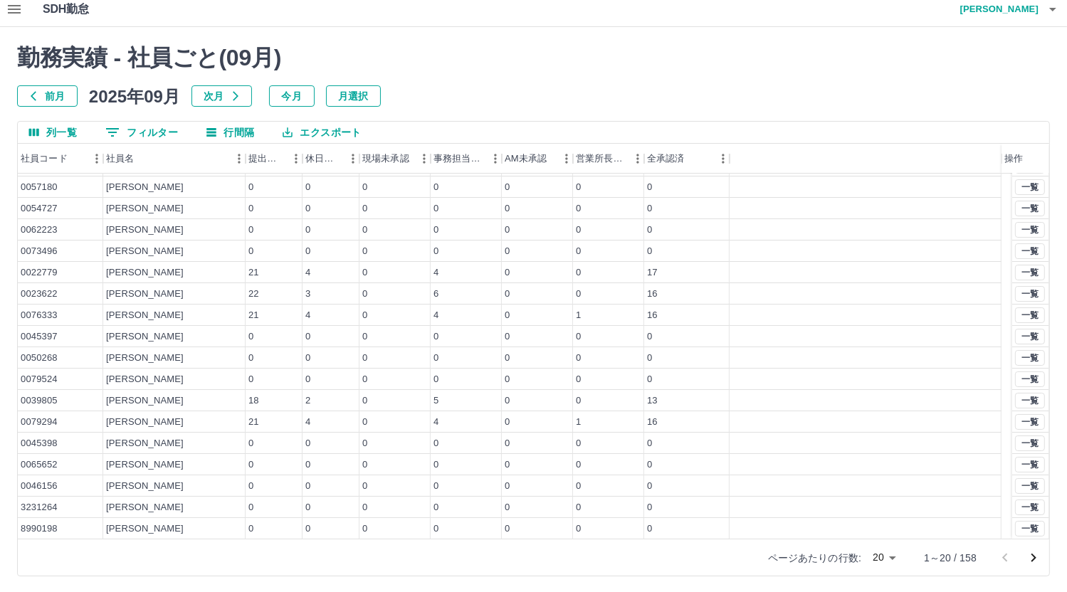
scroll to position [9, 0]
click at [1028, 554] on icon "次のページへ" at bounding box center [1033, 556] width 17 height 17
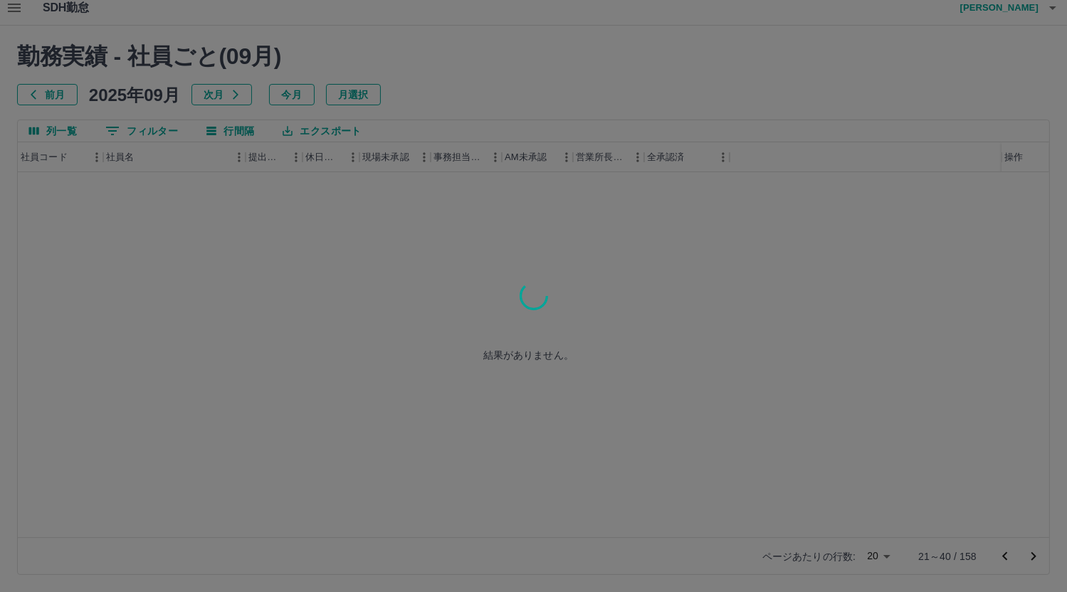
scroll to position [0, 0]
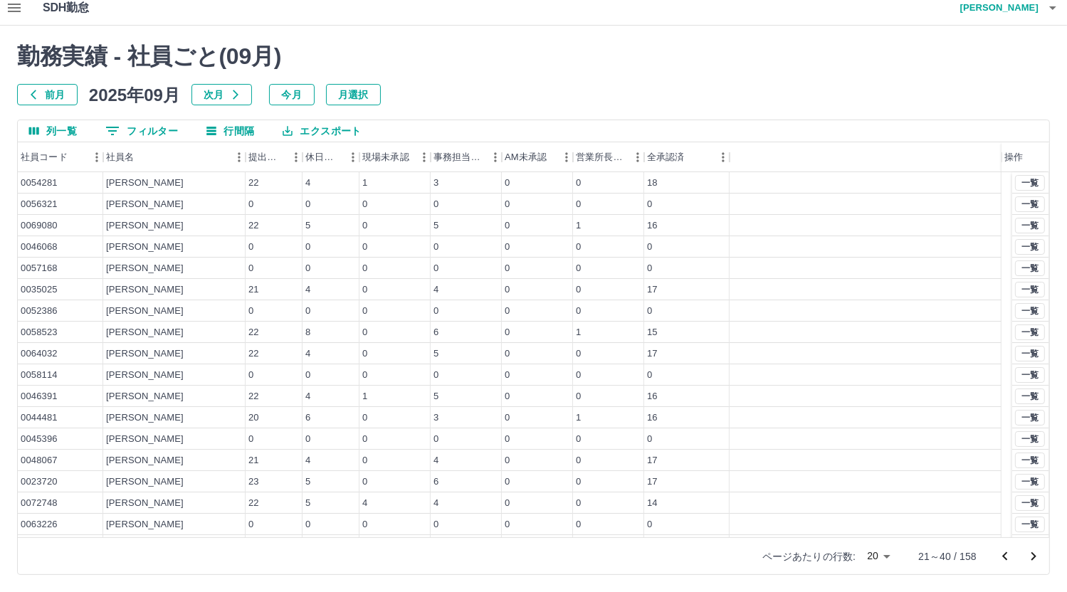
click at [1028, 554] on icon "次のページへ" at bounding box center [1033, 556] width 17 height 17
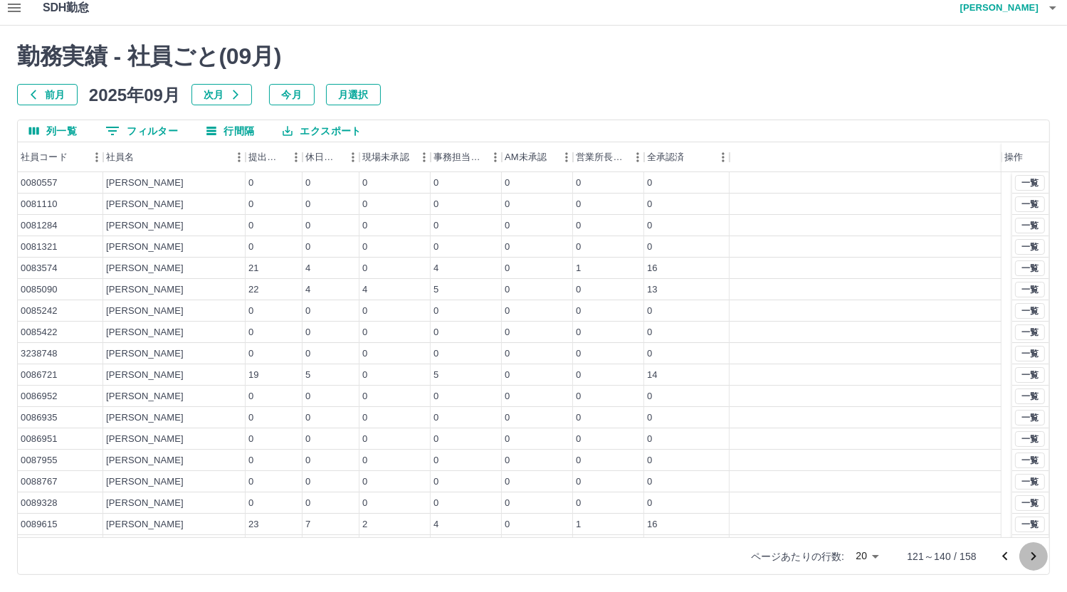
click at [1028, 554] on icon "次のページへ" at bounding box center [1033, 556] width 17 height 17
click at [1028, 554] on div at bounding box center [1019, 556] width 57 height 28
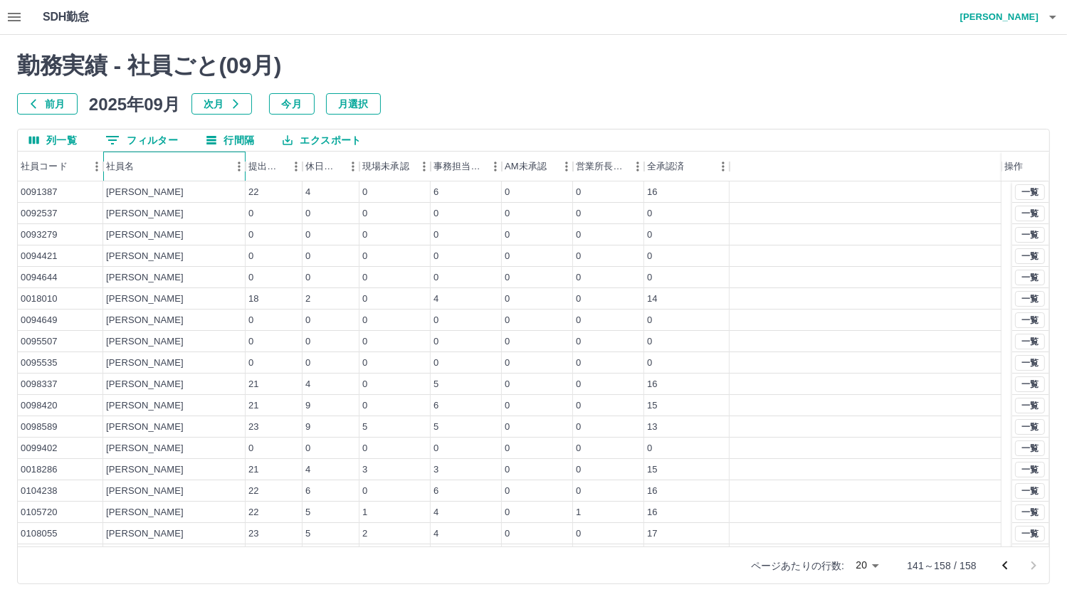
click at [127, 169] on div "社員名" at bounding box center [120, 167] width 28 height 30
click at [233, 165] on icon "メニュー" at bounding box center [239, 166] width 14 height 14
click at [598, 90] on div "勤務実績 - 社員ごと( 09 月) 前月 [DATE] 次月 今月 月選択" at bounding box center [533, 83] width 1033 height 63
click at [147, 136] on button "0 フィルター" at bounding box center [141, 140] width 95 height 21
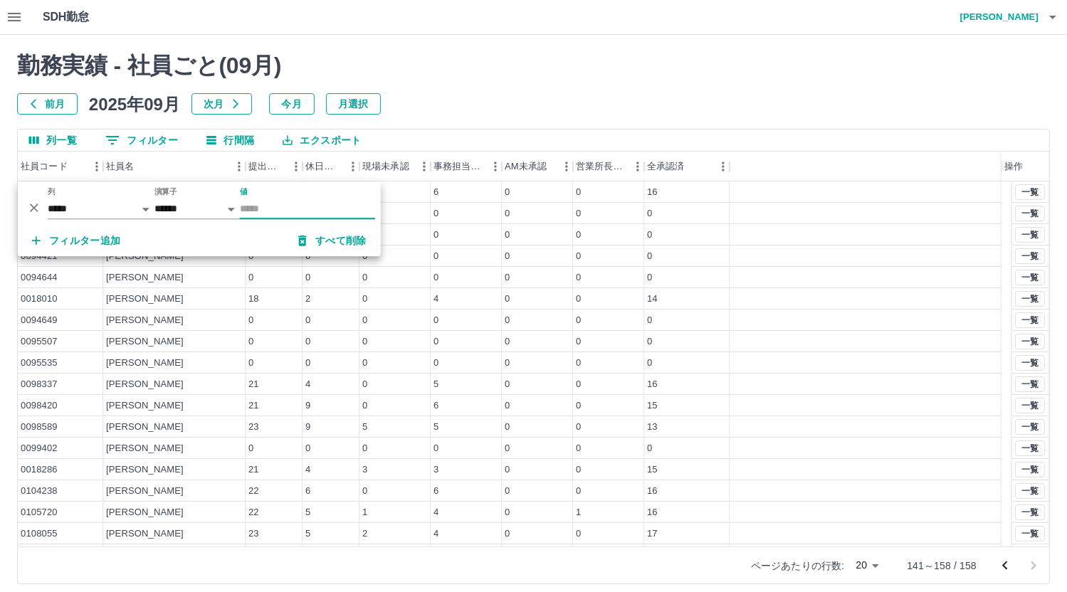
click at [266, 216] on input "値" at bounding box center [307, 209] width 135 height 21
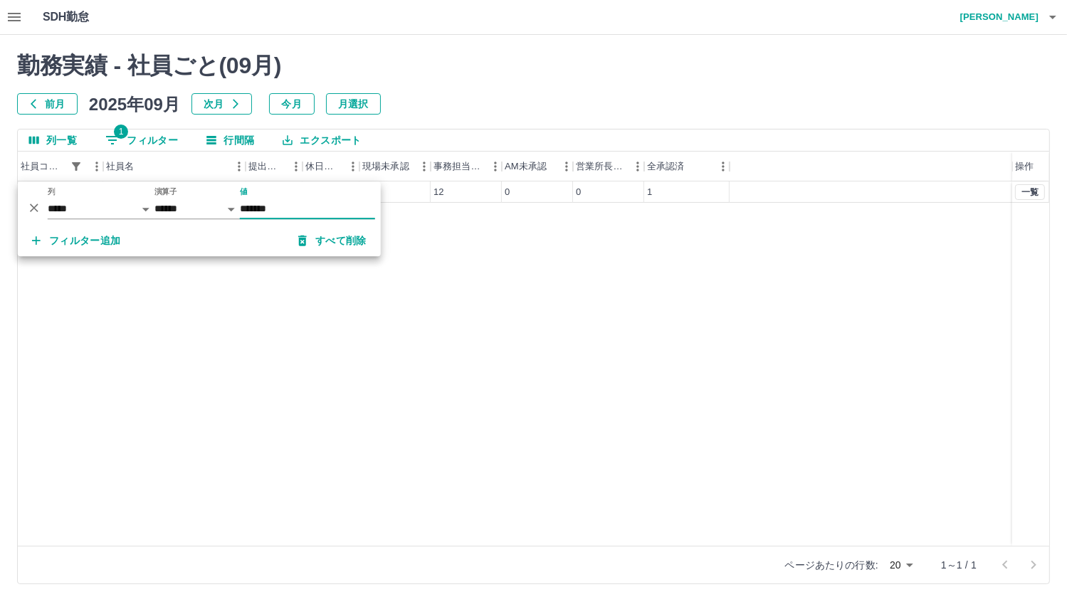
type input "*******"
click at [379, 355] on div "8030488 [PERSON_NAME] 13 12 0 12 0 0 1 一覧" at bounding box center [533, 363] width 1031 height 364
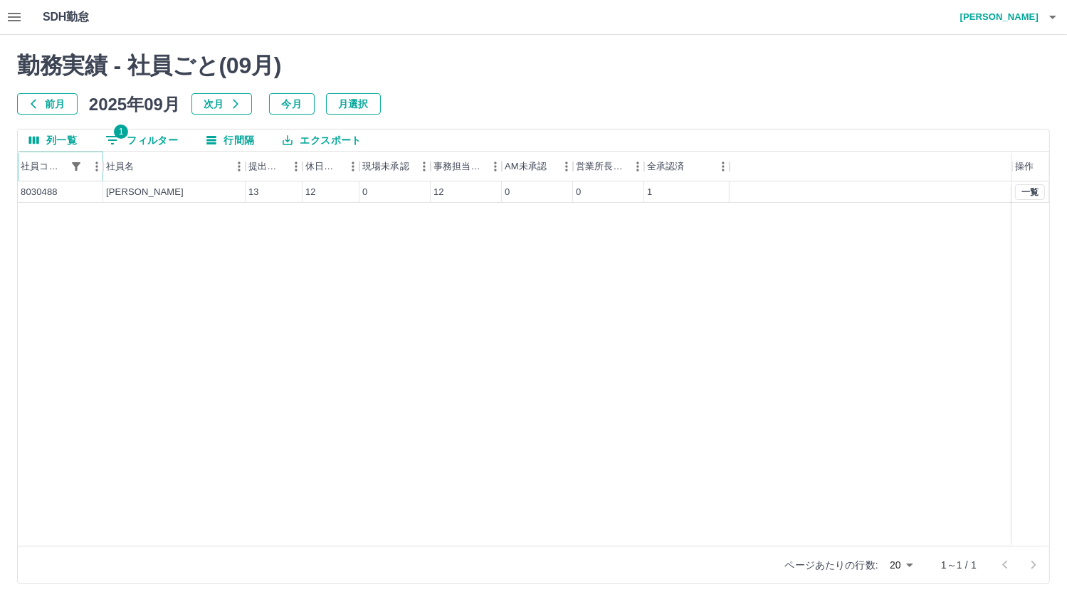
click at [75, 167] on icon "フィルター表示" at bounding box center [76, 166] width 9 height 9
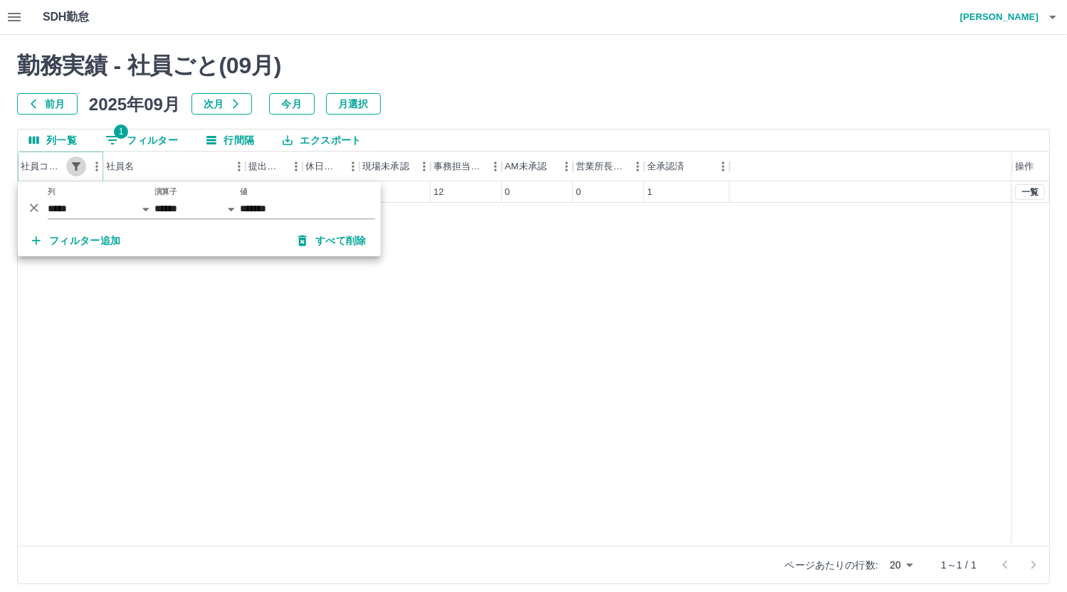
click at [75, 167] on icon "フィルター表示" at bounding box center [76, 166] width 9 height 9
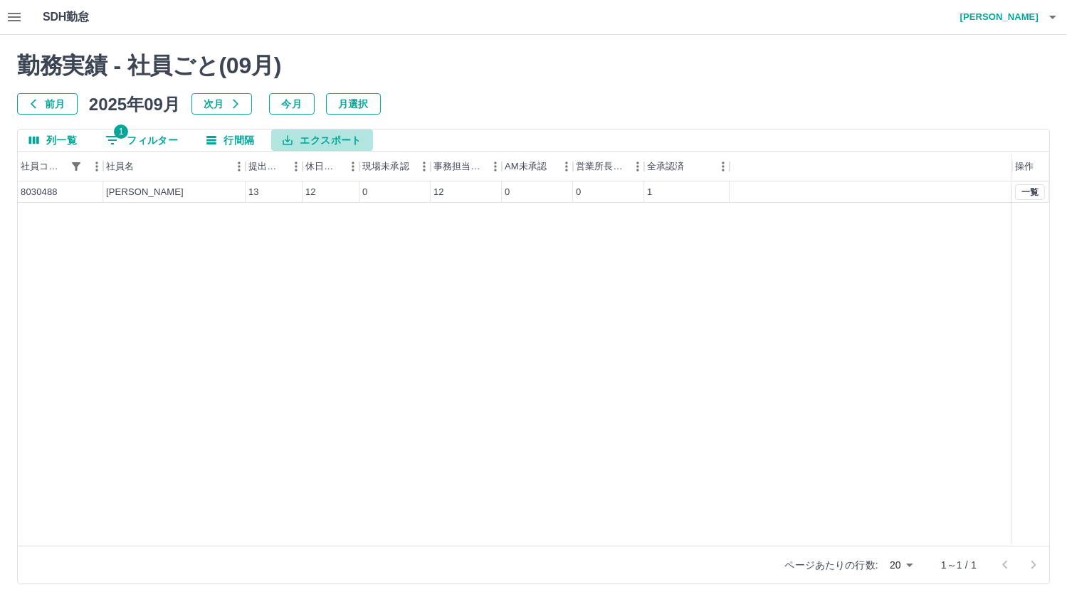
click at [329, 147] on button "エクスポート" at bounding box center [321, 140] width 101 height 21
click at [233, 142] on button "行間隔" at bounding box center [230, 140] width 70 height 21
click at [245, 279] on div "8030488 [PERSON_NAME] 13 12 0 12 0 0 1 一覧" at bounding box center [533, 363] width 1031 height 364
click at [157, 139] on button "1 フィルター" at bounding box center [141, 140] width 95 height 21
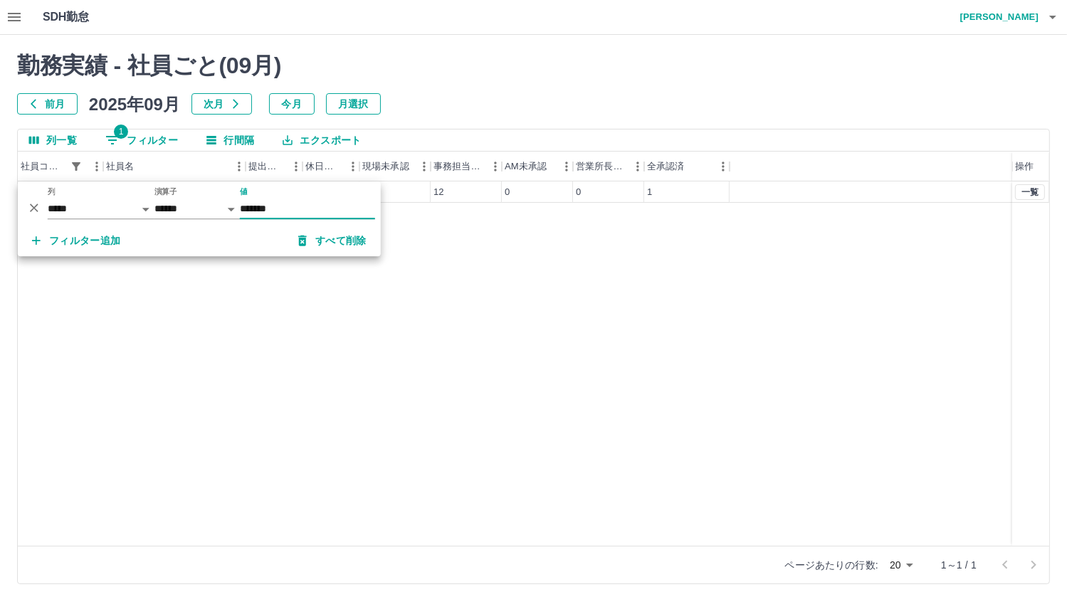
click at [327, 244] on button "すべて削除" at bounding box center [332, 241] width 91 height 26
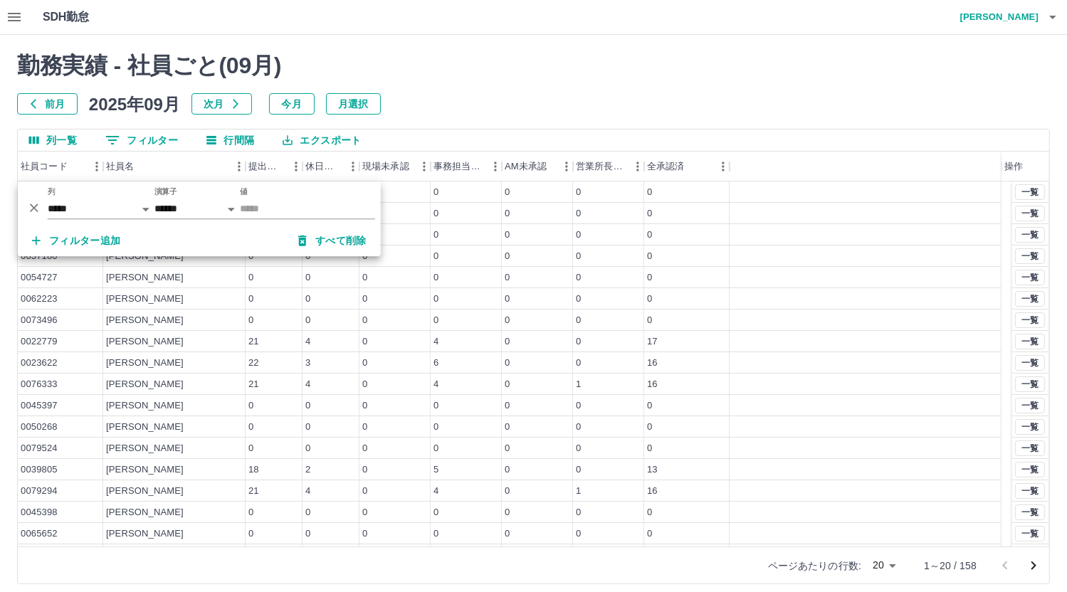
click at [473, 73] on h2 "勤務実績 - 社員ごと( 09 月)" at bounding box center [533, 65] width 1033 height 27
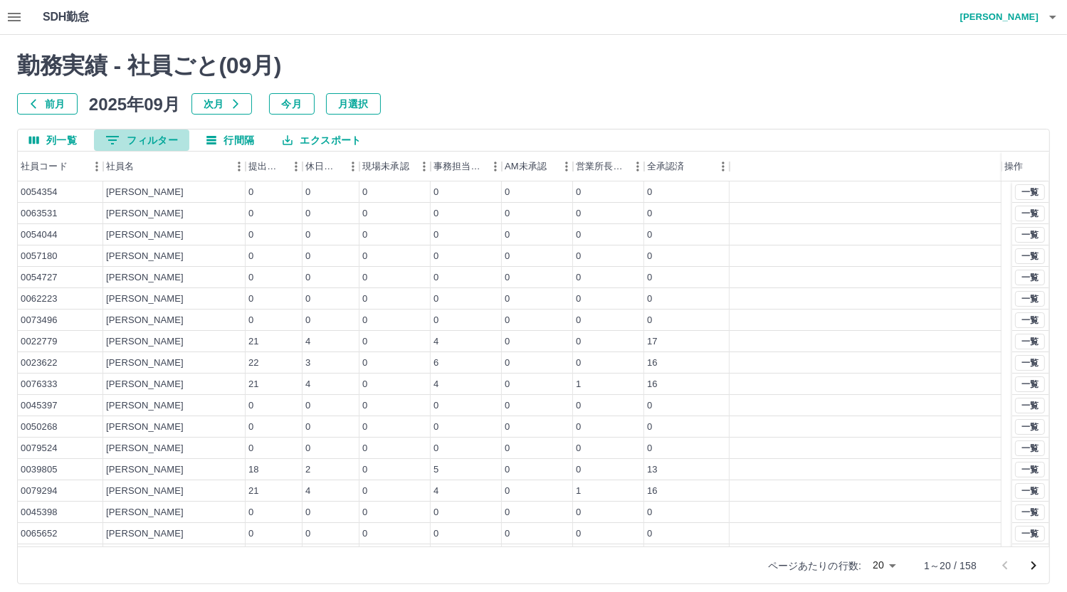
click at [159, 134] on button "0 フィルター" at bounding box center [141, 140] width 95 height 21
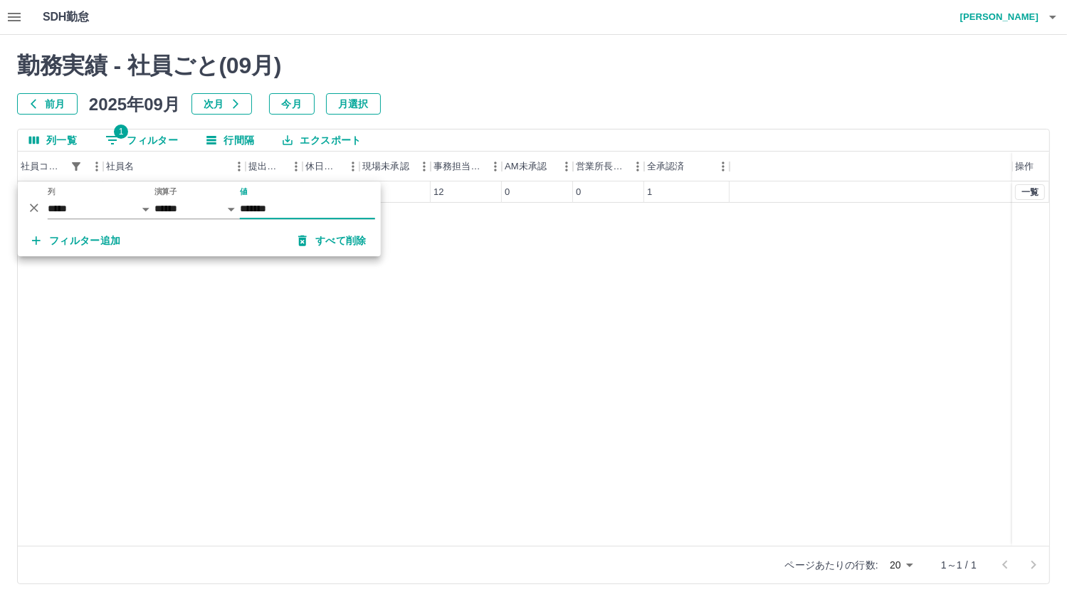
type input "*******"
click at [447, 408] on div "8030488 [PERSON_NAME] 13 12 0 12 0 0 1 一覧" at bounding box center [533, 363] width 1031 height 364
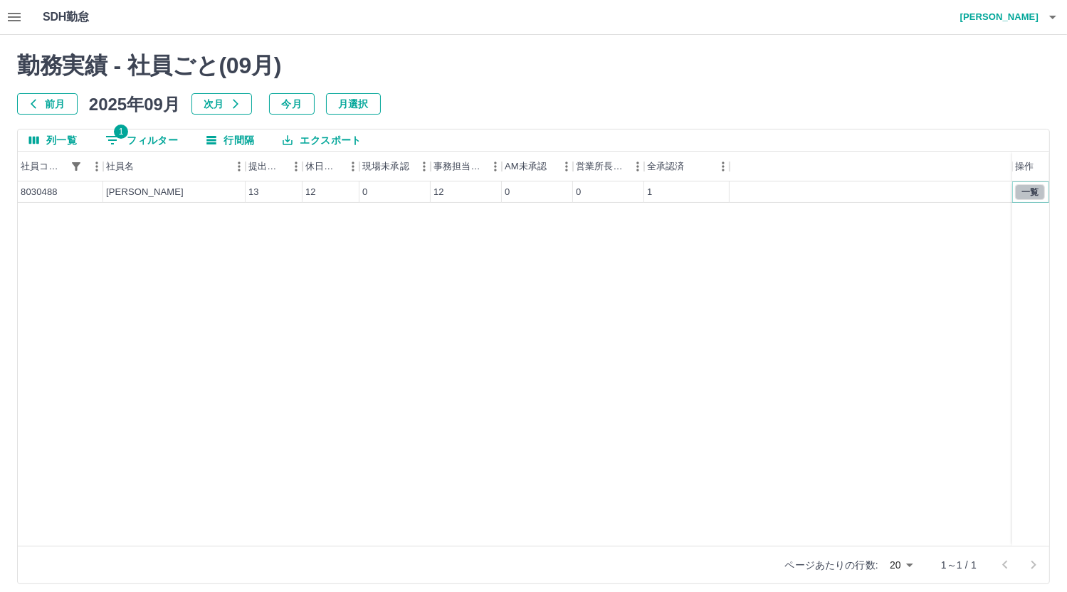
click at [1039, 190] on button "一覧" at bounding box center [1030, 192] width 30 height 16
